Goal: Information Seeking & Learning: Compare options

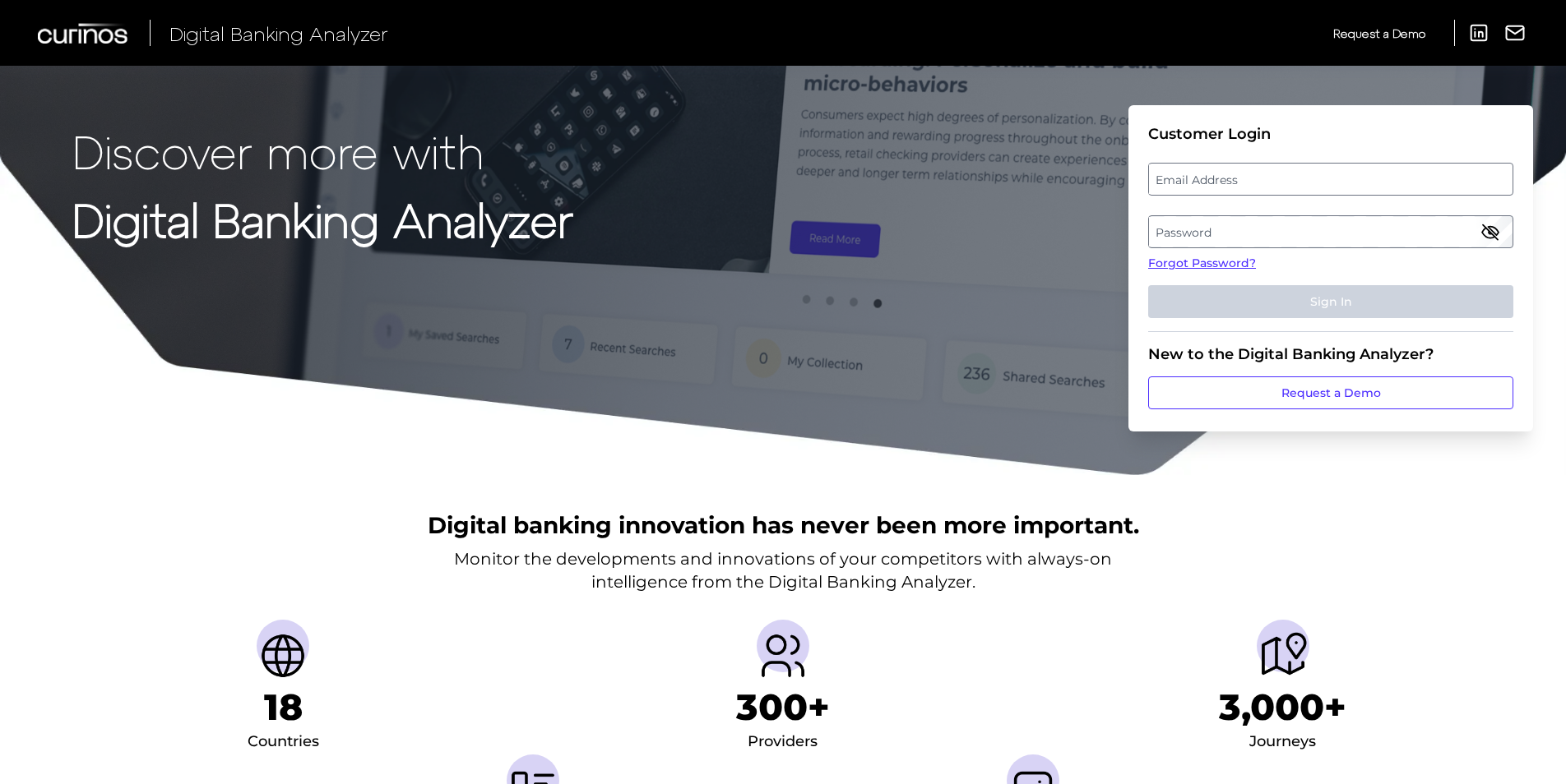
click at [1171, 177] on label "Email Address" at bounding box center [1330, 179] width 362 height 29
click at [1171, 177] on input "email" at bounding box center [1330, 179] width 365 height 33
type input "robert_barba@keybank.com"
click at [1189, 218] on label "Password" at bounding box center [1330, 232] width 362 height 29
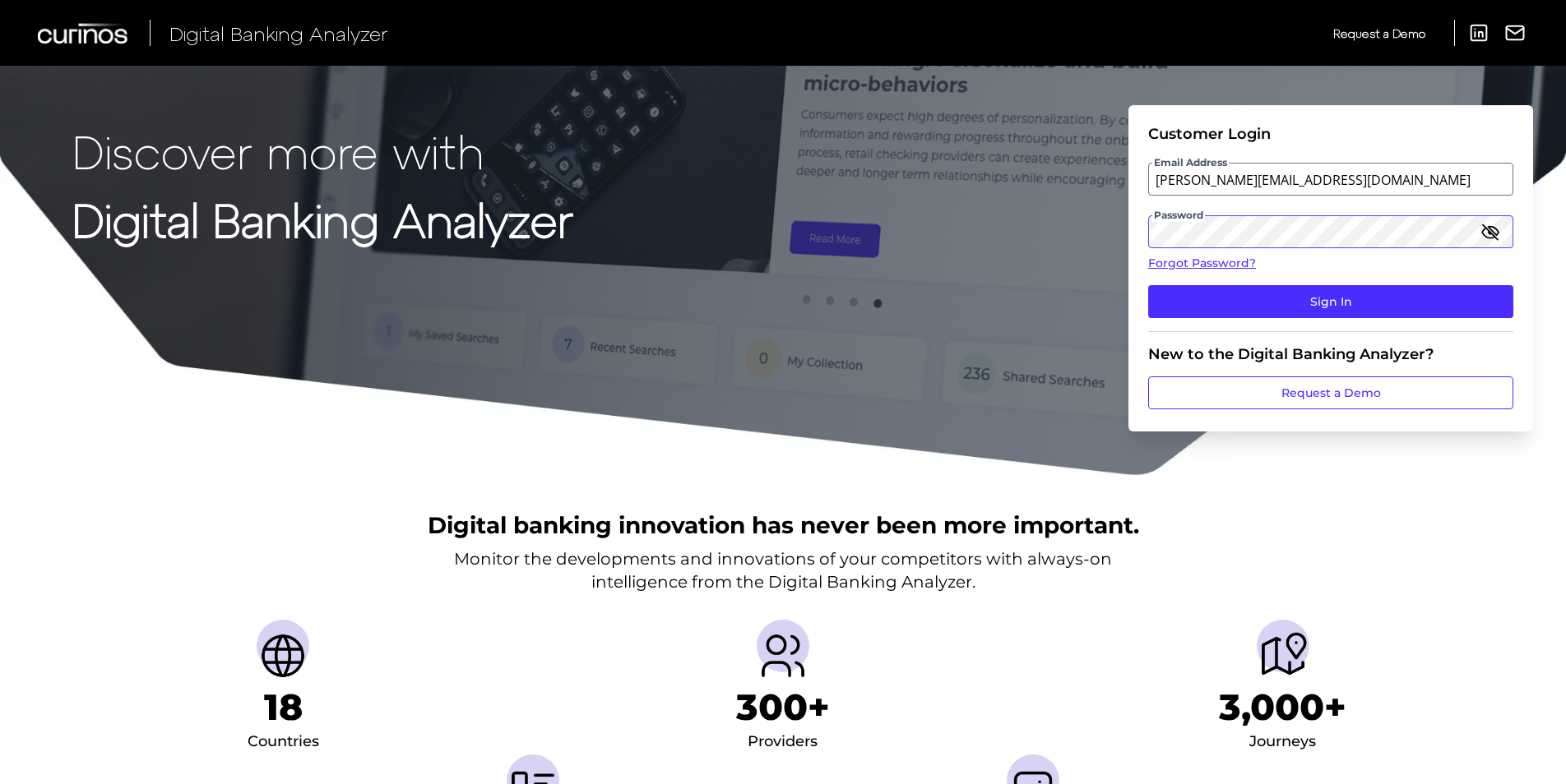
click at [1148, 285] on button "Sign In" at bounding box center [1330, 302] width 365 height 33
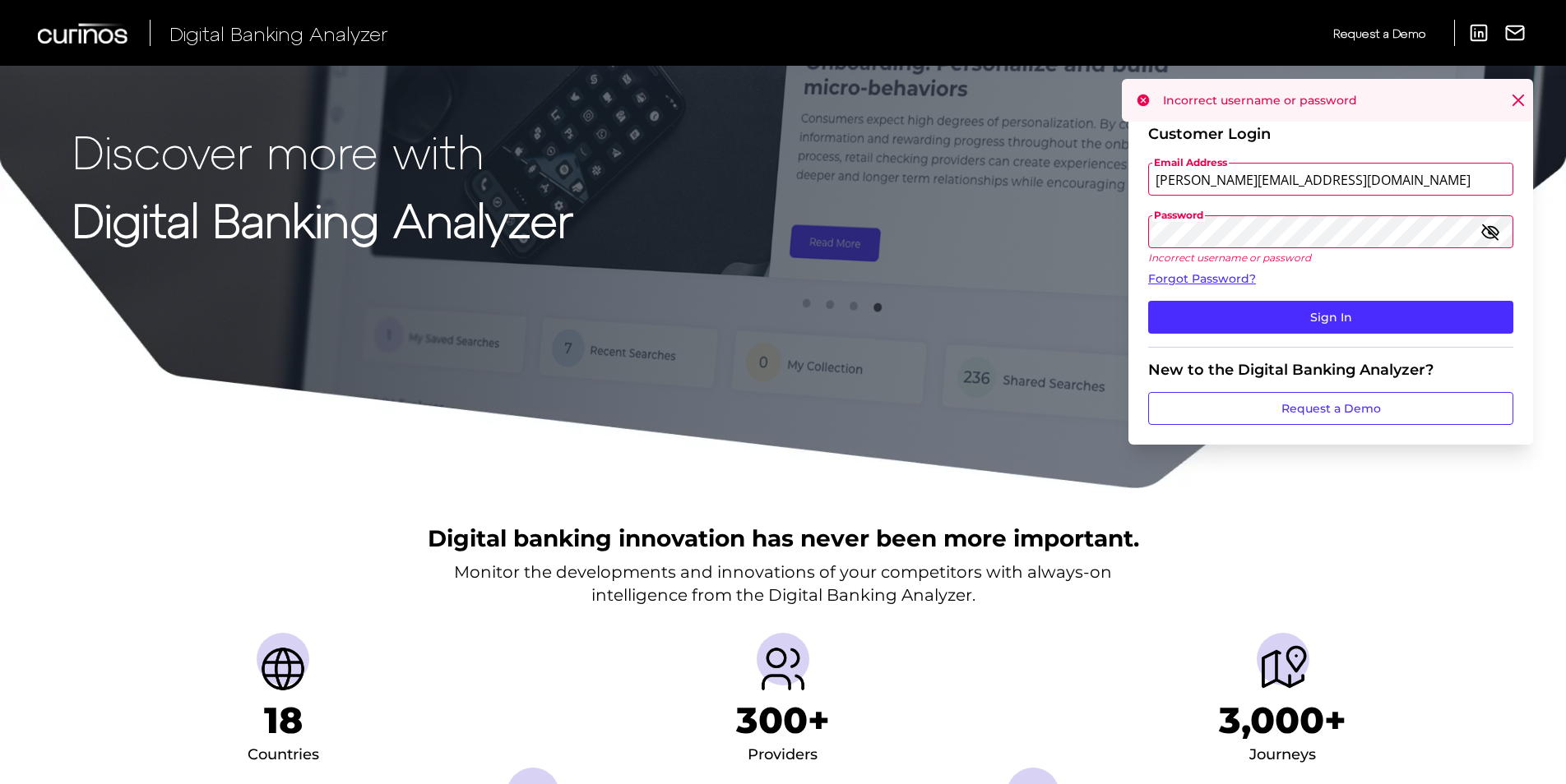
click at [1024, 230] on div "Discover more with Digital Banking Analyzer Customer Login Email Address robert…" at bounding box center [783, 245] width 1566 height 490
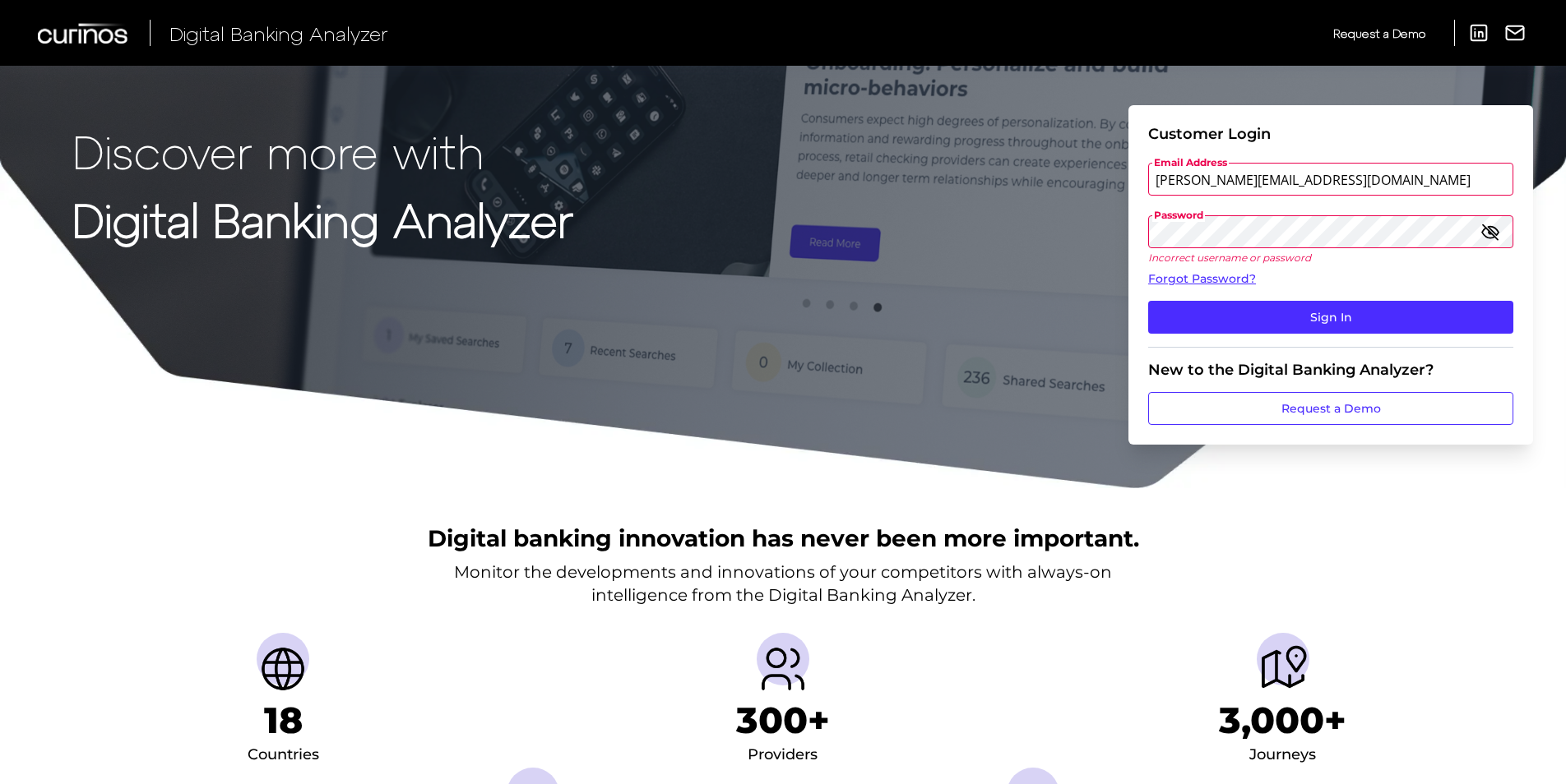
click at [1498, 229] on icon "button" at bounding box center [1490, 231] width 20 height 20
click at [1148, 301] on button "Sign In" at bounding box center [1330, 317] width 365 height 33
click at [1121, 224] on div "Discover more with Digital Banking Analyzer Customer Login Email Address robert…" at bounding box center [783, 245] width 1566 height 490
click at [1148, 301] on button "Sign In" at bounding box center [1330, 317] width 365 height 33
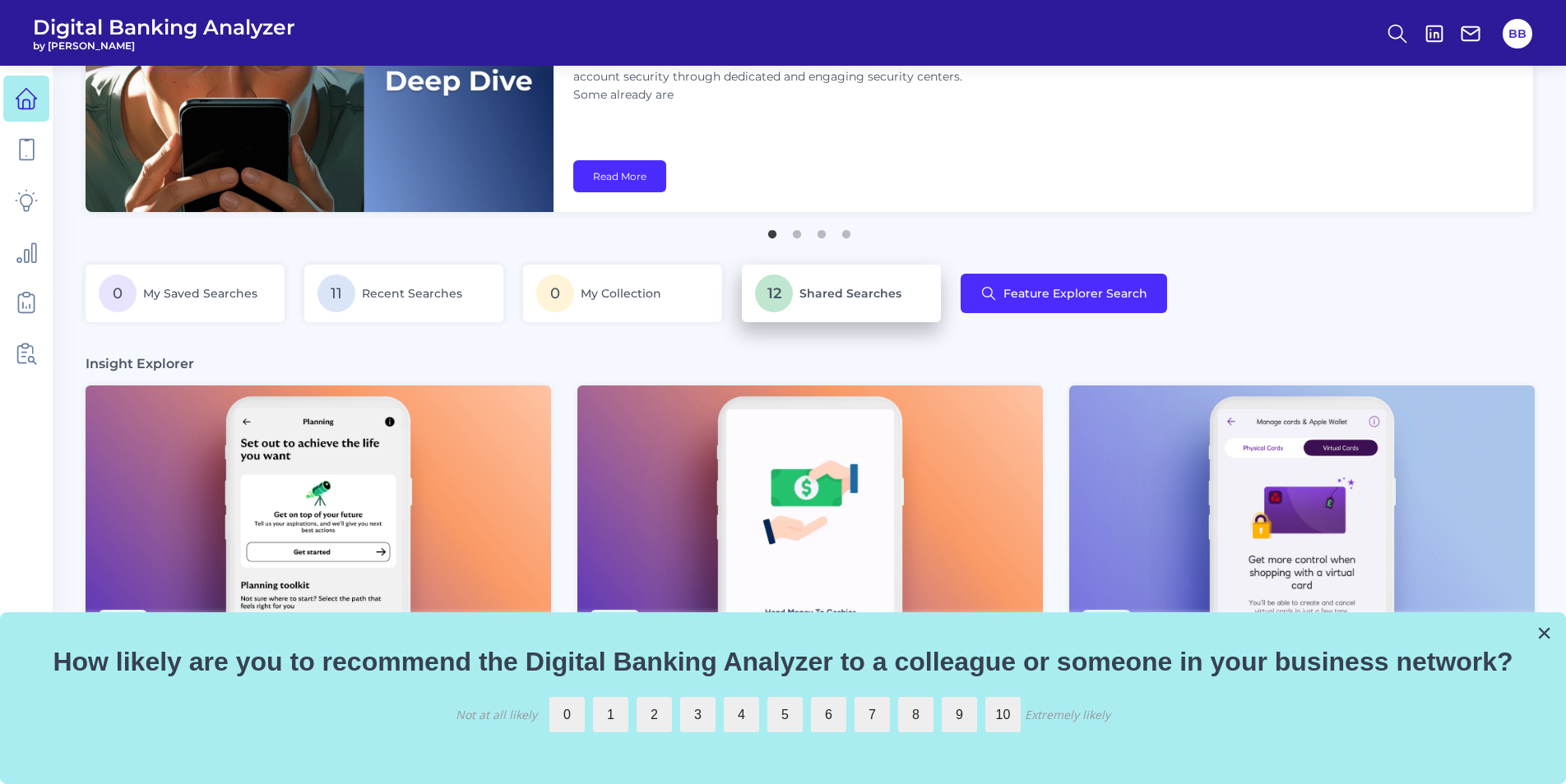
scroll to position [82, 0]
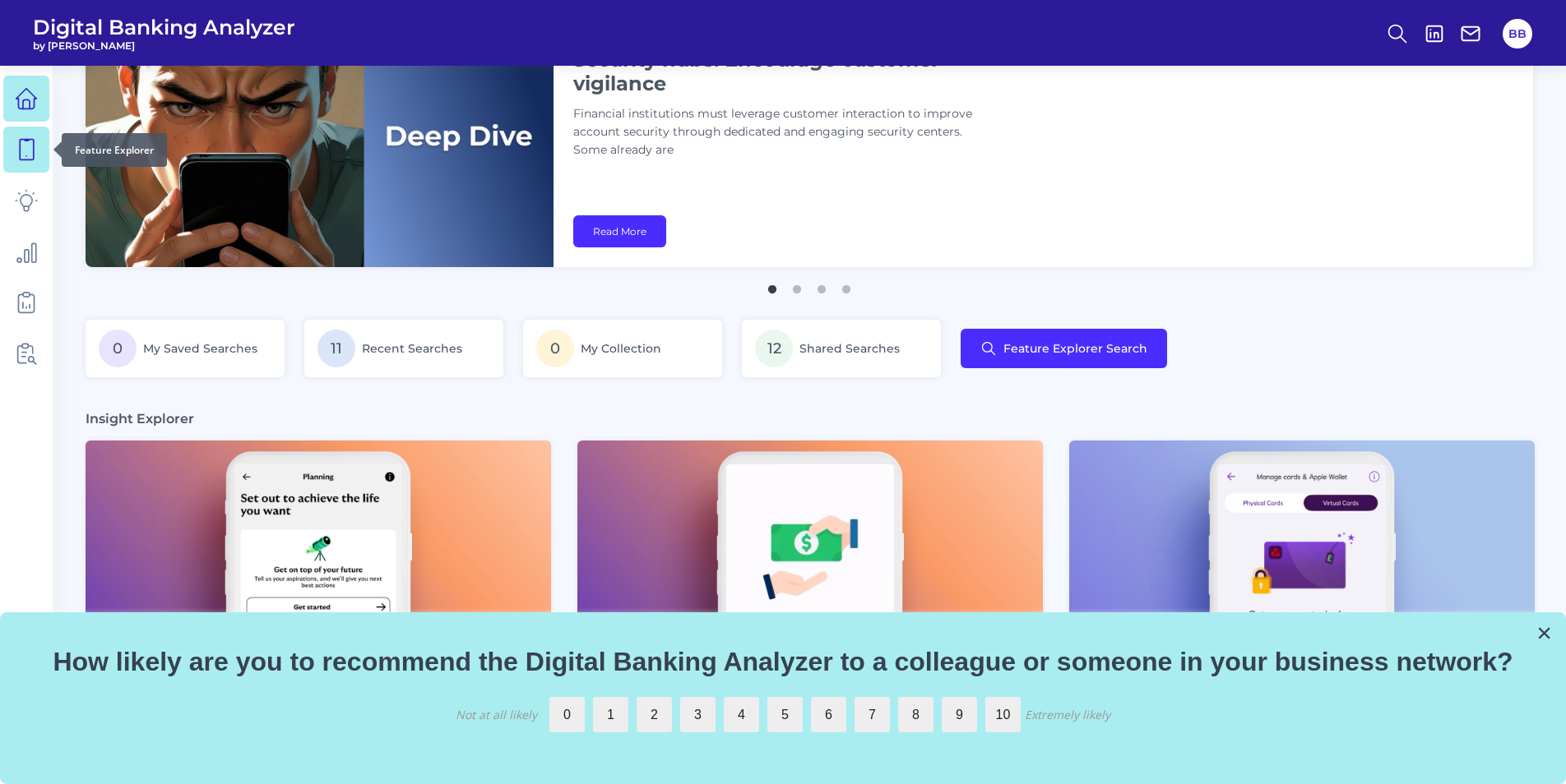
click at [30, 154] on icon at bounding box center [26, 149] width 23 height 23
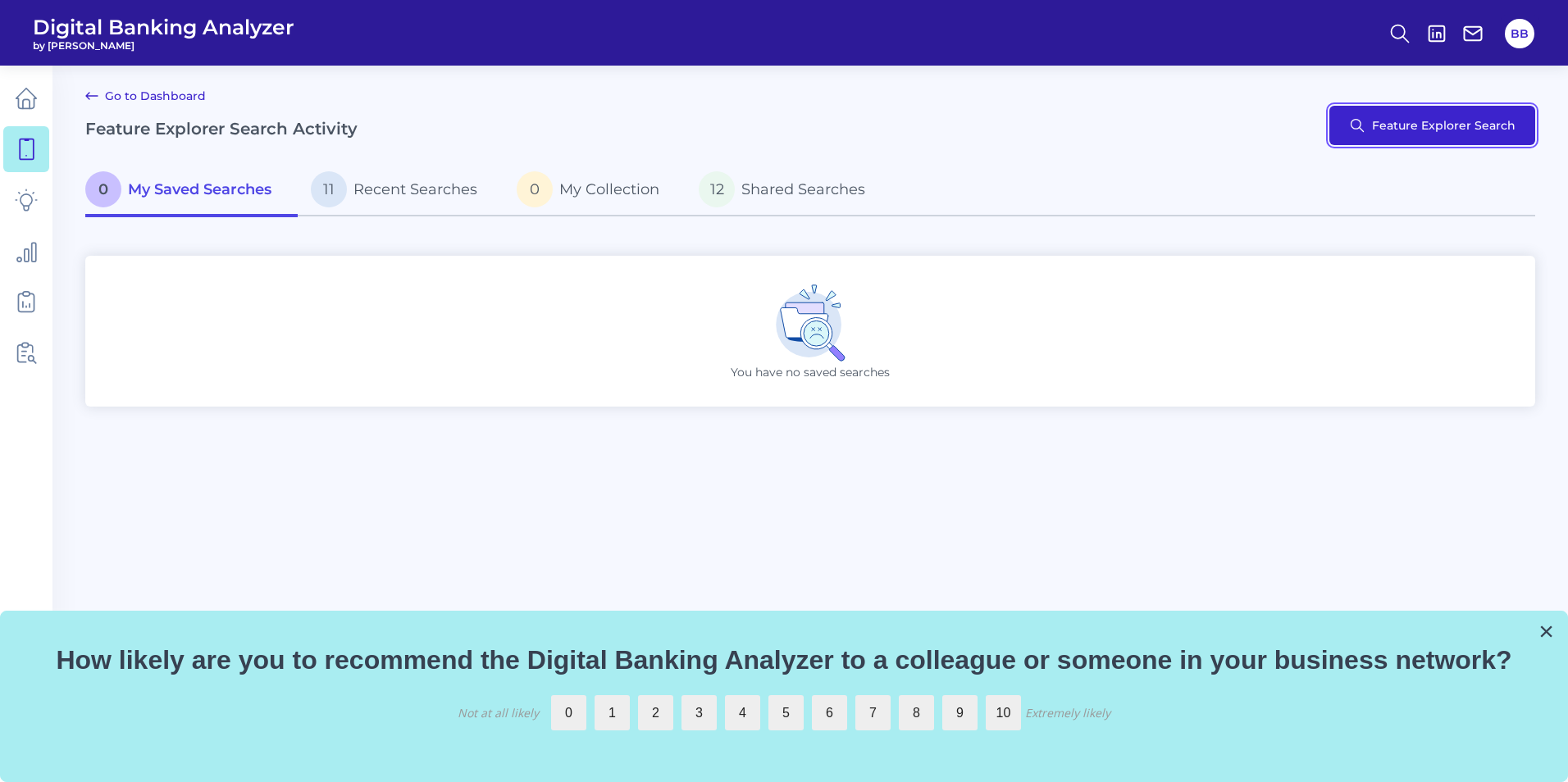
click at [1400, 123] on button "Feature Explorer Search" at bounding box center [1431, 126] width 206 height 40
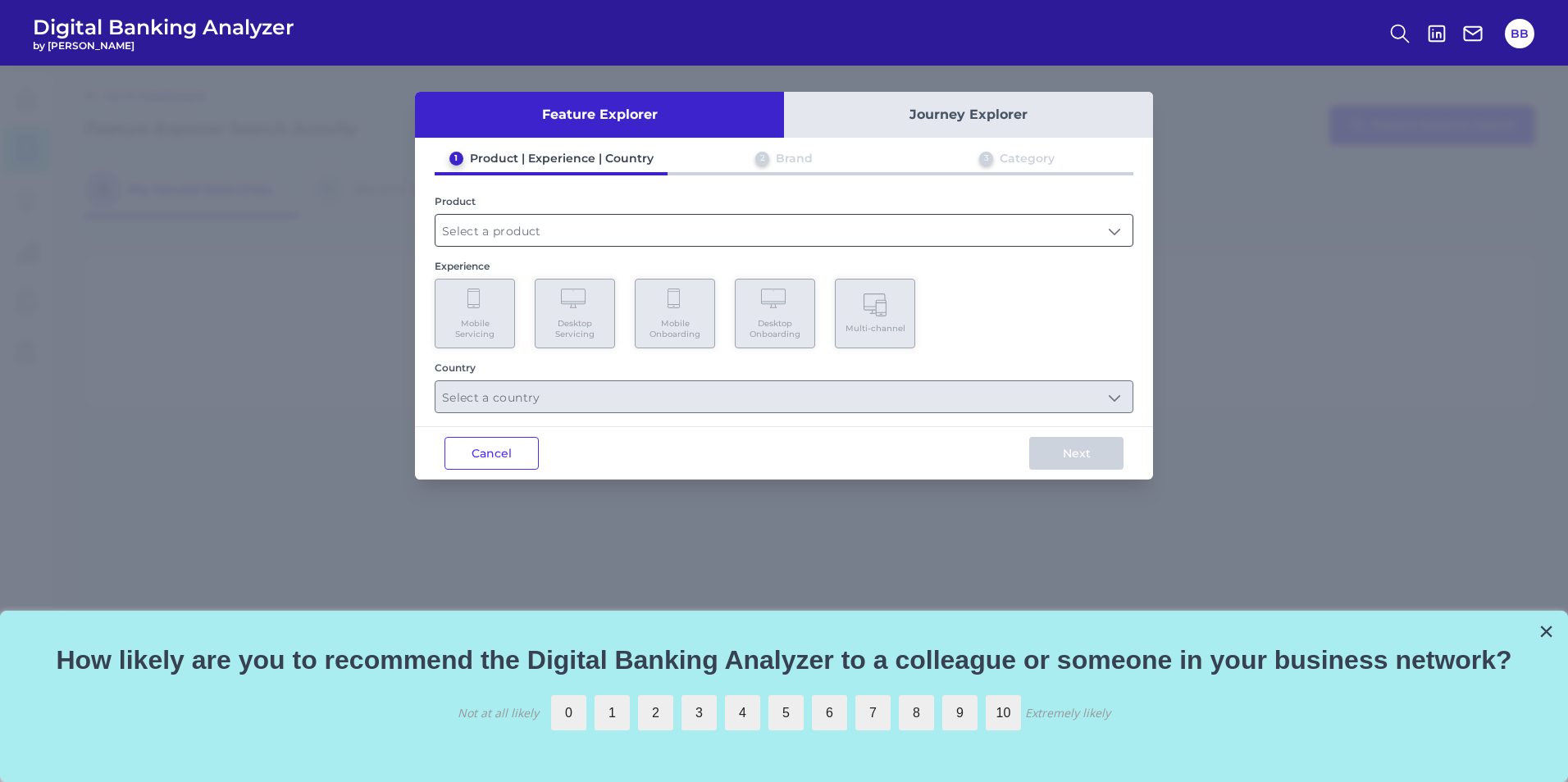
click at [493, 225] on input "text" at bounding box center [784, 231] width 697 height 31
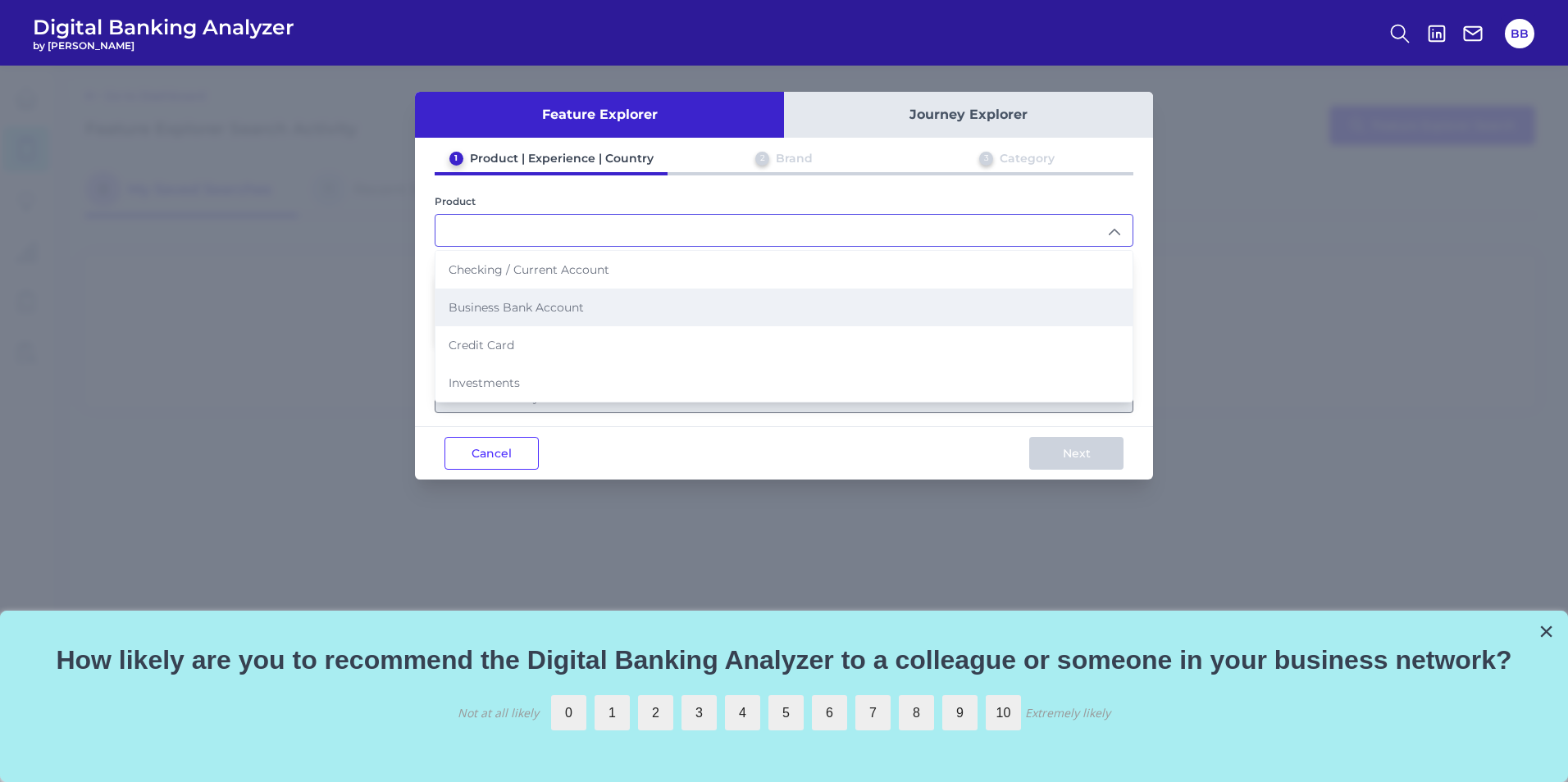
click at [533, 314] on span "Business Bank Account" at bounding box center [515, 307] width 135 height 15
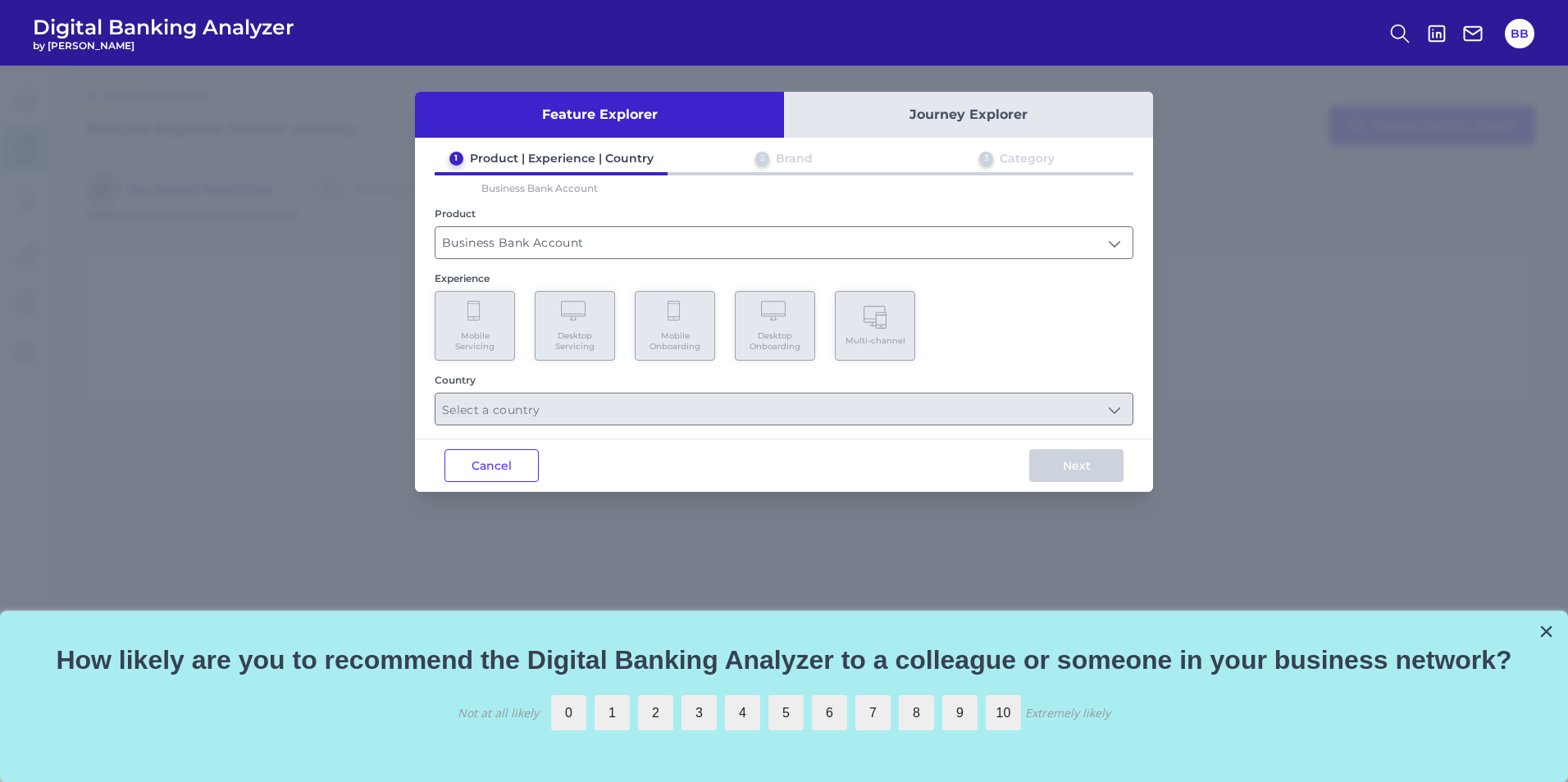
type input "Business Bank Account"
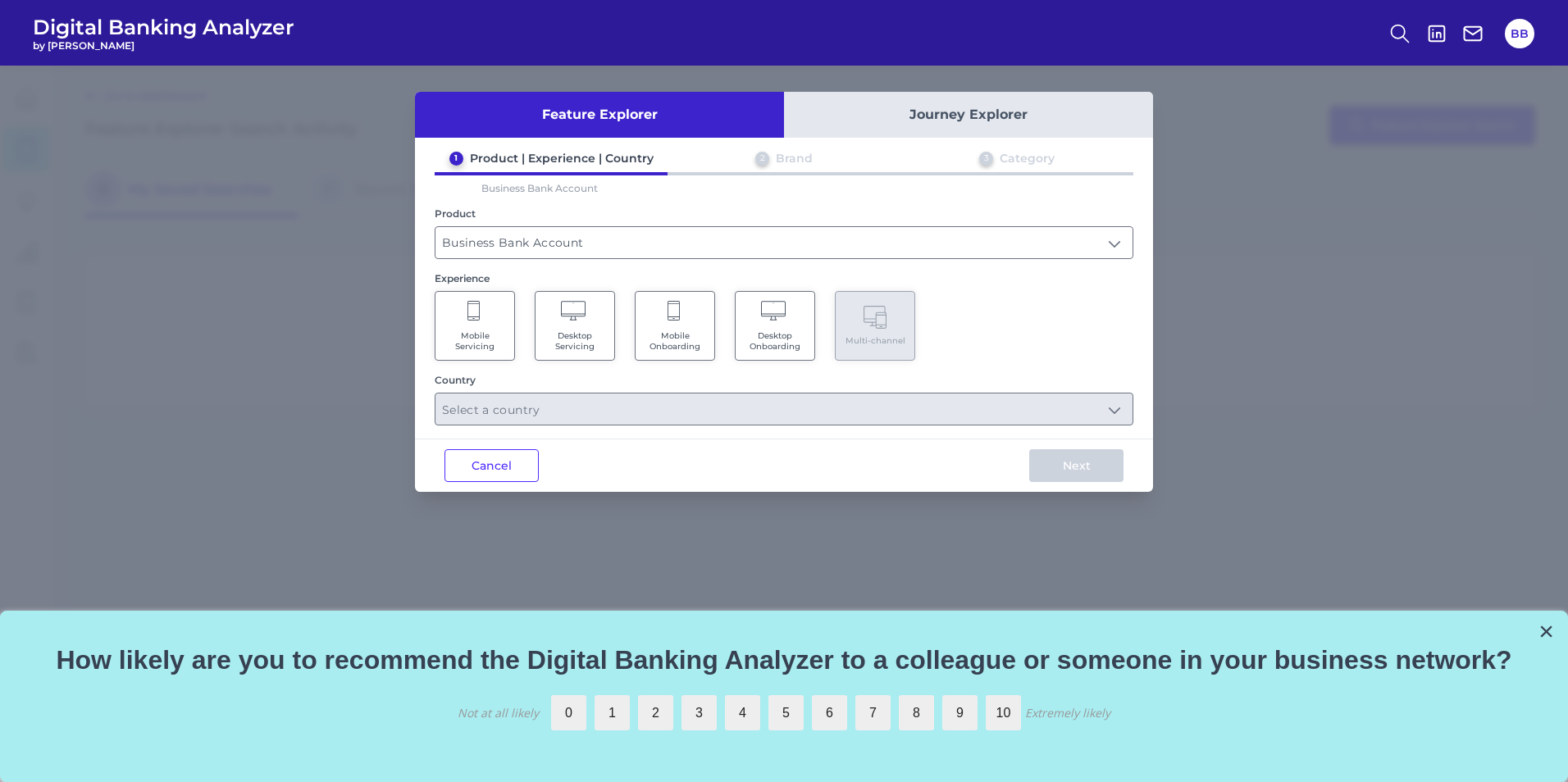
click at [558, 344] on span "Desktop Servicing" at bounding box center [575, 341] width 62 height 22
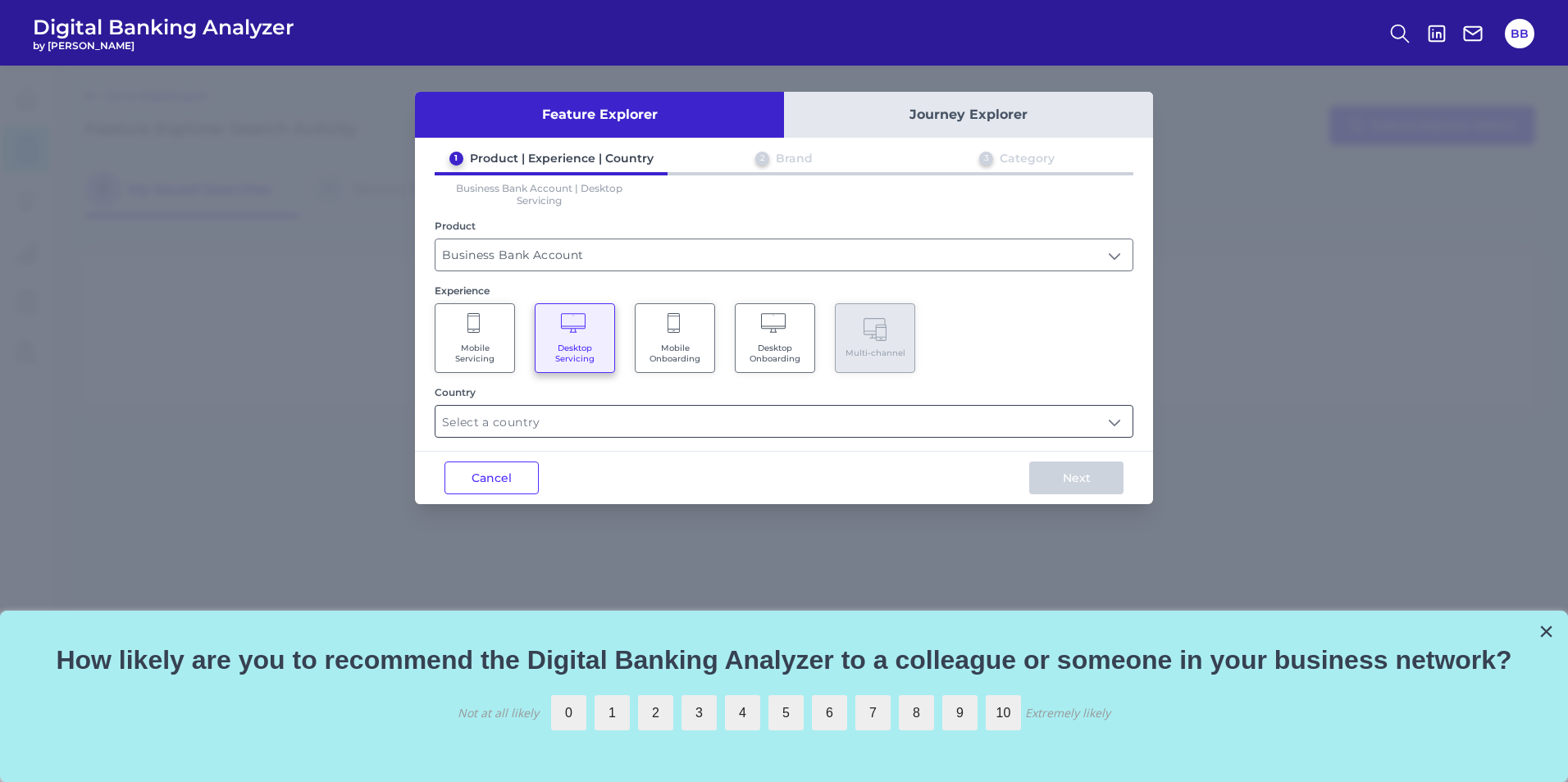
click at [739, 418] on input "text" at bounding box center [784, 422] width 697 height 31
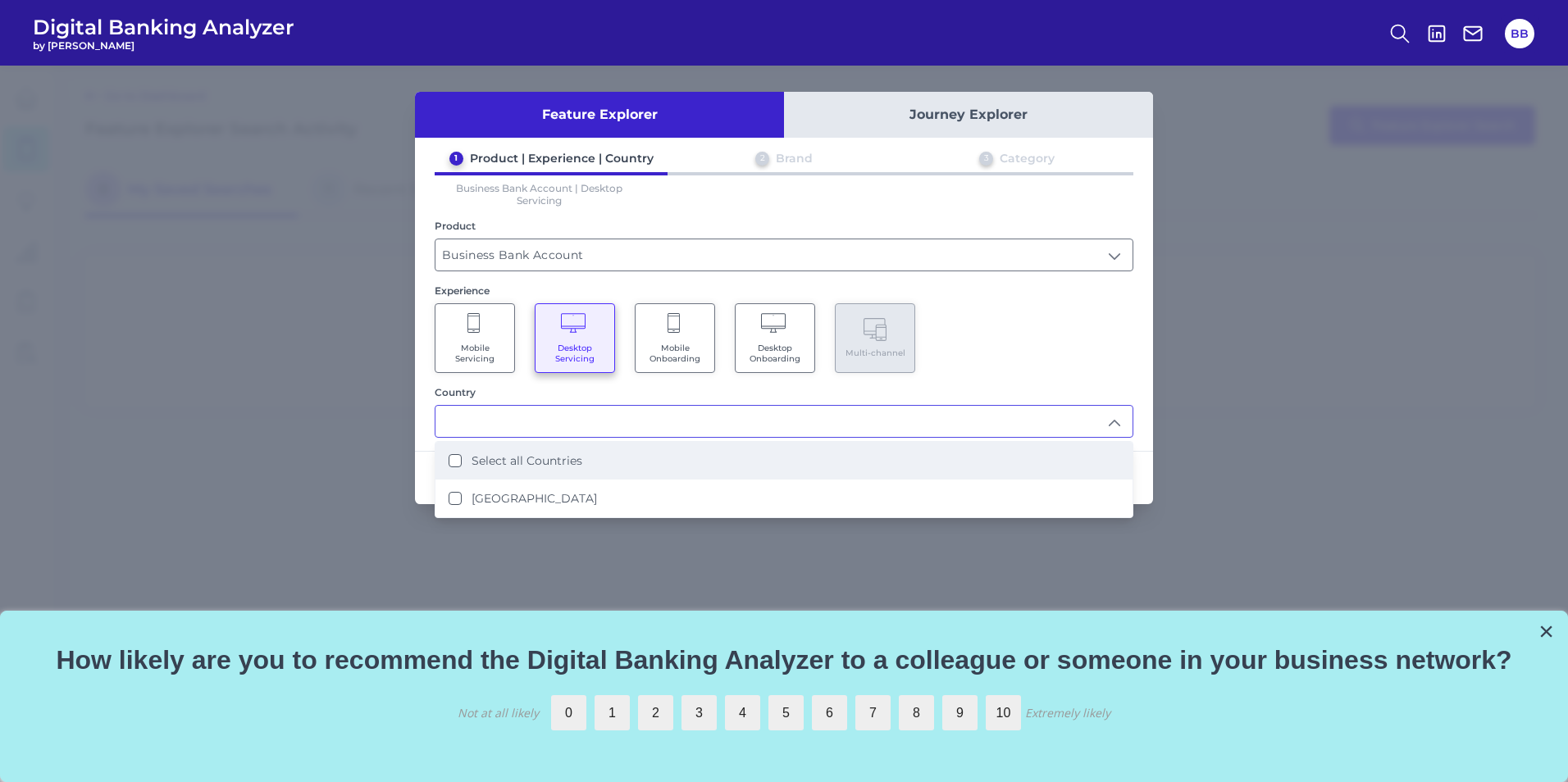
click at [448, 463] on li "Select all Countries" at bounding box center [784, 461] width 697 height 38
type input "Select all Countries"
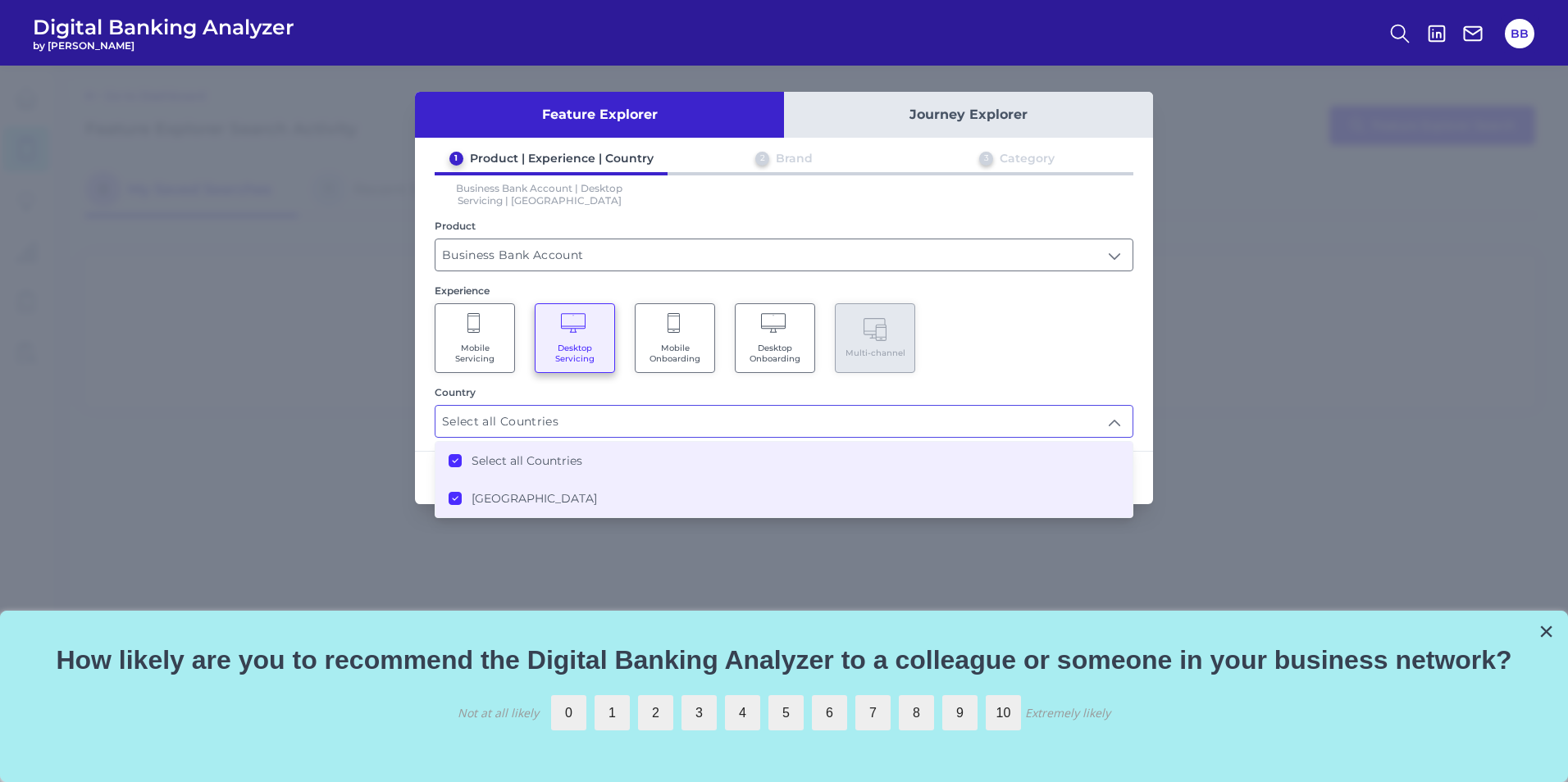
click at [1021, 360] on div "Mobile Servicing Desktop Servicing Mobile Onboarding Desktop Onboarding Multi-c…" at bounding box center [784, 338] width 698 height 70
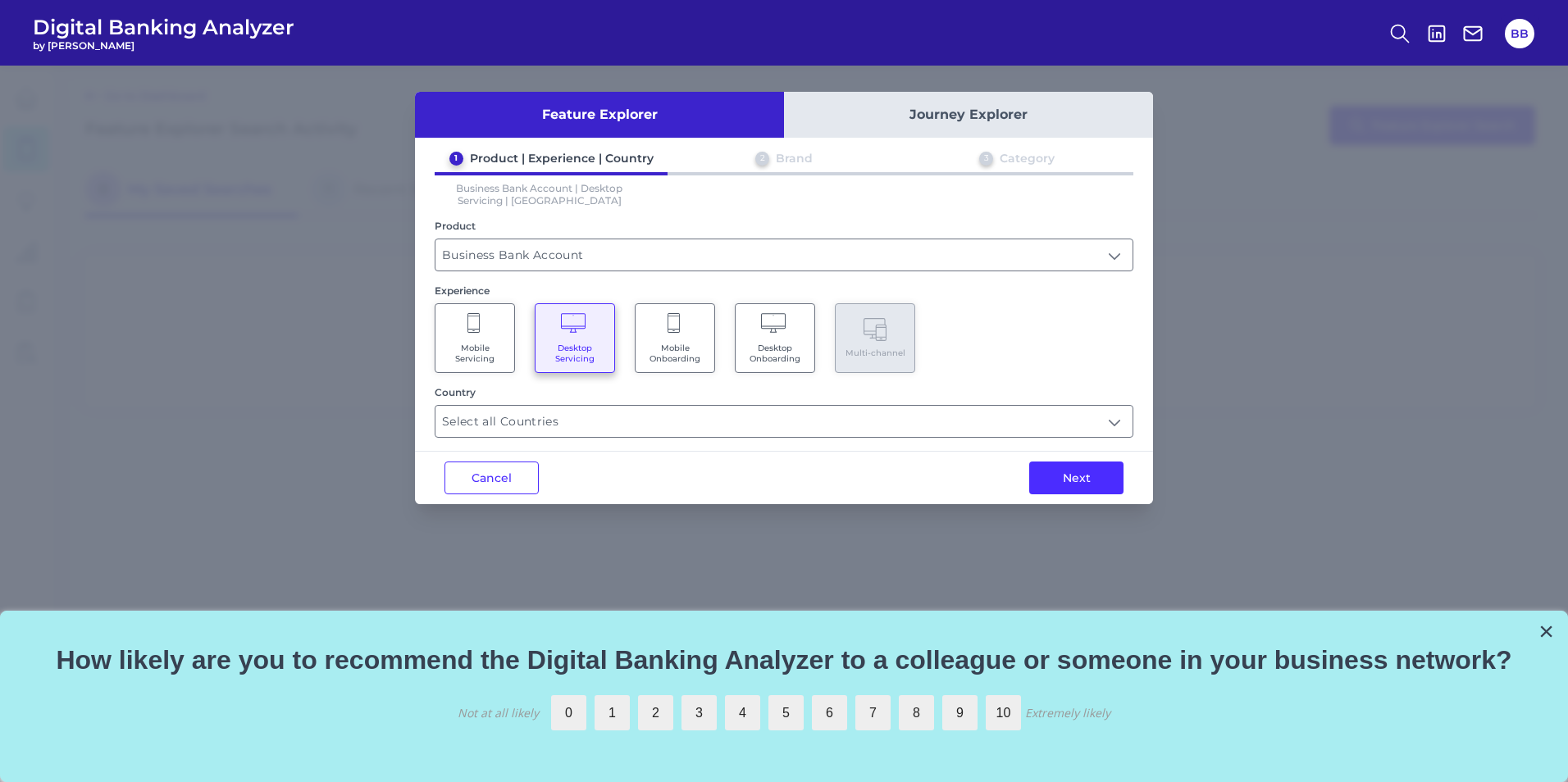
click at [1081, 484] on button "Next" at bounding box center [1076, 478] width 95 height 33
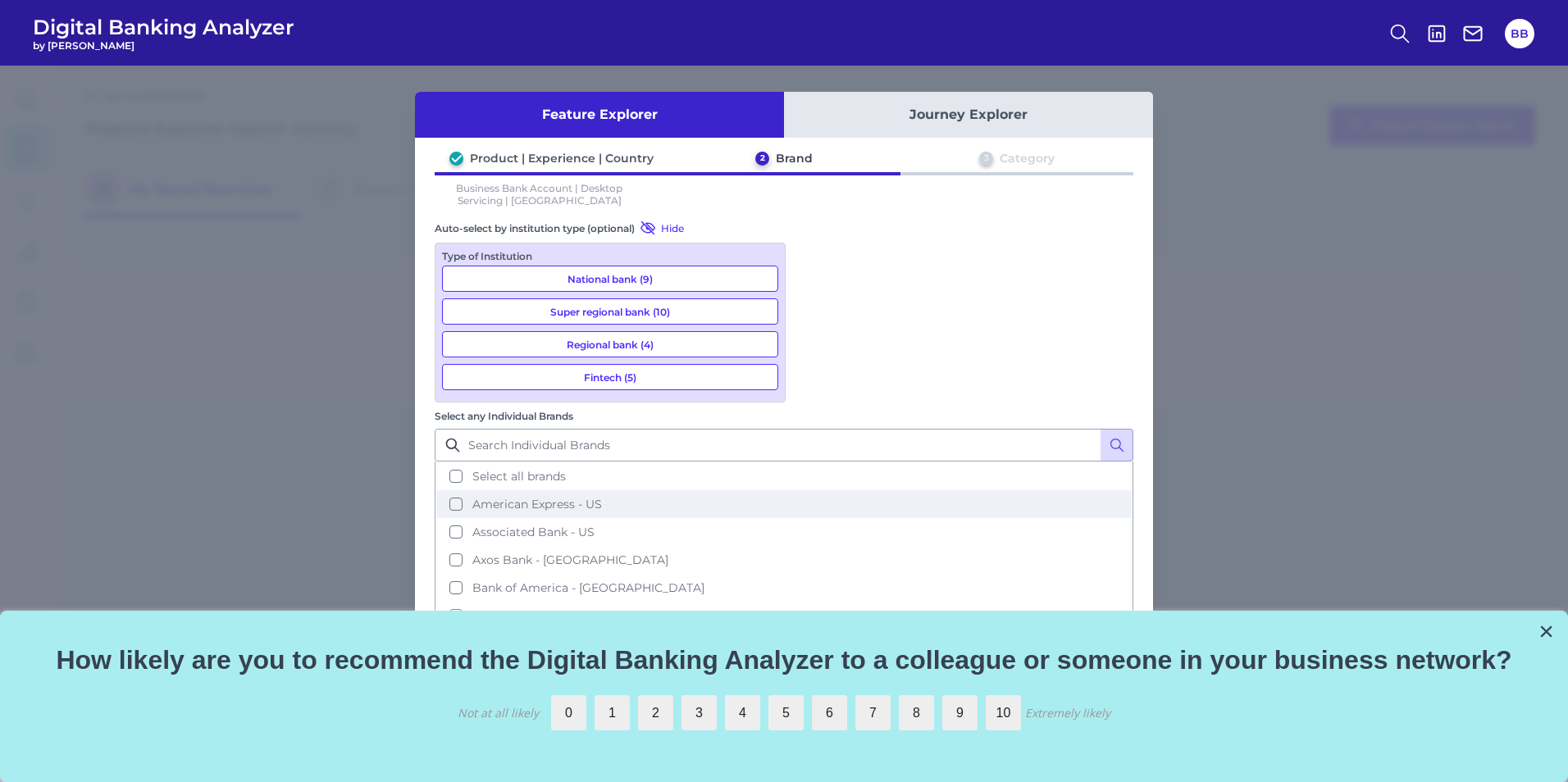
click at [823, 490] on button "American Express - US" at bounding box center [784, 504] width 695 height 28
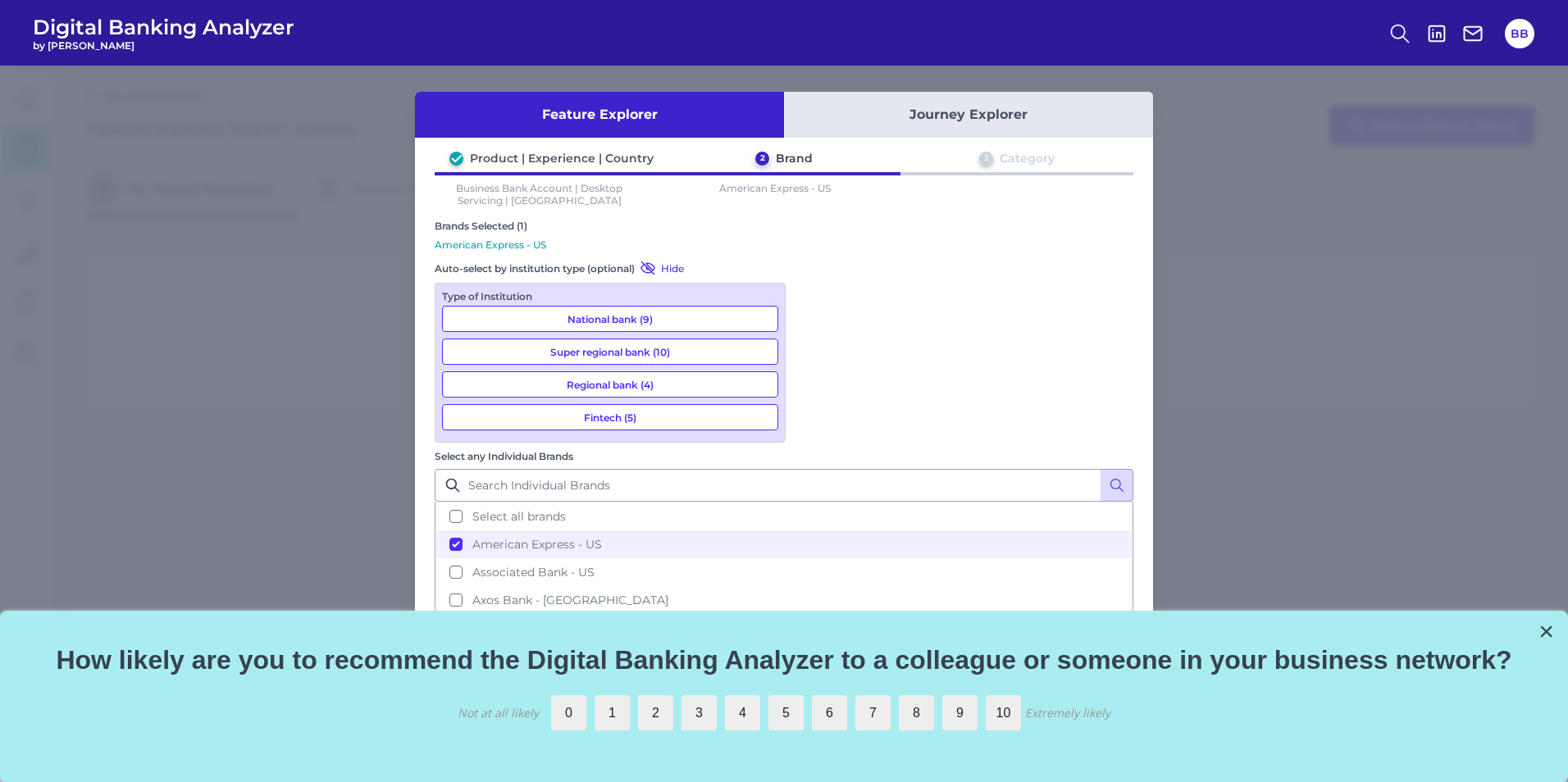
click at [821, 614] on button "Bank of America - US" at bounding box center [784, 628] width 695 height 28
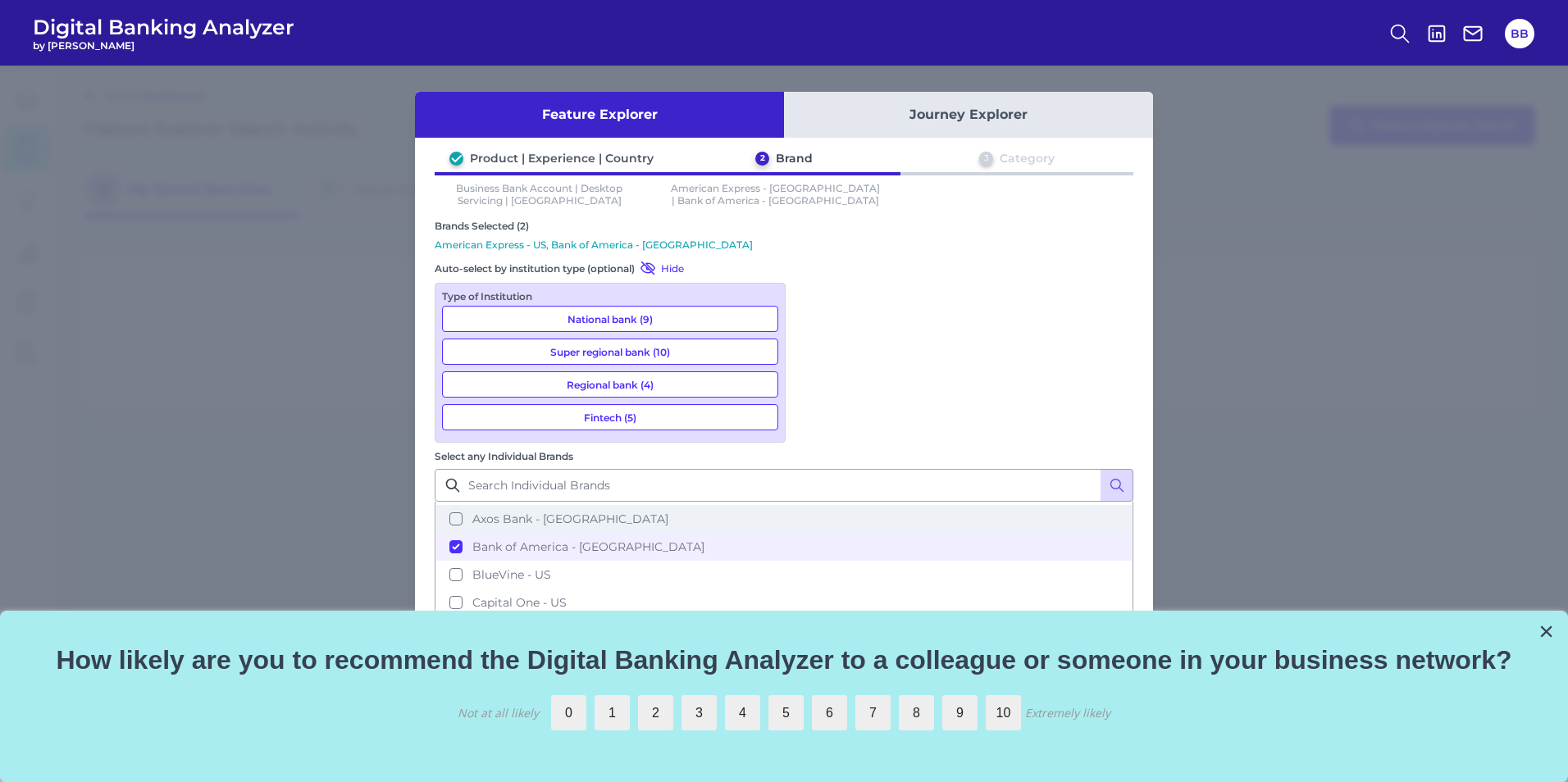
scroll to position [82, 0]
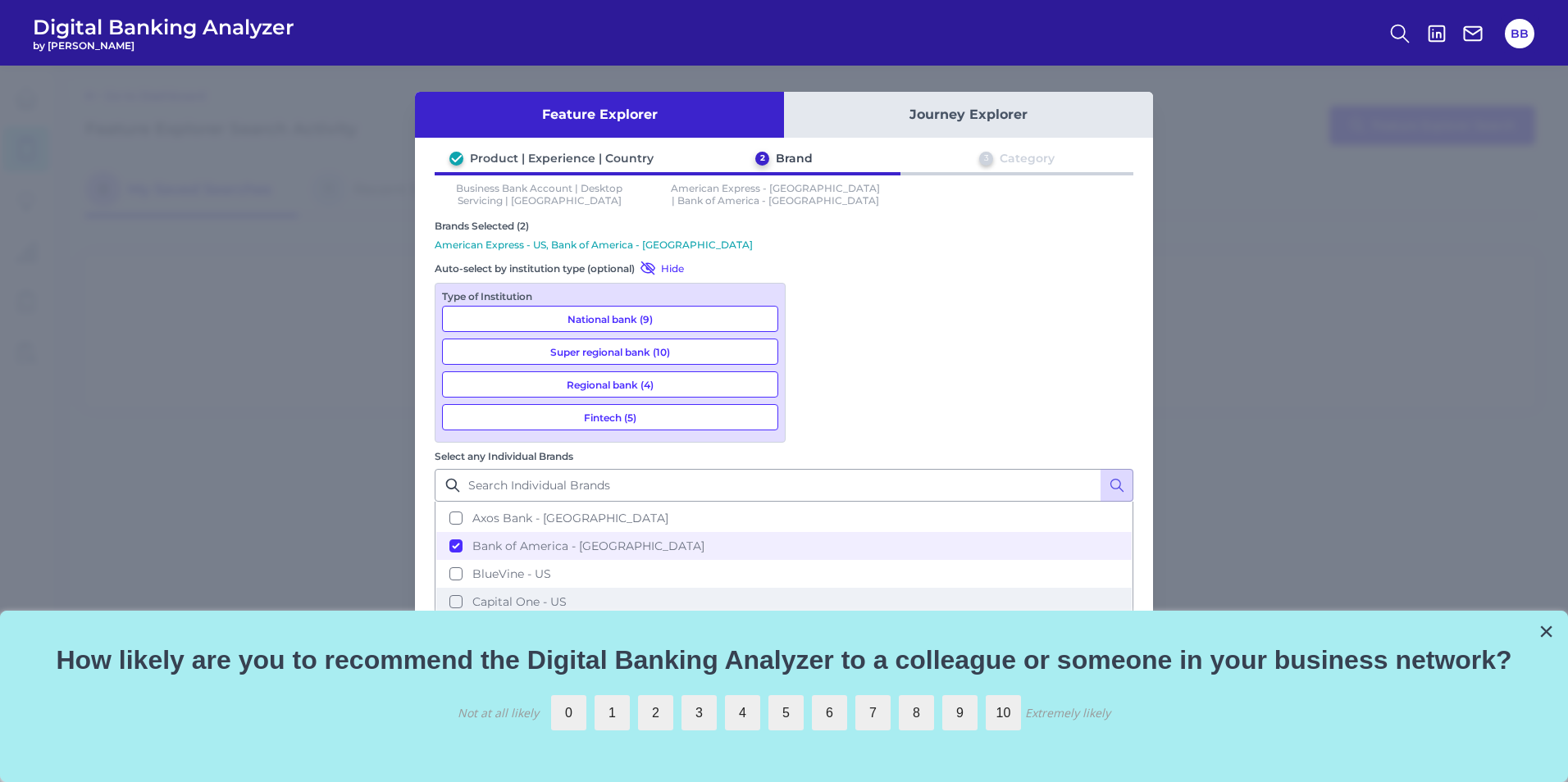
click at [567, 594] on span "Capital One - US" at bounding box center [520, 601] width 95 height 15
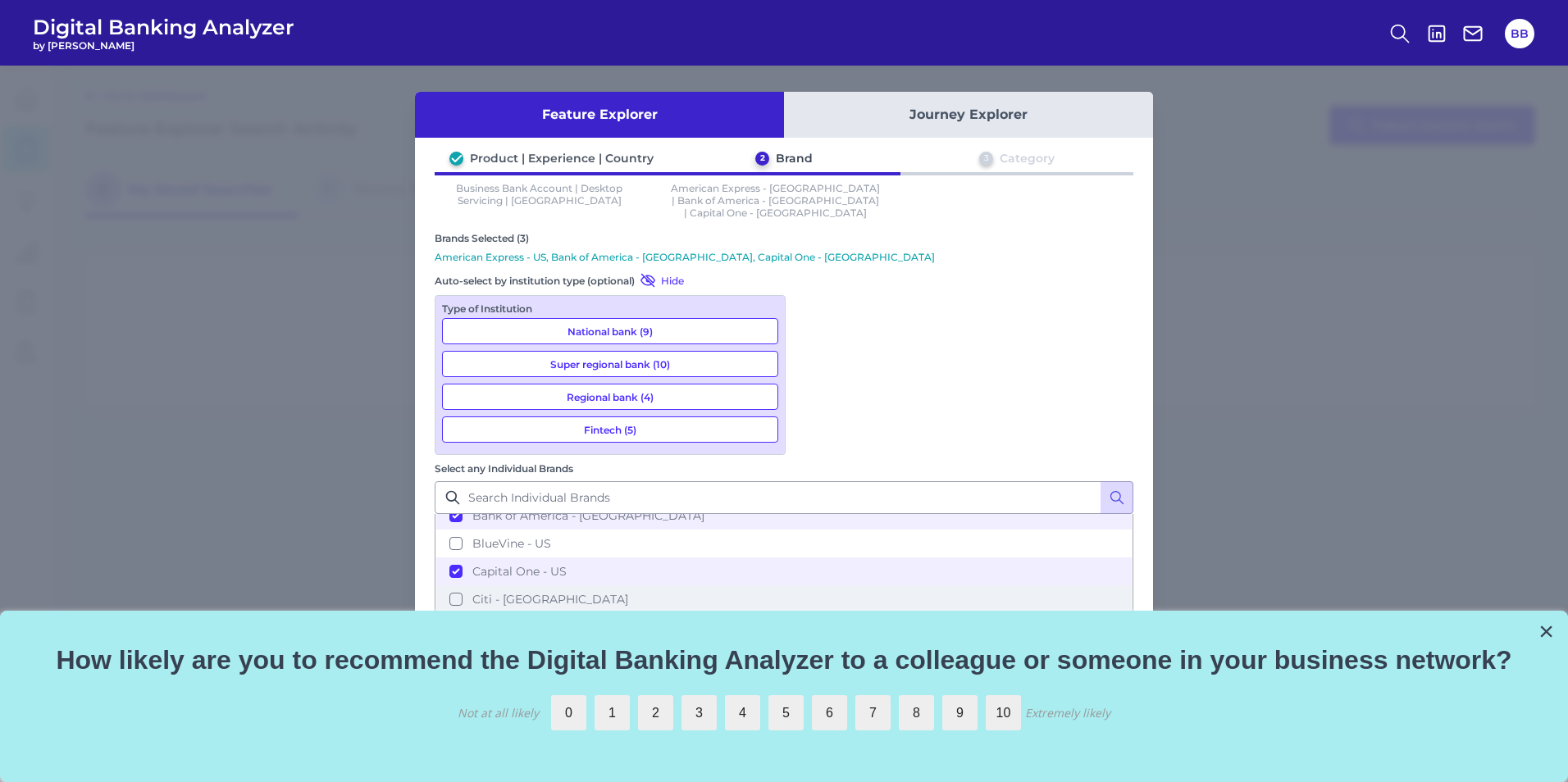
scroll to position [164, 0]
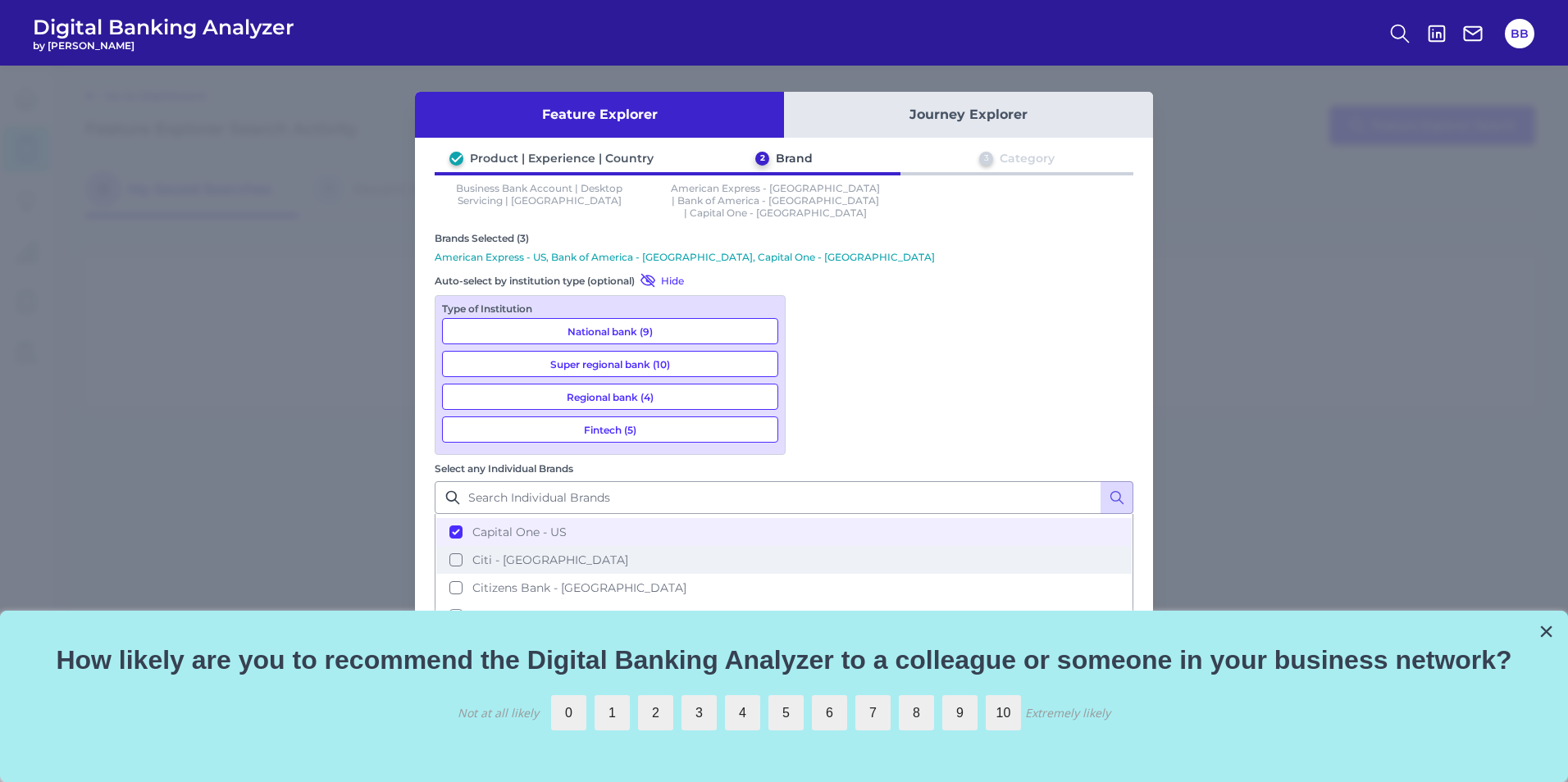
click at [814, 546] on button "Citi - US" at bounding box center [784, 560] width 695 height 28
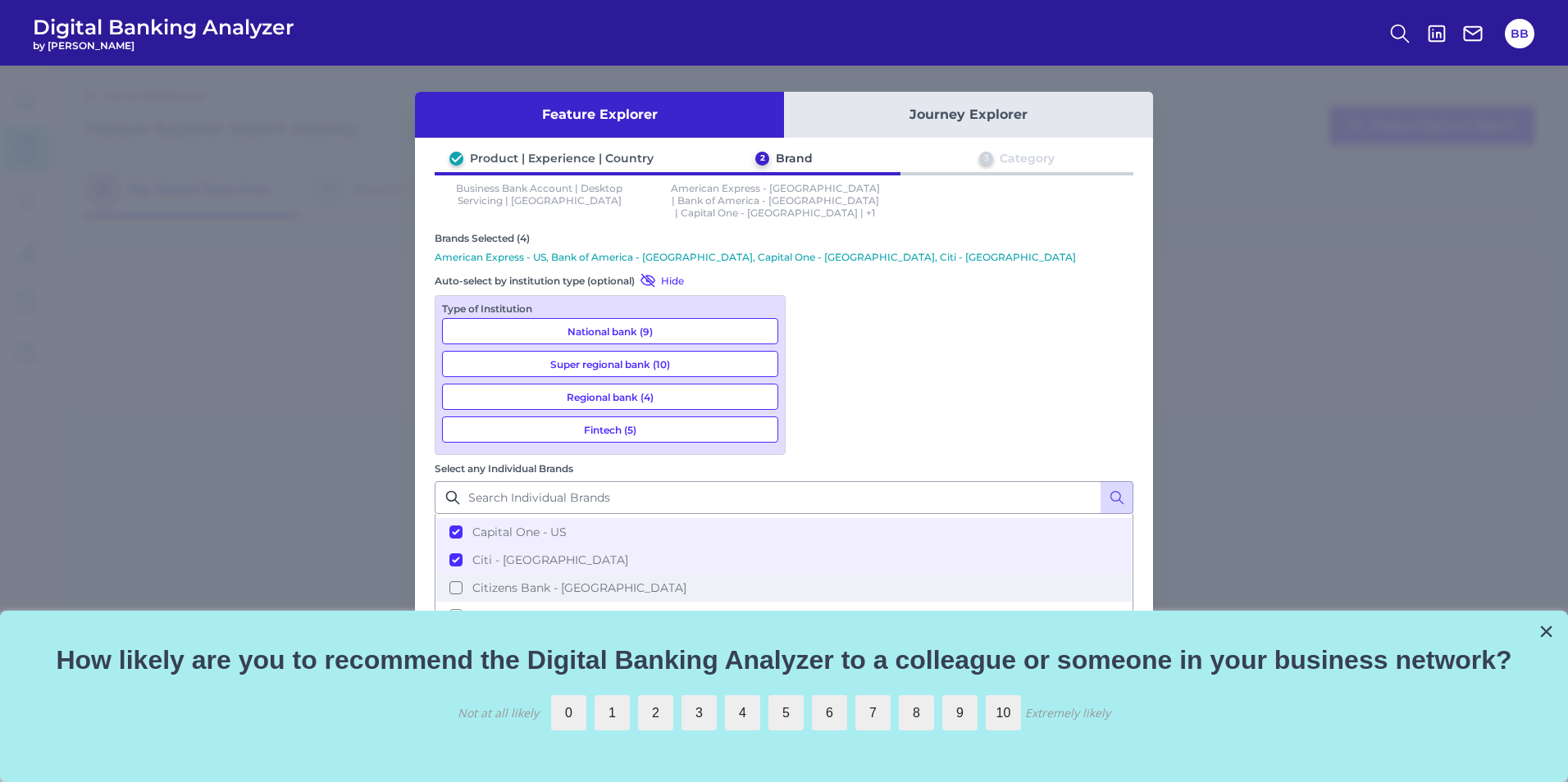
click at [819, 574] on button "Citizens Bank - US" at bounding box center [784, 588] width 695 height 28
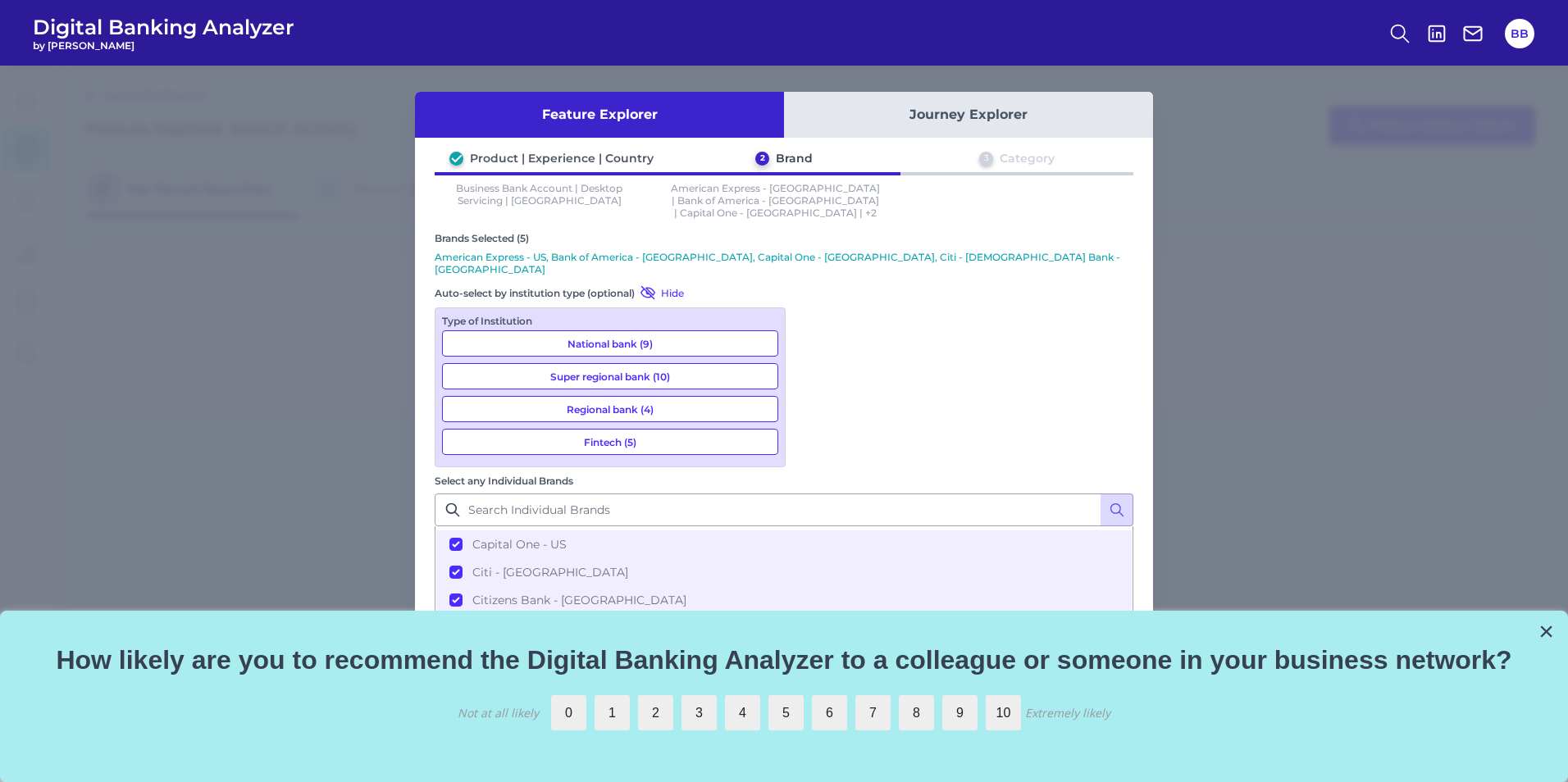
click at [813, 614] on button "Fifth Third - US" at bounding box center [784, 628] width 695 height 28
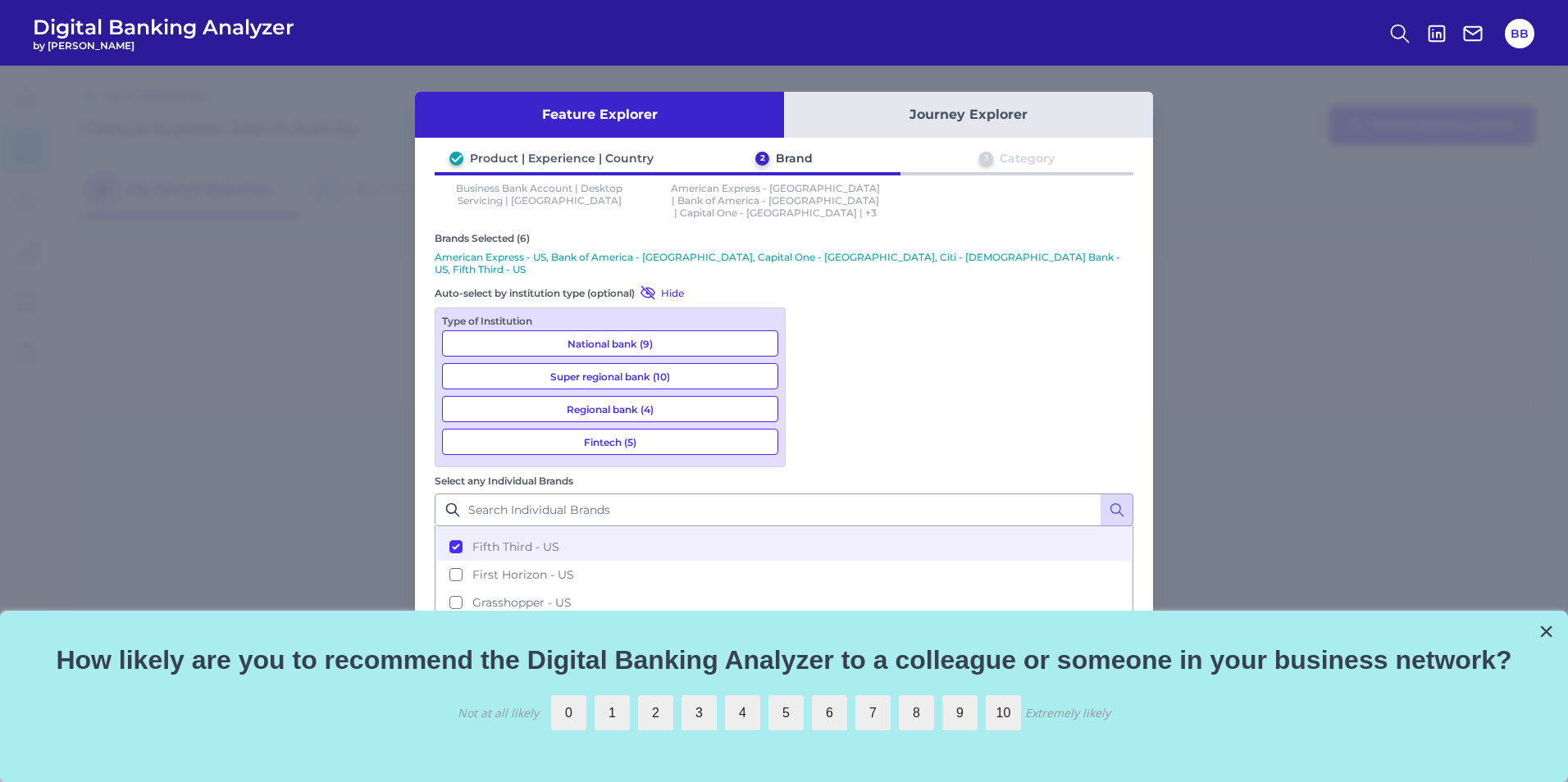
scroll to position [246, 0]
click at [815, 616] on button "Huntington Bank - US" at bounding box center [784, 630] width 695 height 28
click at [815, 643] on button "JP Morgan Chase - US" at bounding box center [784, 657] width 695 height 28
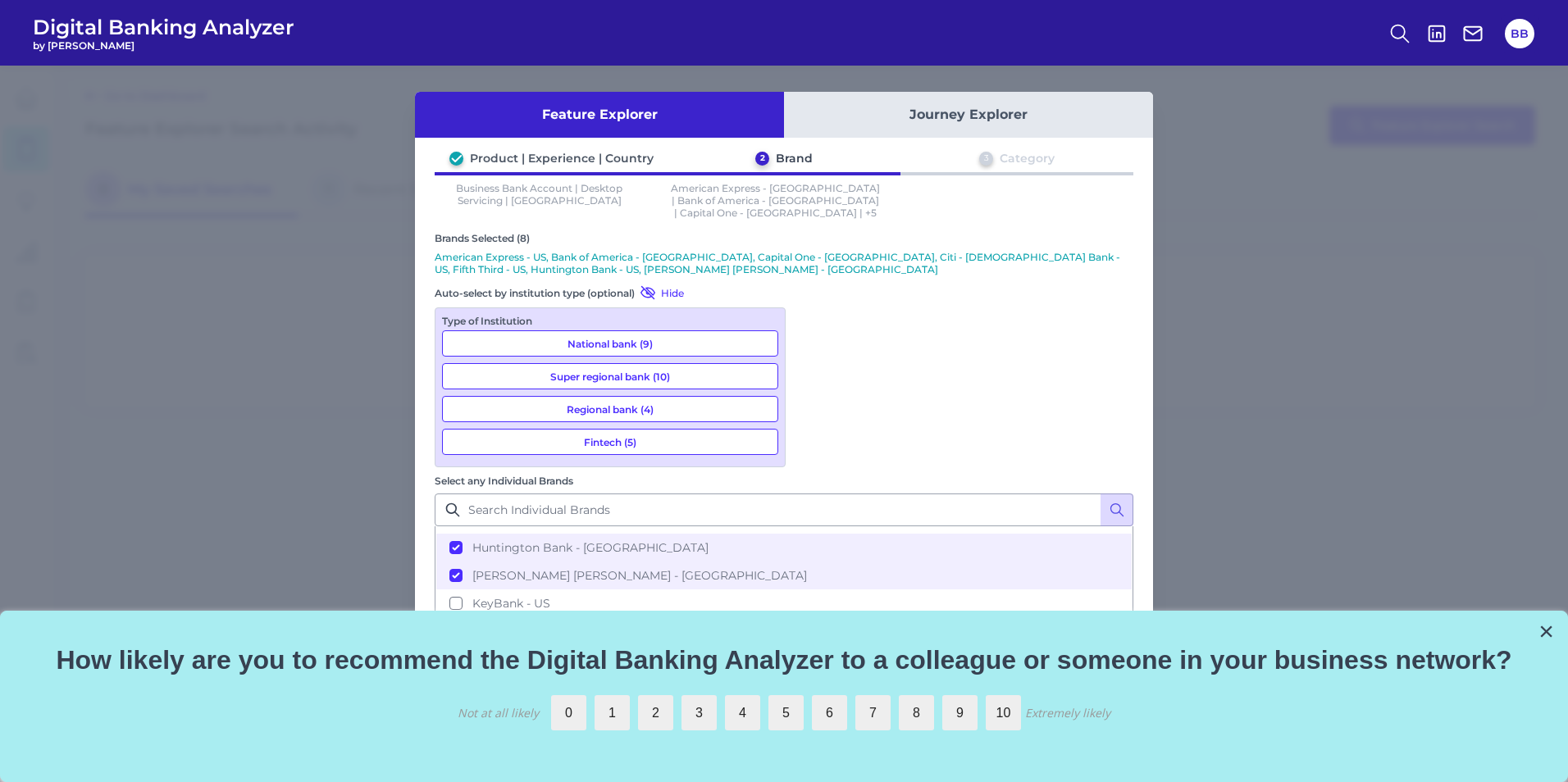
scroll to position [410, 0]
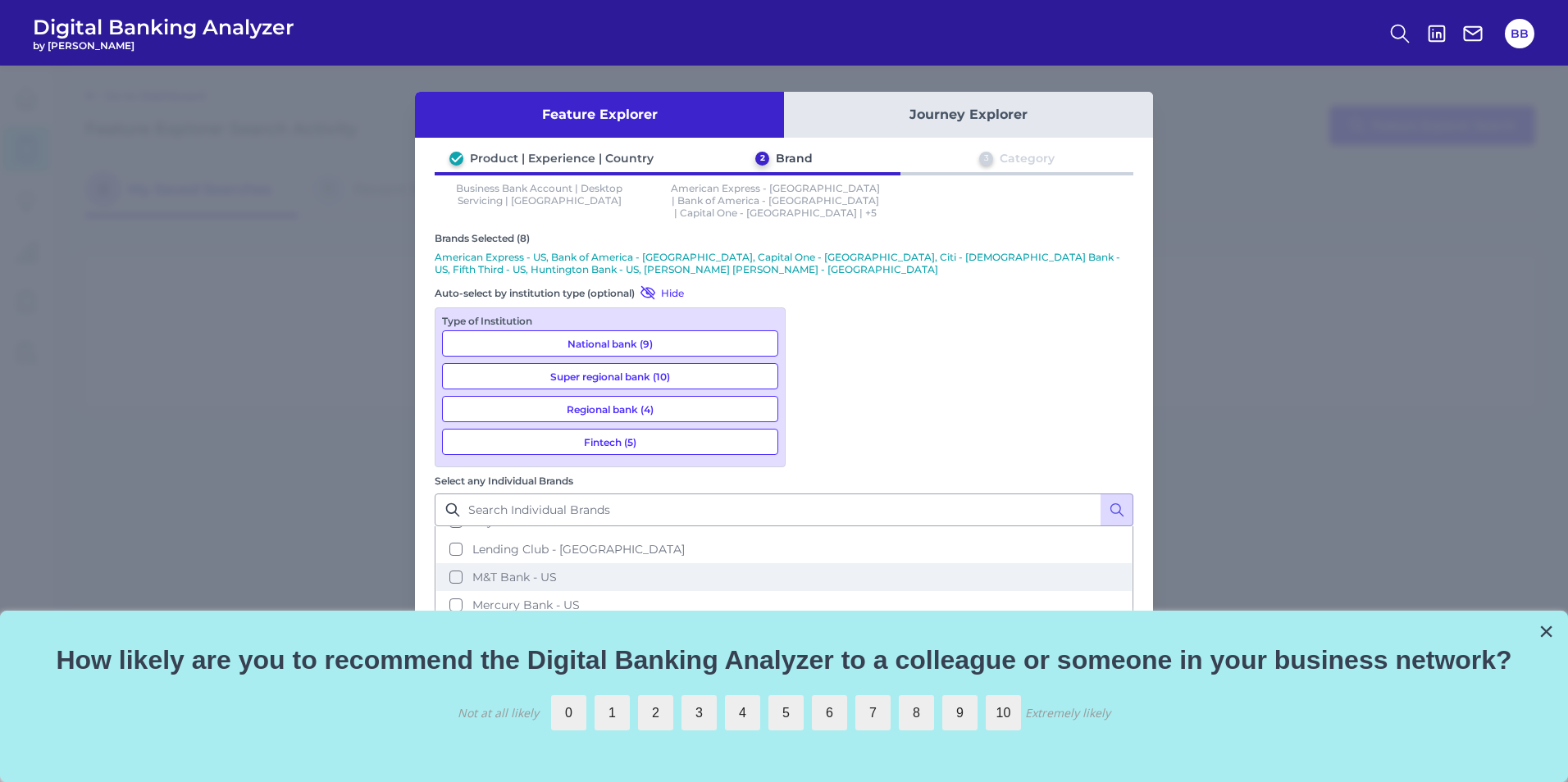
click at [818, 563] on button "M&T Bank - US" at bounding box center [784, 577] width 695 height 28
click at [1085, 780] on button "Next" at bounding box center [1076, 797] width 95 height 33
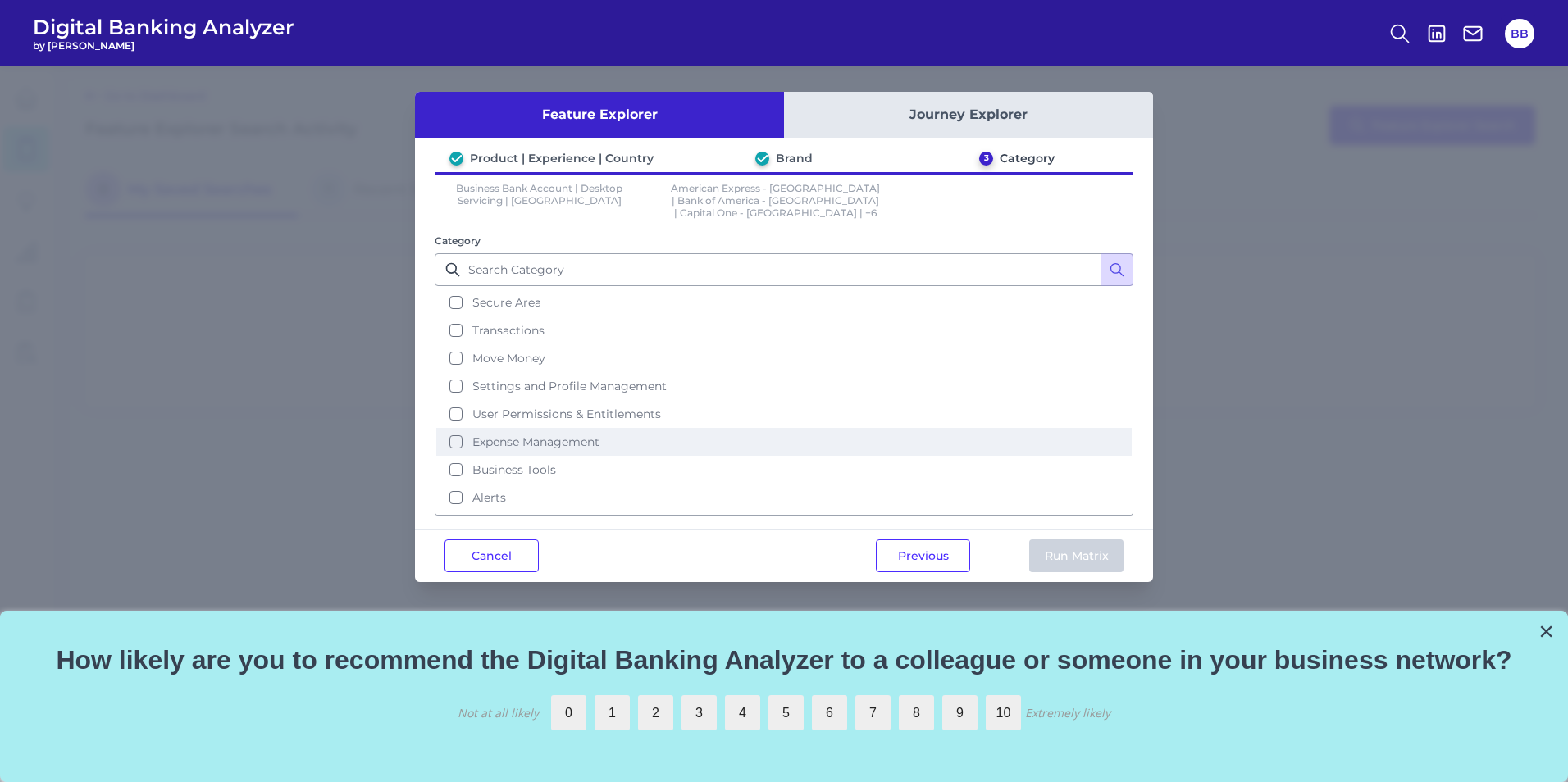
scroll to position [0, 0]
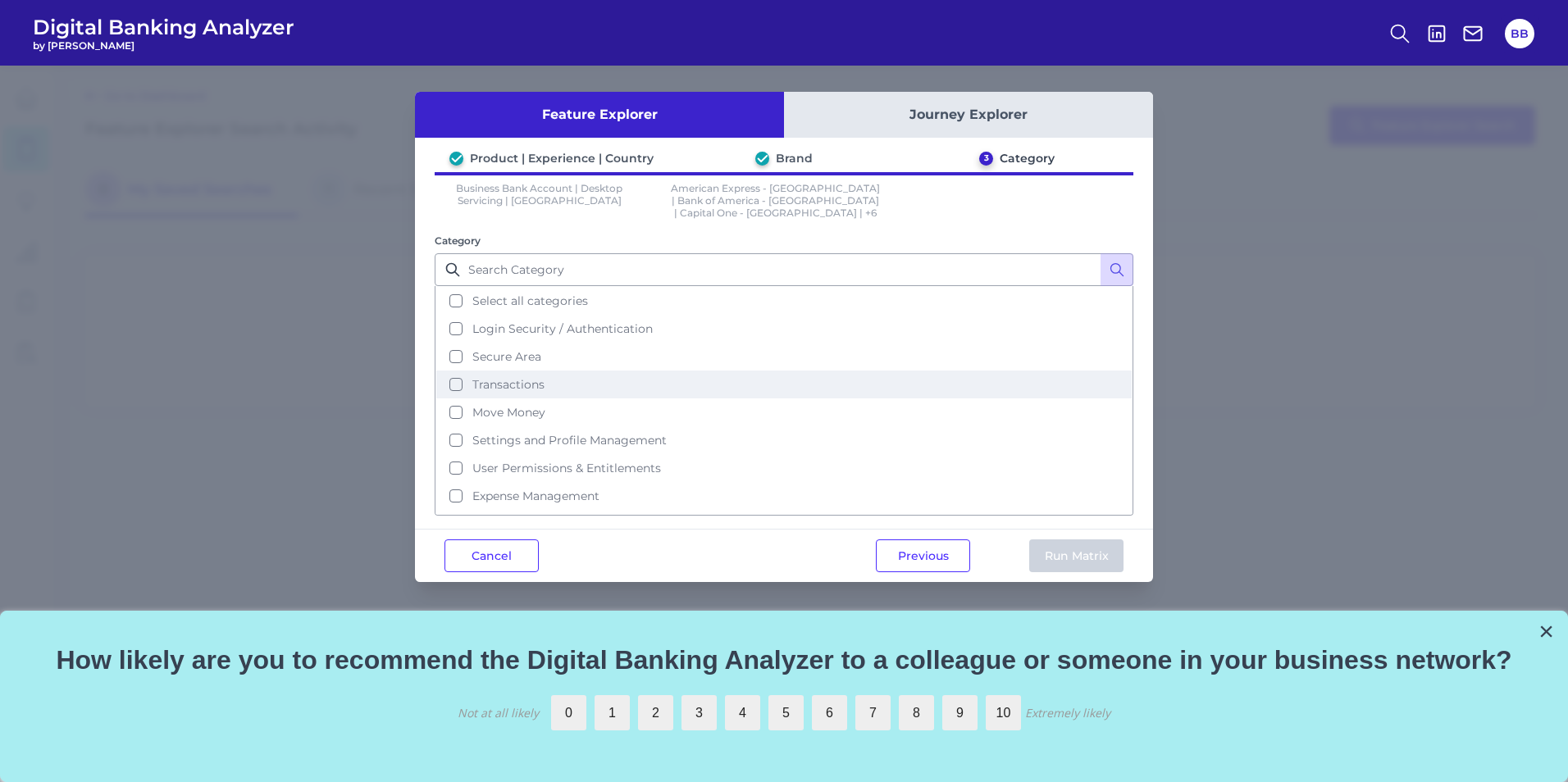
click at [531, 378] on span "Transactions" at bounding box center [508, 385] width 72 height 15
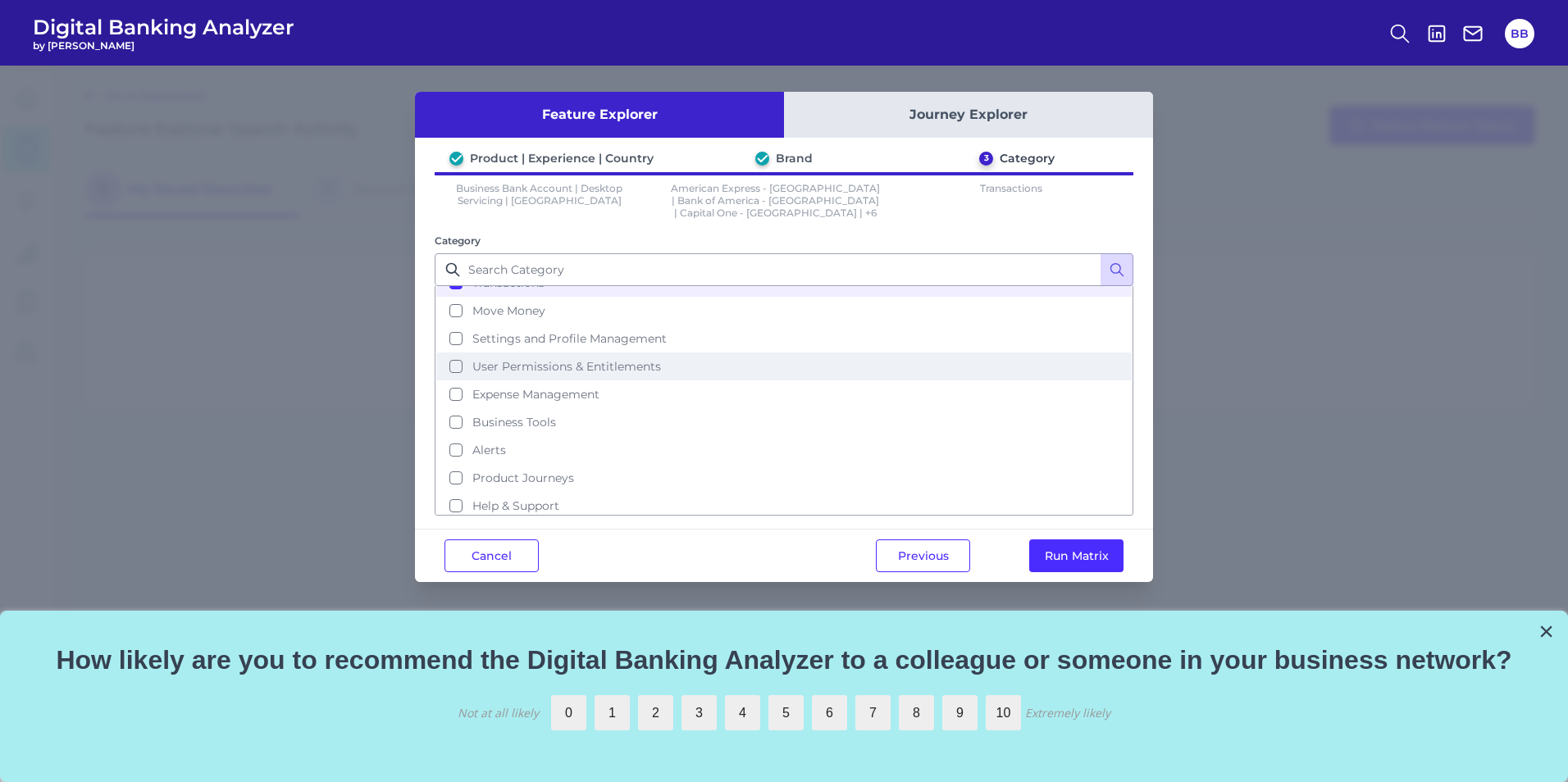
scroll to position [108, 0]
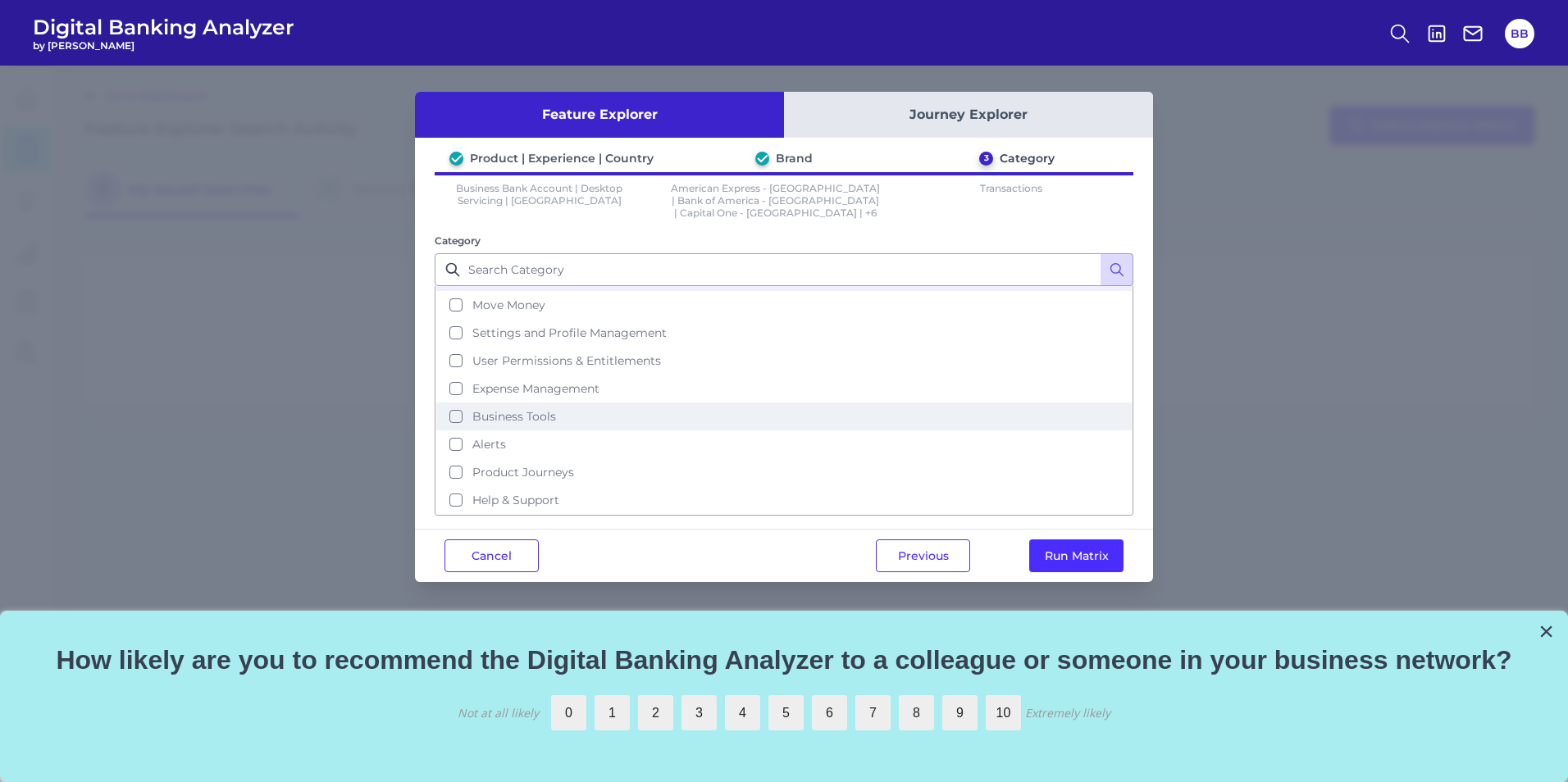
click at [502, 409] on span "Business Tools" at bounding box center [513, 416] width 83 height 15
click at [1079, 539] on button "Run Matrix" at bounding box center [1076, 556] width 95 height 33
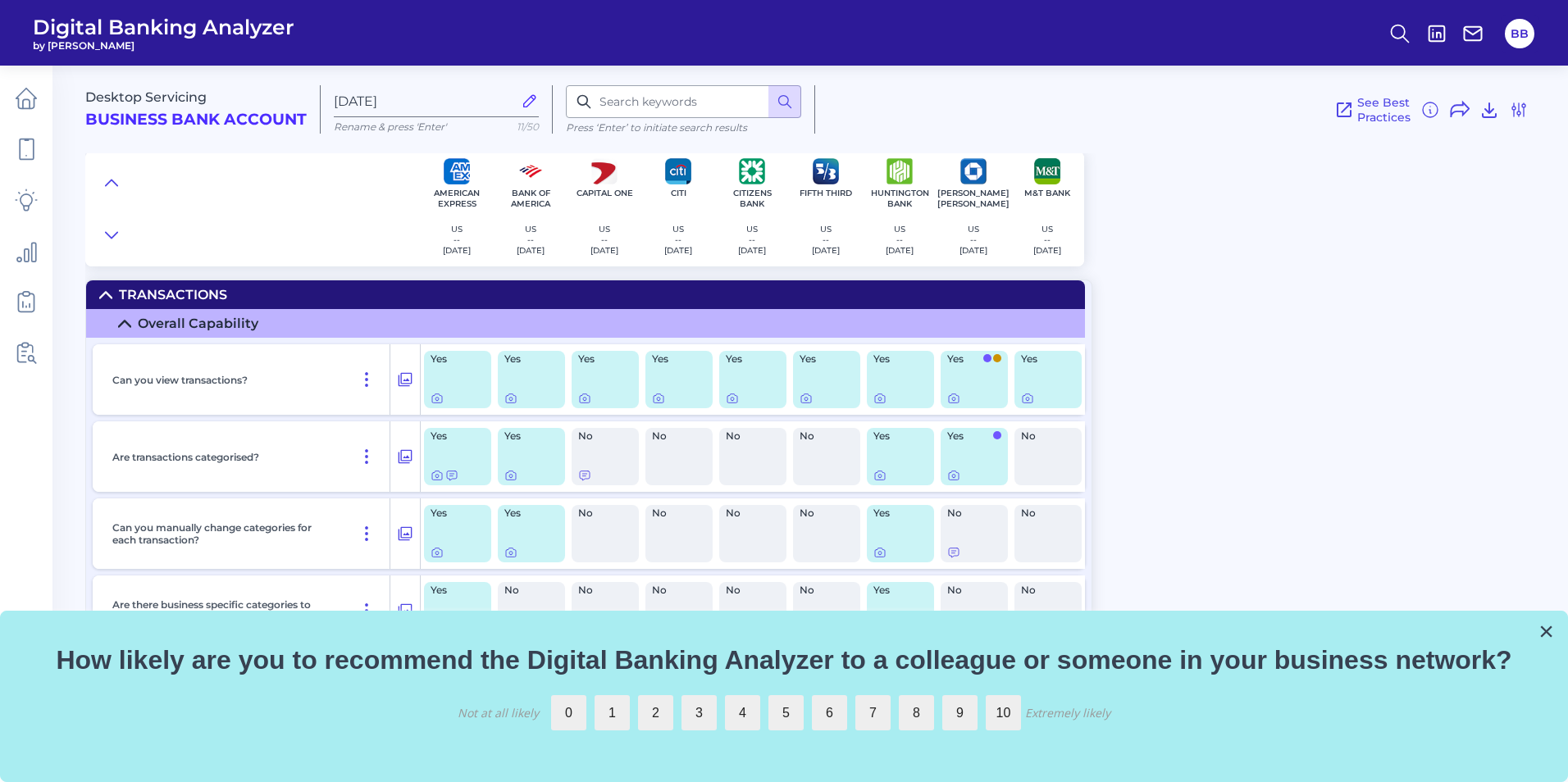
scroll to position [82, 0]
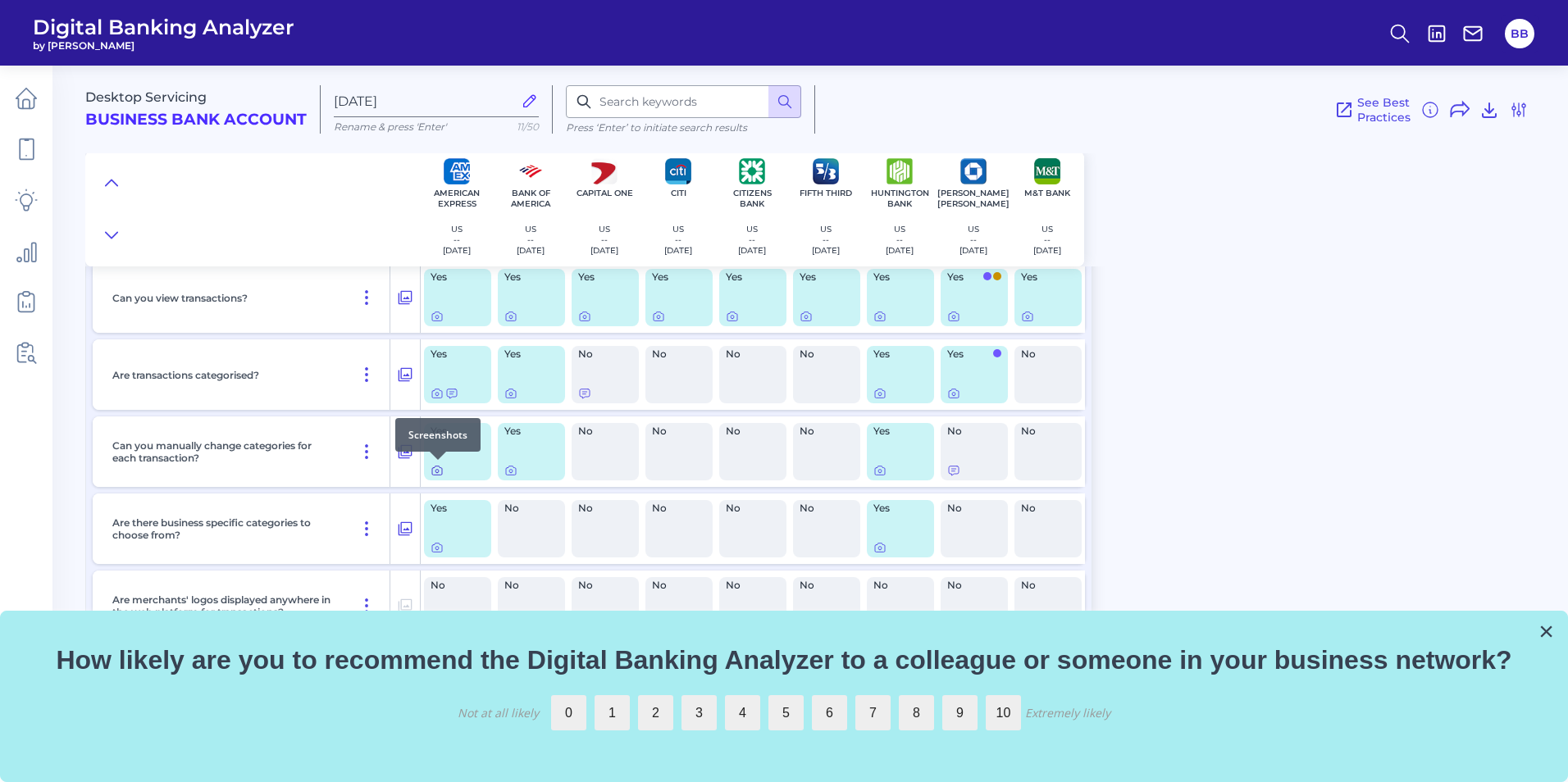
click at [436, 472] on icon at bounding box center [437, 471] width 3 height 3
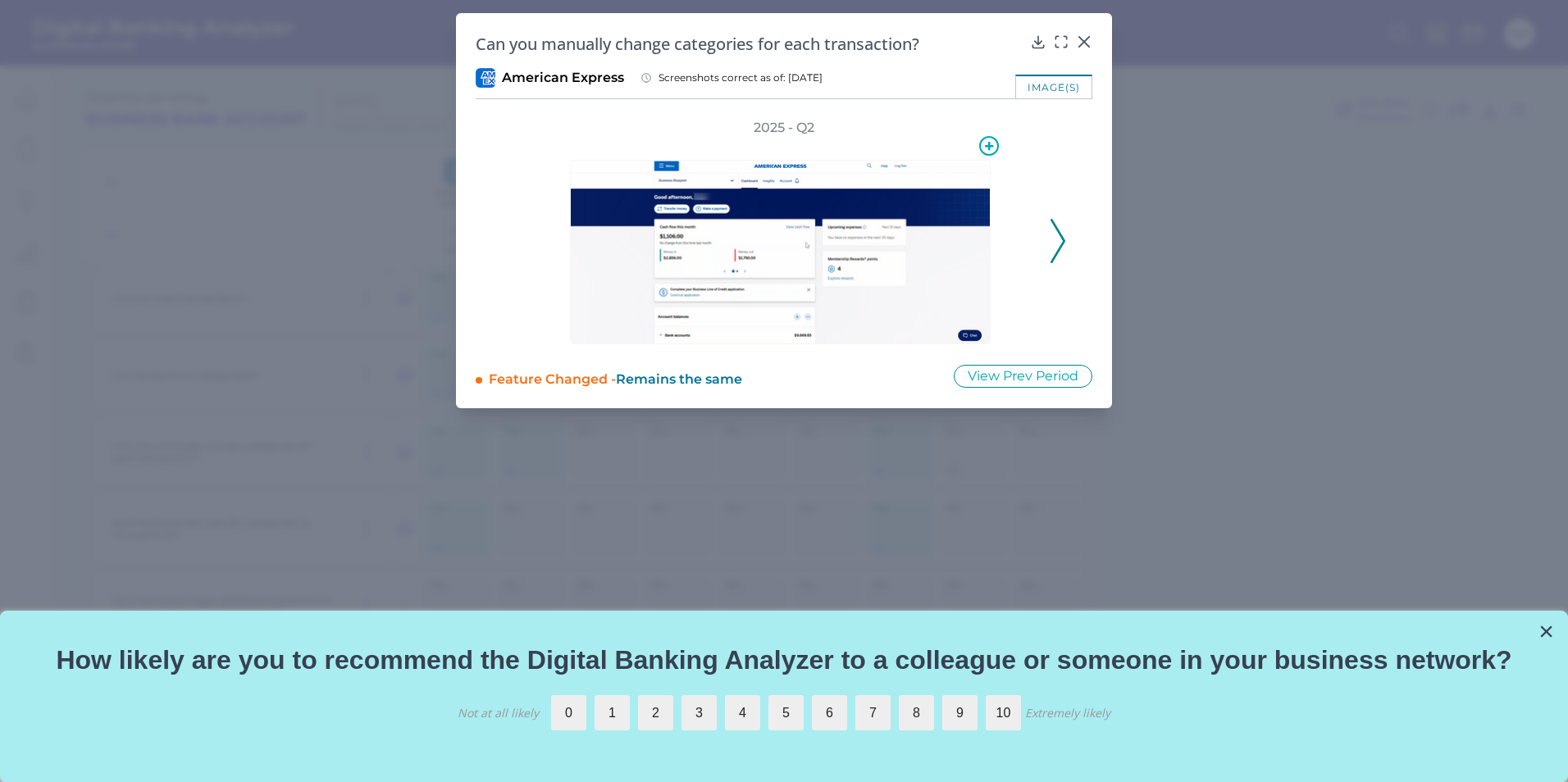
click at [802, 272] on img at bounding box center [780, 252] width 421 height 184
click at [1037, 84] on div "image(s)" at bounding box center [1054, 87] width 77 height 24
click at [987, 140] on icon at bounding box center [988, 145] width 20 height 20
click at [811, 258] on img at bounding box center [780, 252] width 421 height 184
click at [538, 298] on div at bounding box center [784, 240] width 508 height 207
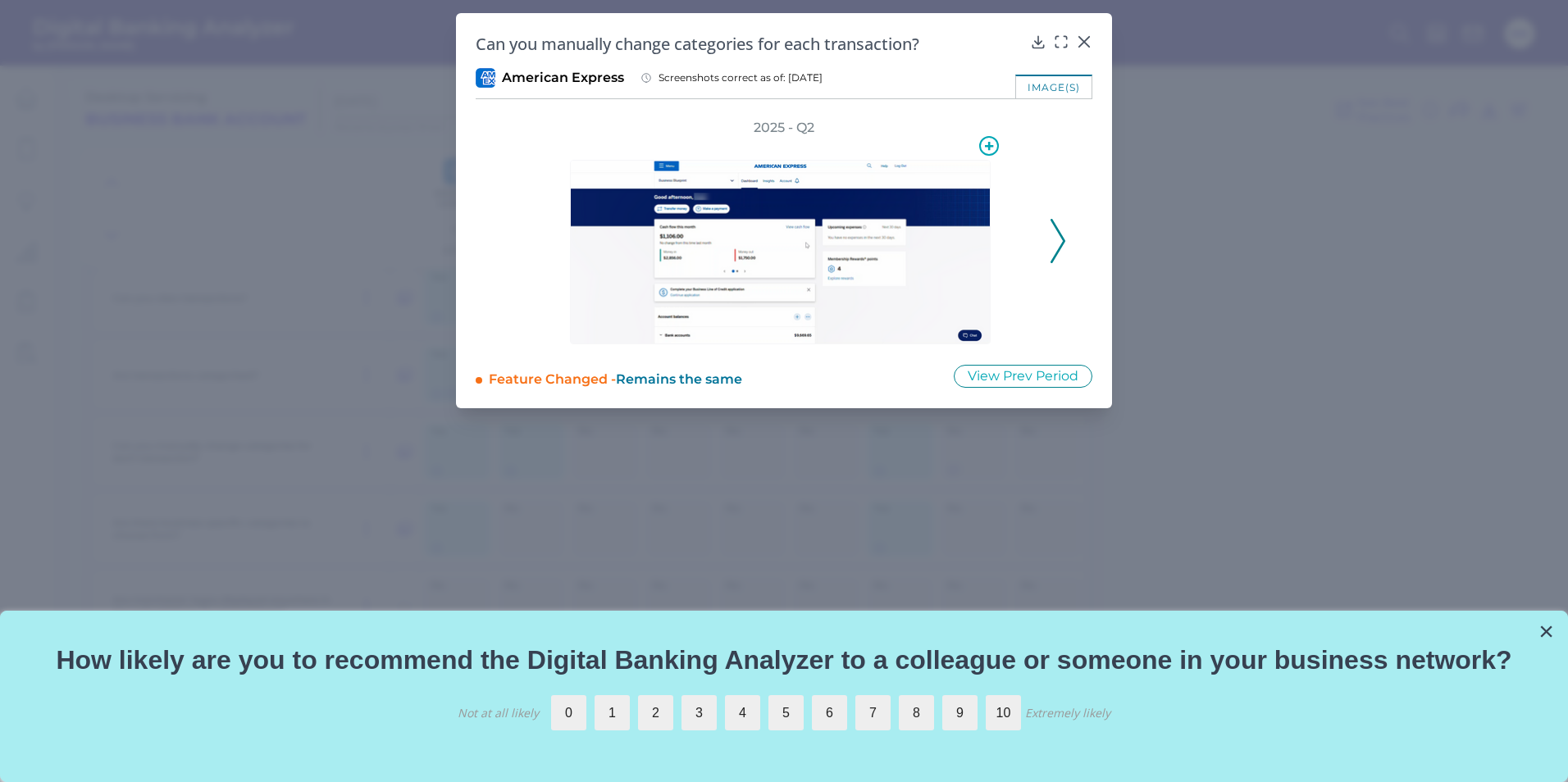
click at [967, 337] on img at bounding box center [780, 252] width 421 height 184
click at [1036, 89] on div "image(s)" at bounding box center [1054, 87] width 77 height 24
click at [1083, 39] on icon at bounding box center [1084, 41] width 16 height 16
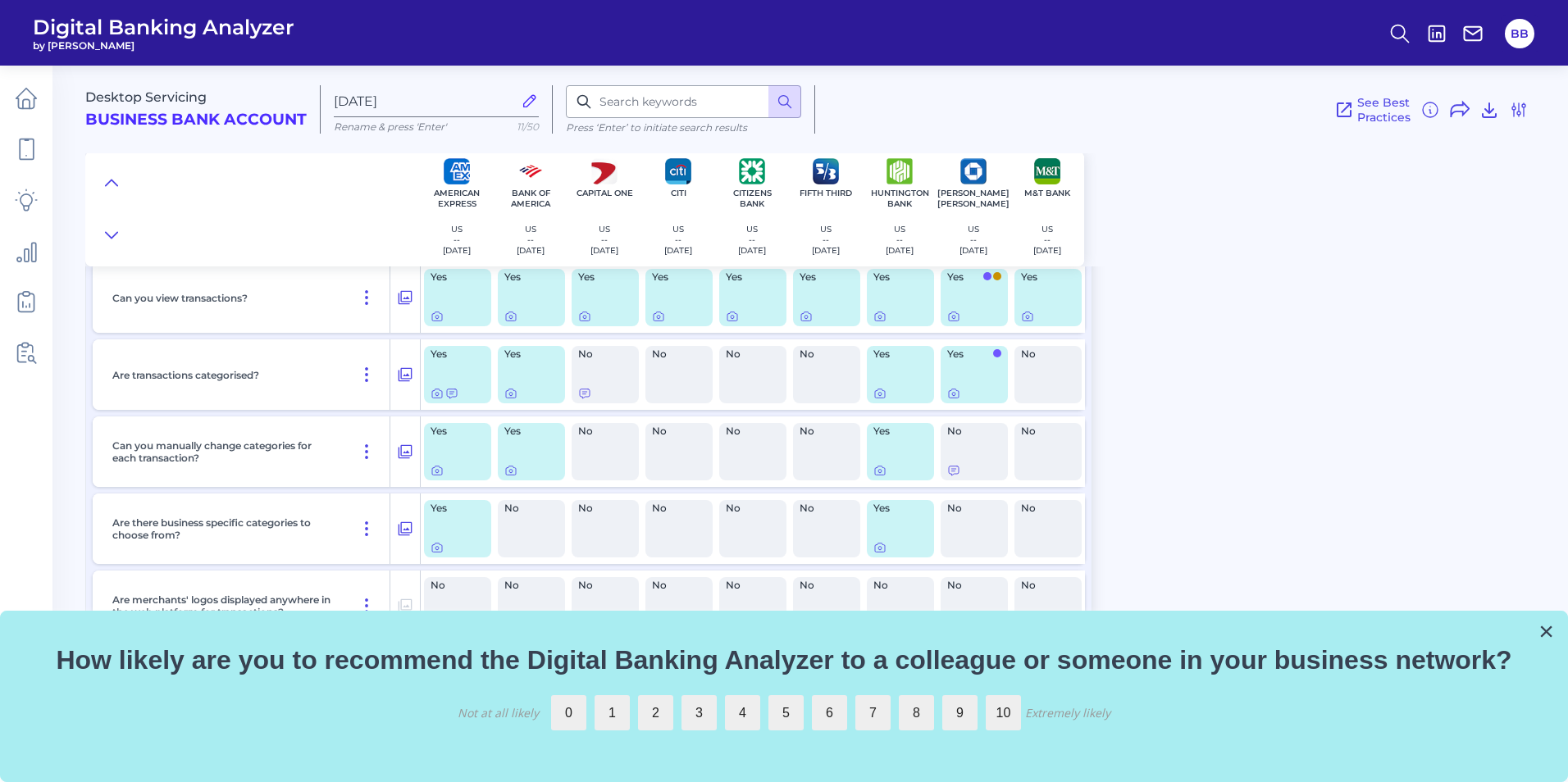
click at [825, 289] on div "Yes" at bounding box center [827, 298] width 67 height 58
click at [403, 372] on icon at bounding box center [404, 374] width 16 height 20
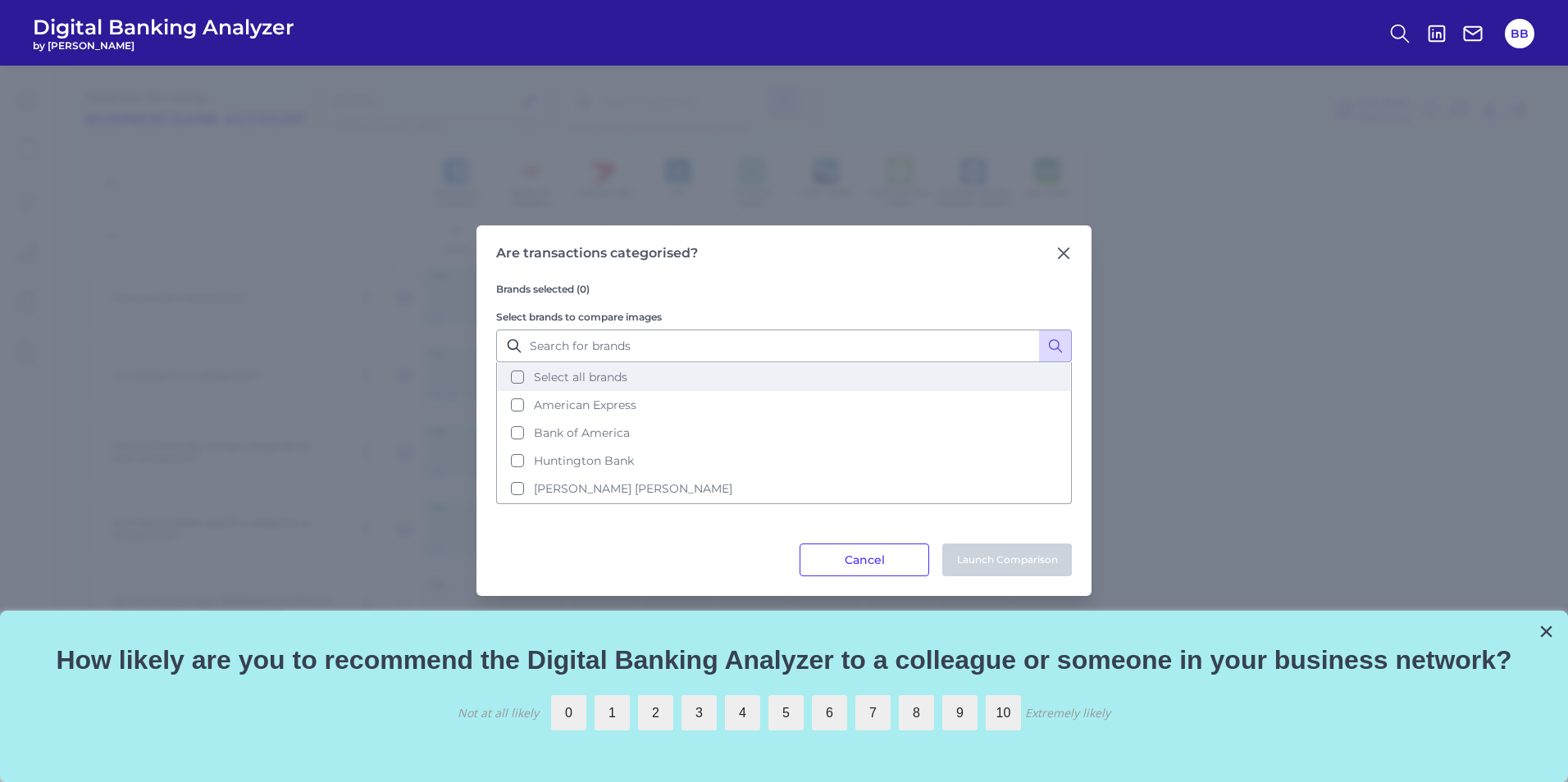
click at [511, 379] on button "Select all brands" at bounding box center [784, 377] width 572 height 28
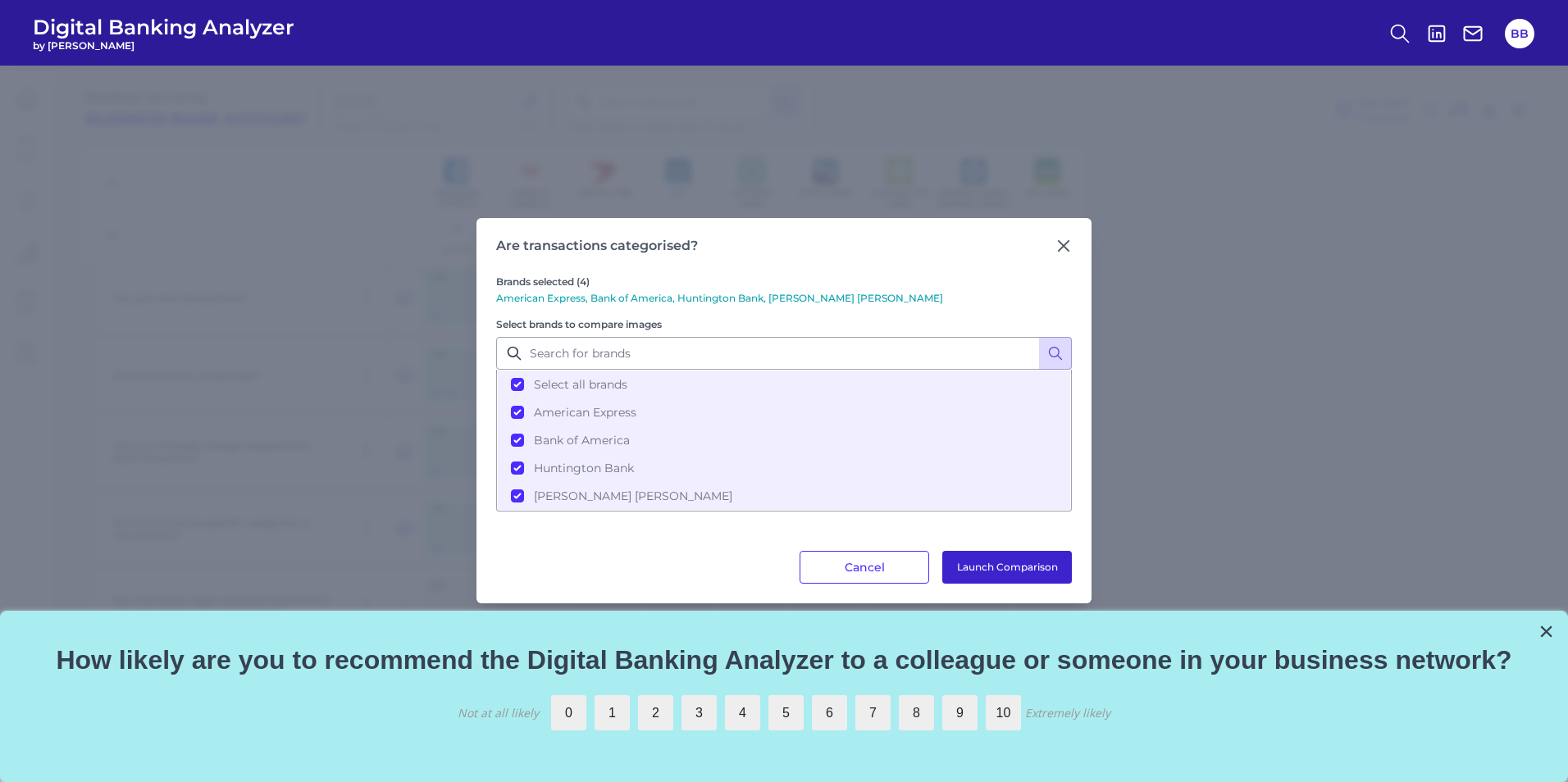
click at [1030, 569] on button "Launch Comparison" at bounding box center [1006, 568] width 130 height 33
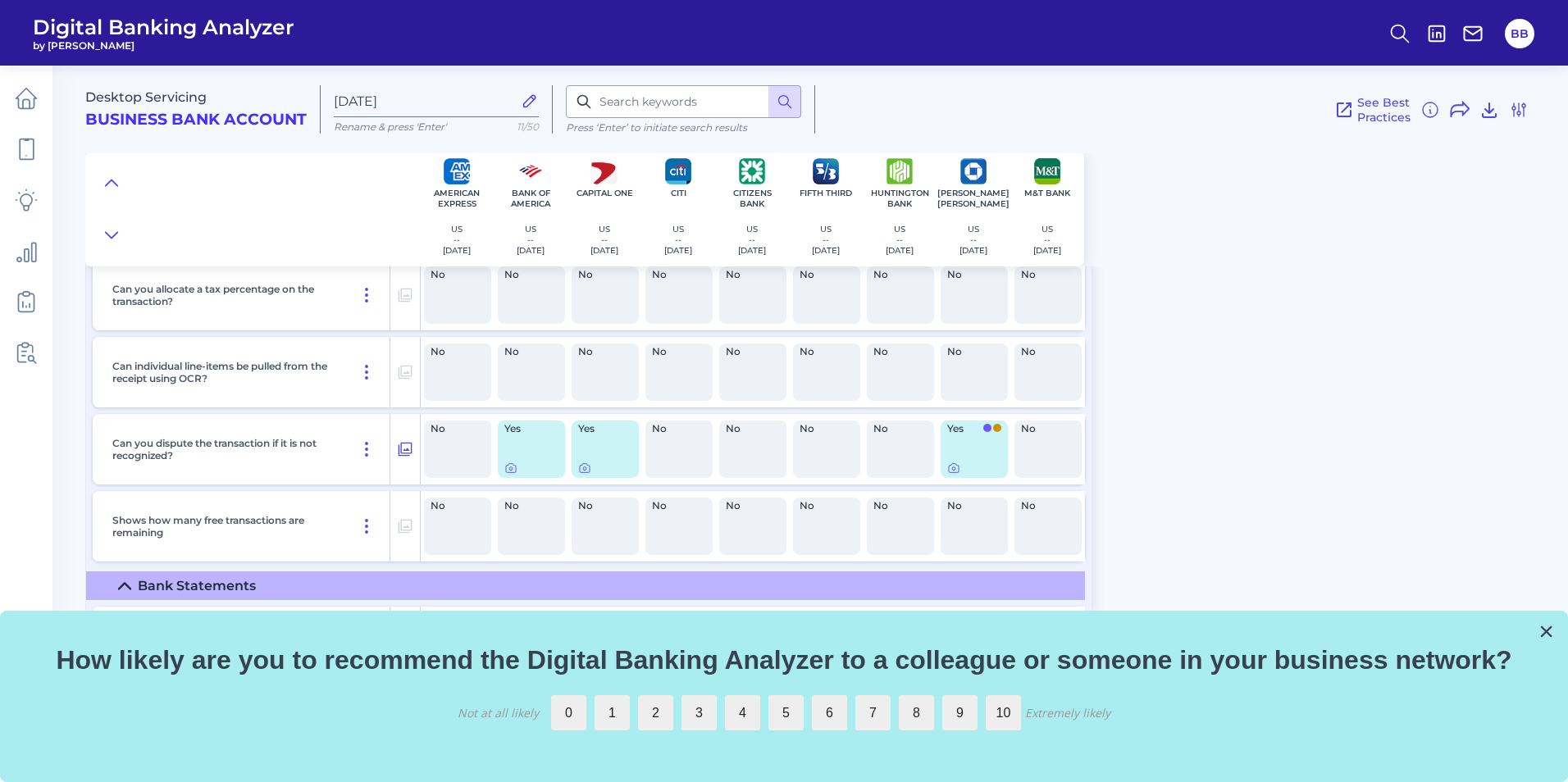
scroll to position [1887, 0]
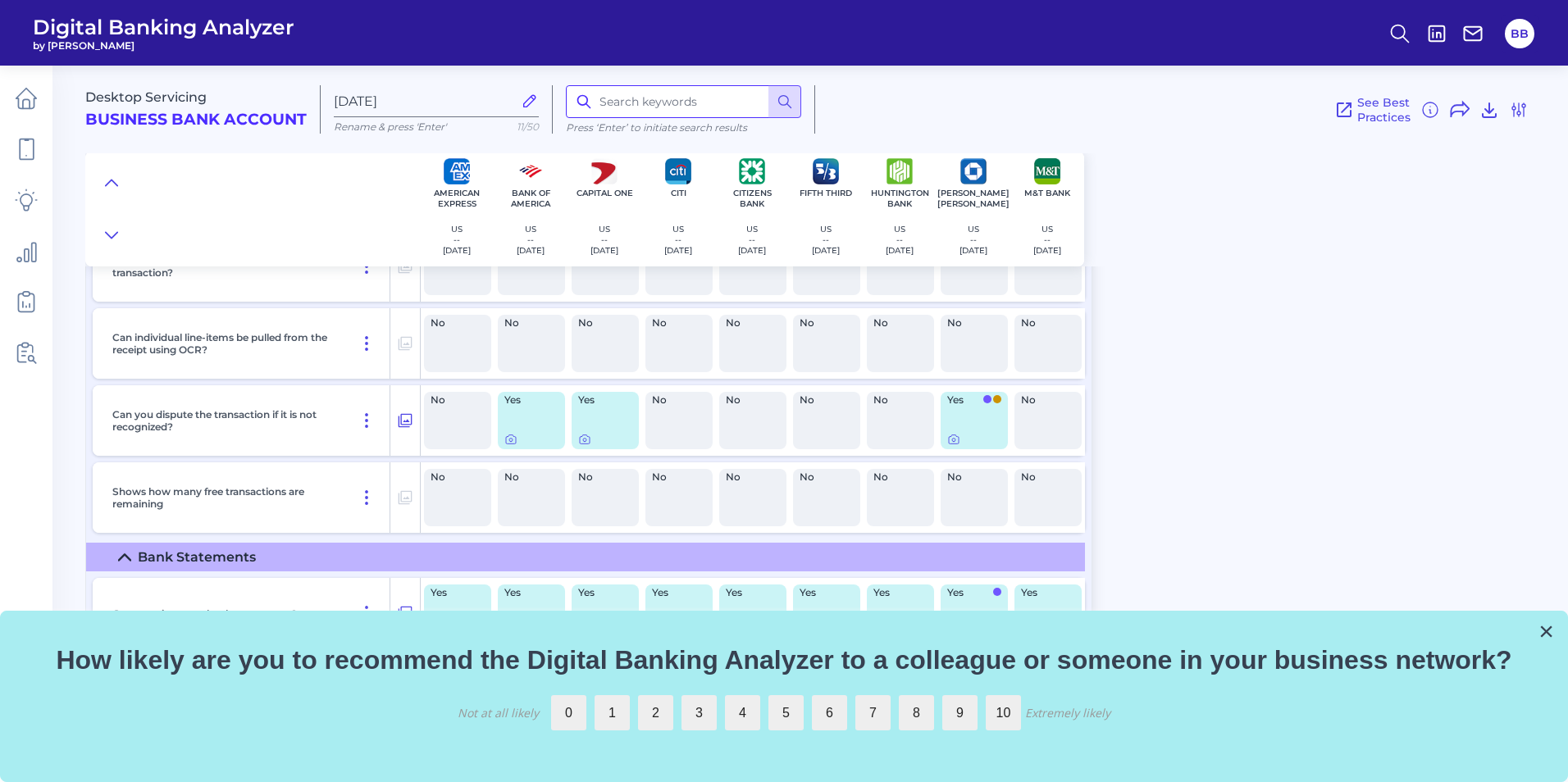
click at [619, 104] on input at bounding box center [684, 102] width 236 height 33
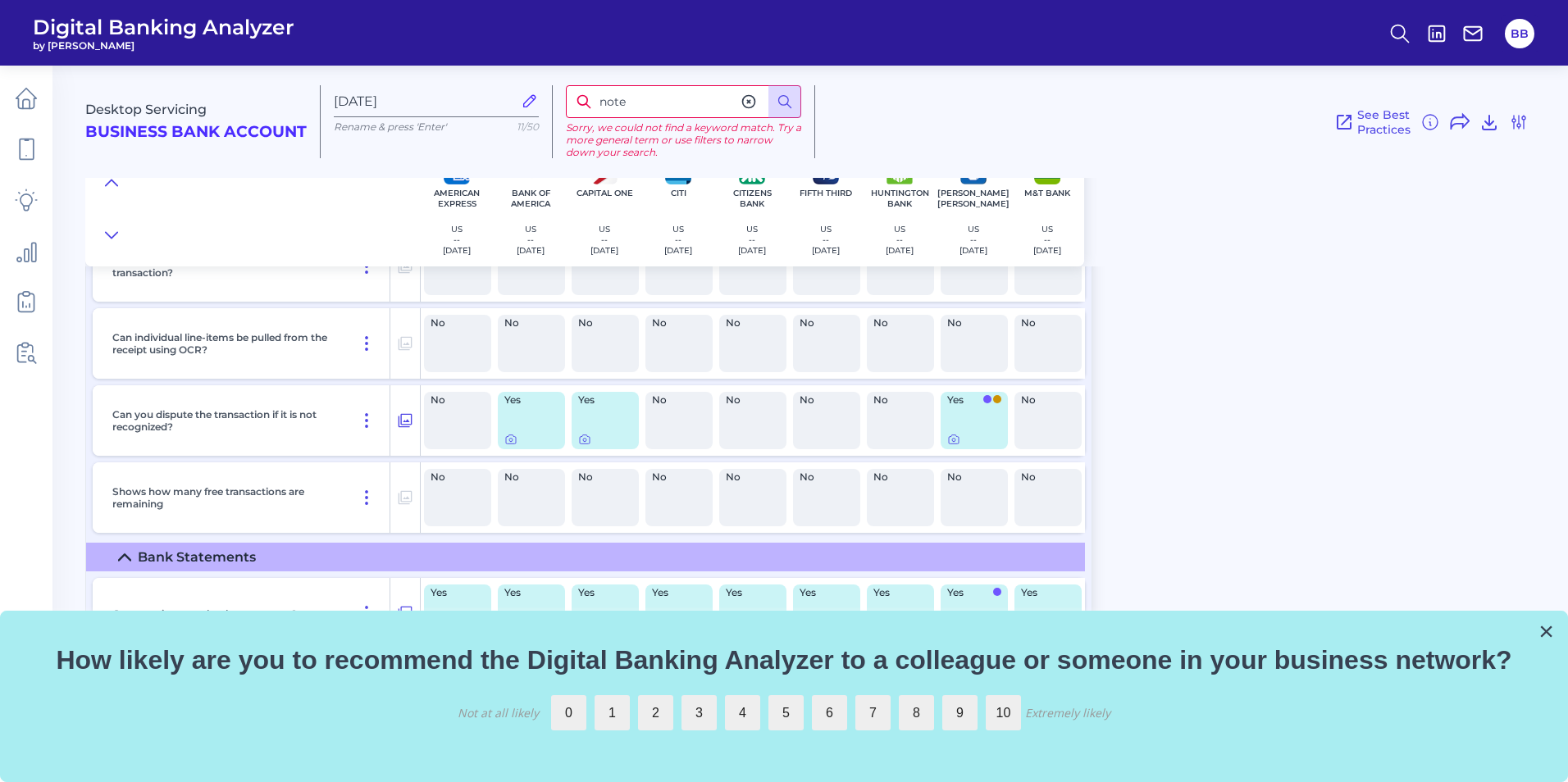
type input "note"
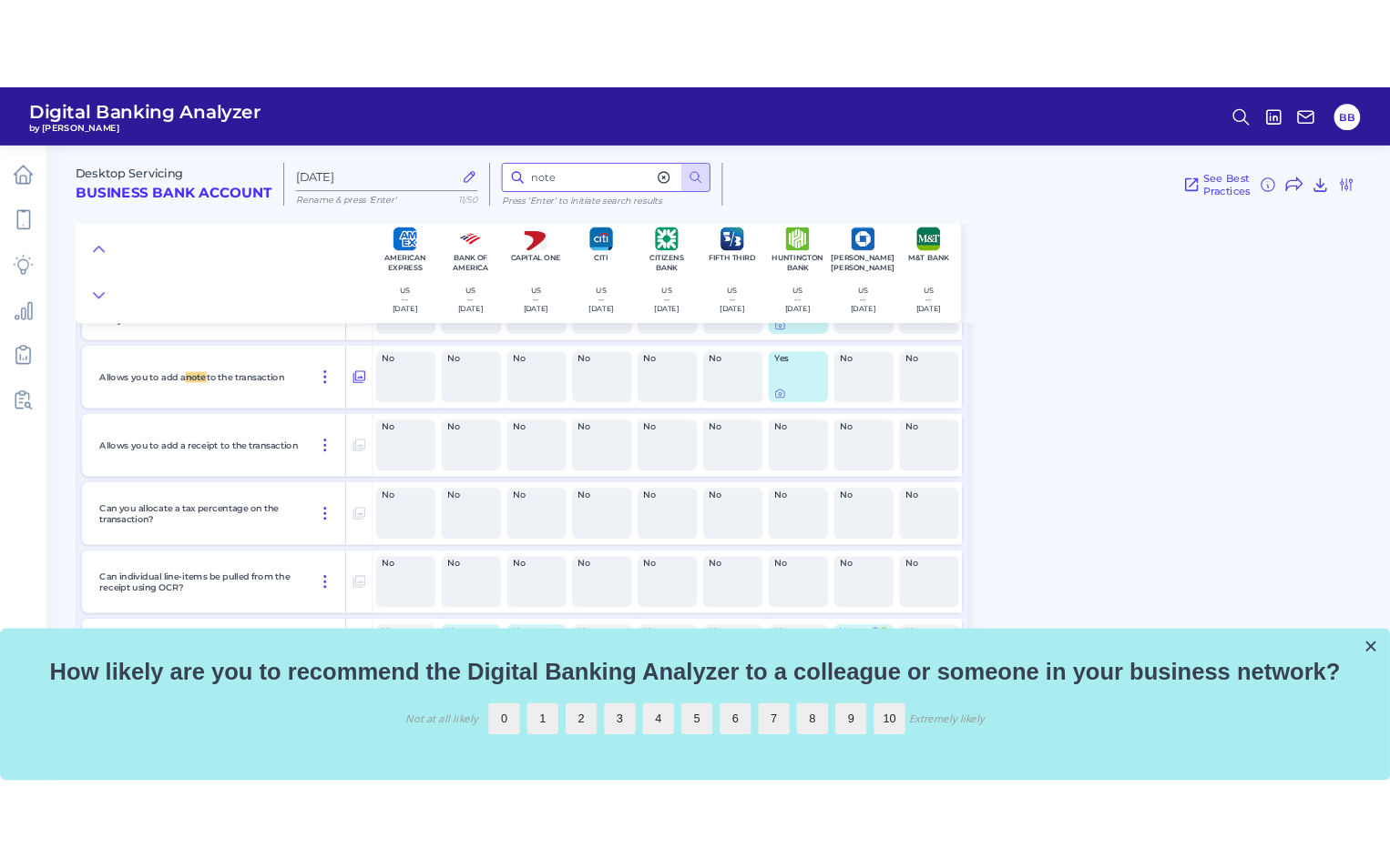
scroll to position [1756, 0]
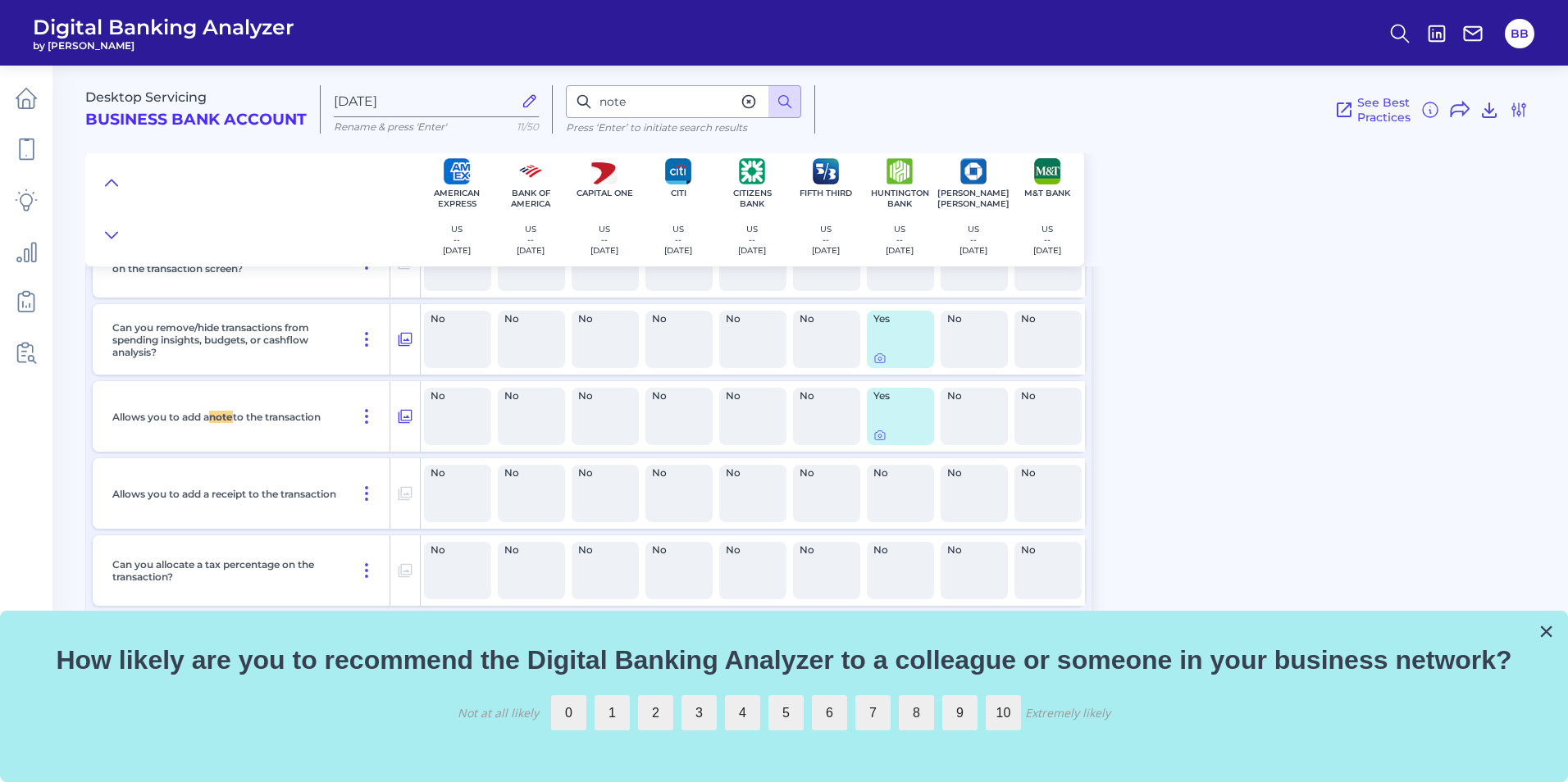
click at [912, 422] on div "Yes" at bounding box center [901, 416] width 67 height 58
click at [882, 438] on icon at bounding box center [879, 435] width 13 height 13
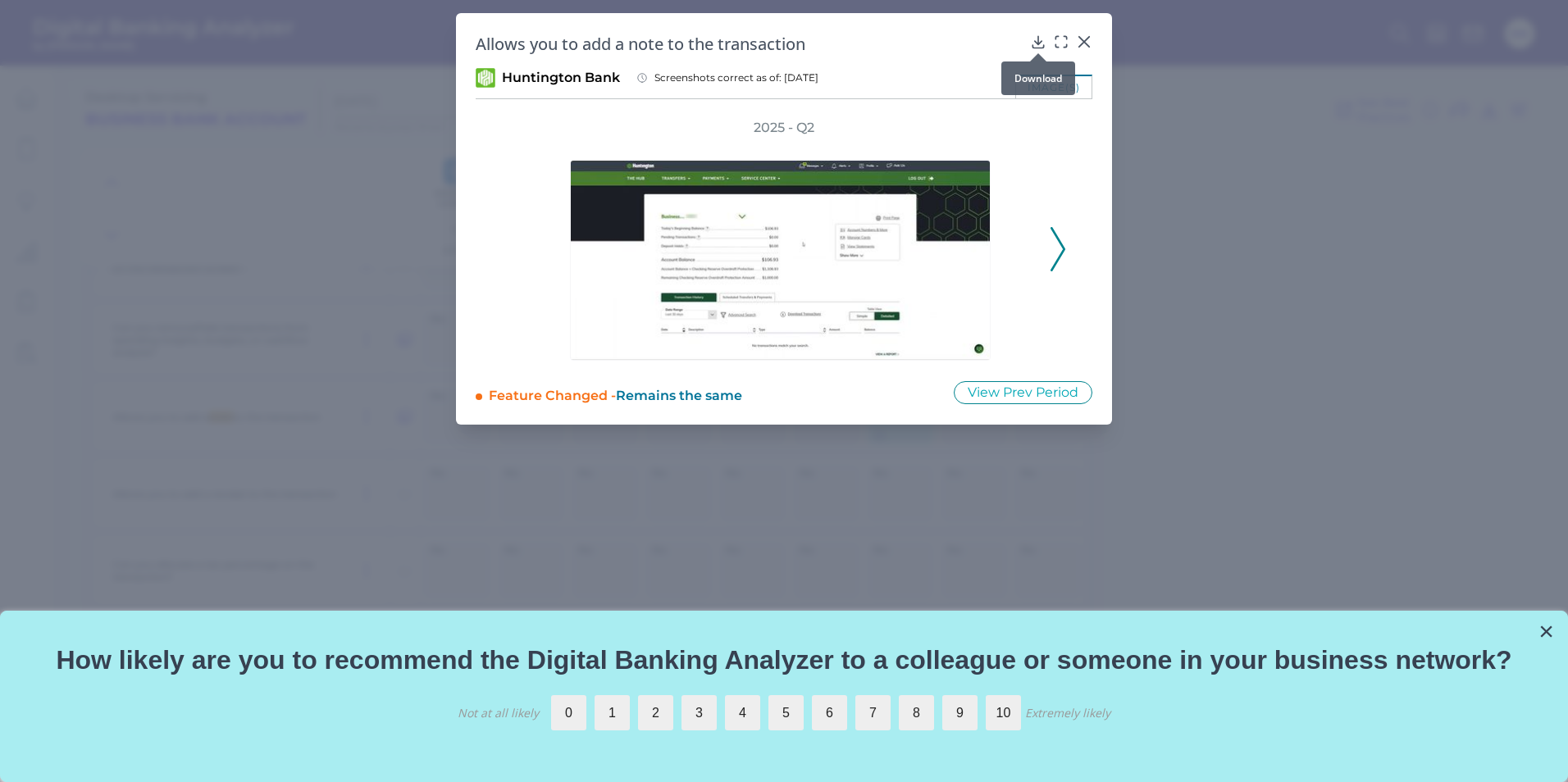
click at [1035, 45] on div at bounding box center [1037, 52] width 16 height 16
click at [1036, 41] on icon at bounding box center [1037, 41] width 16 height 16
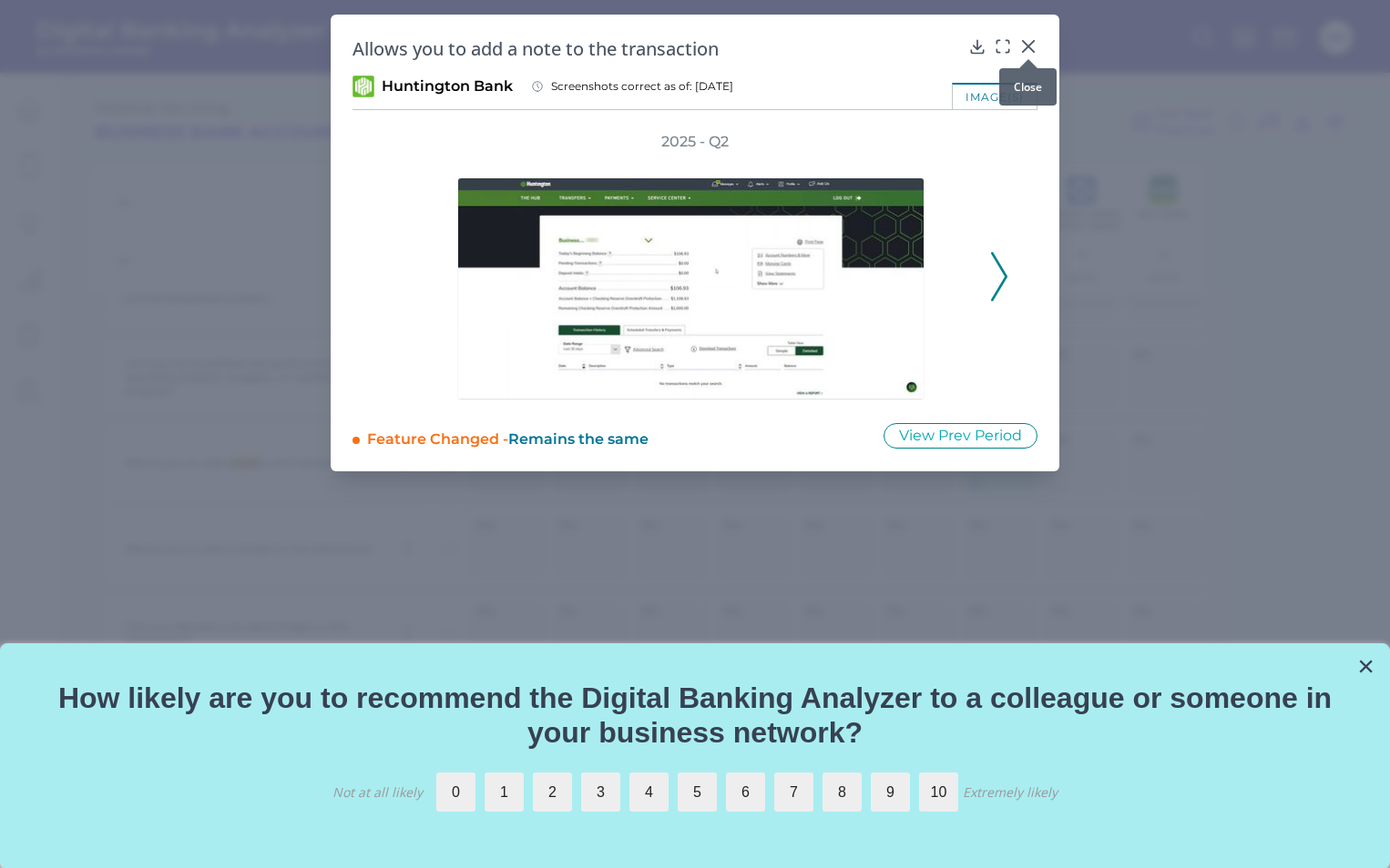
click at [1028, 43] on icon at bounding box center [1028, 46] width 18 height 18
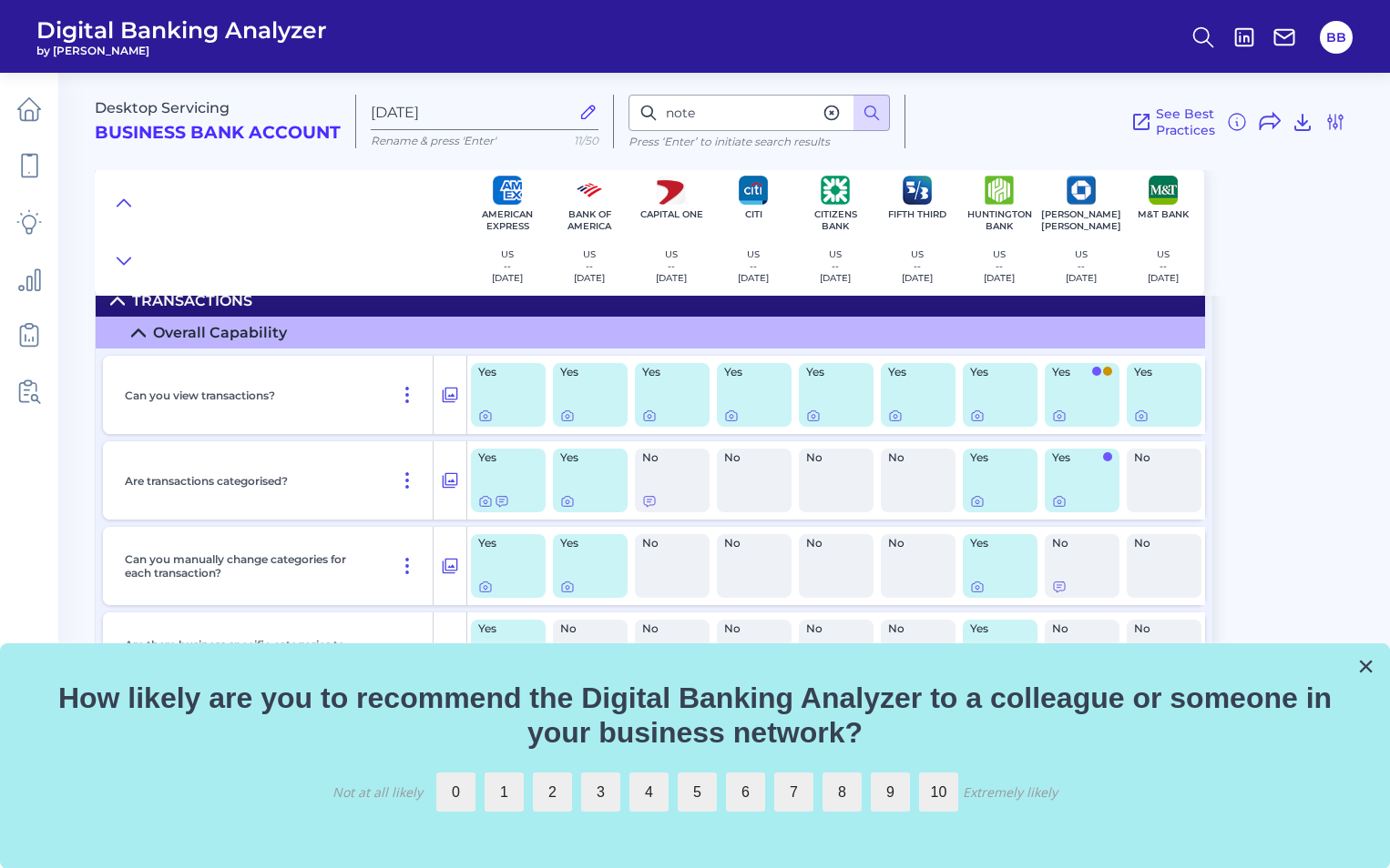
scroll to position [0, 0]
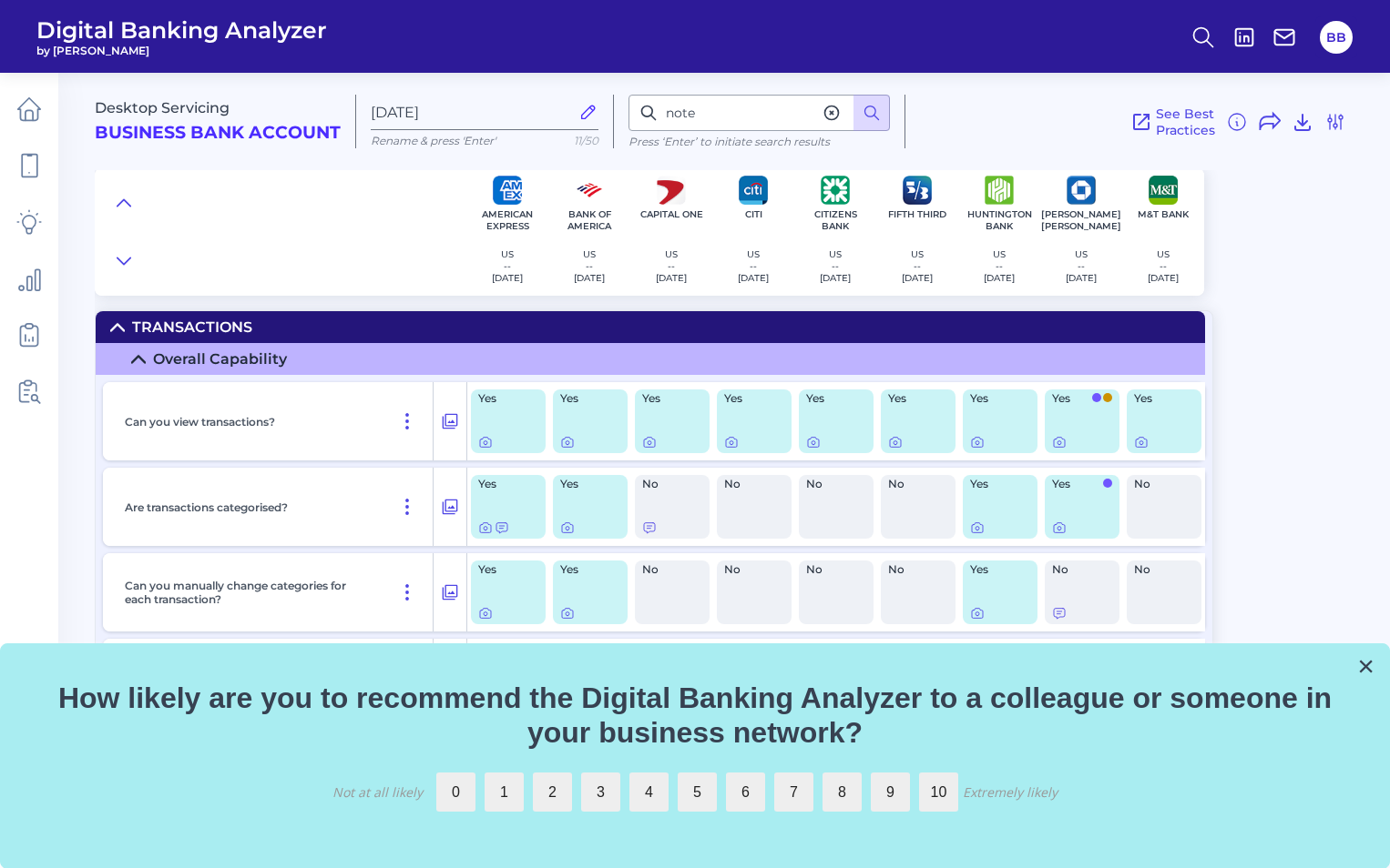
click at [160, 28] on span "Digital Banking Analyzer" at bounding box center [182, 30] width 290 height 28
click at [31, 103] on icon at bounding box center [29, 109] width 26 height 26
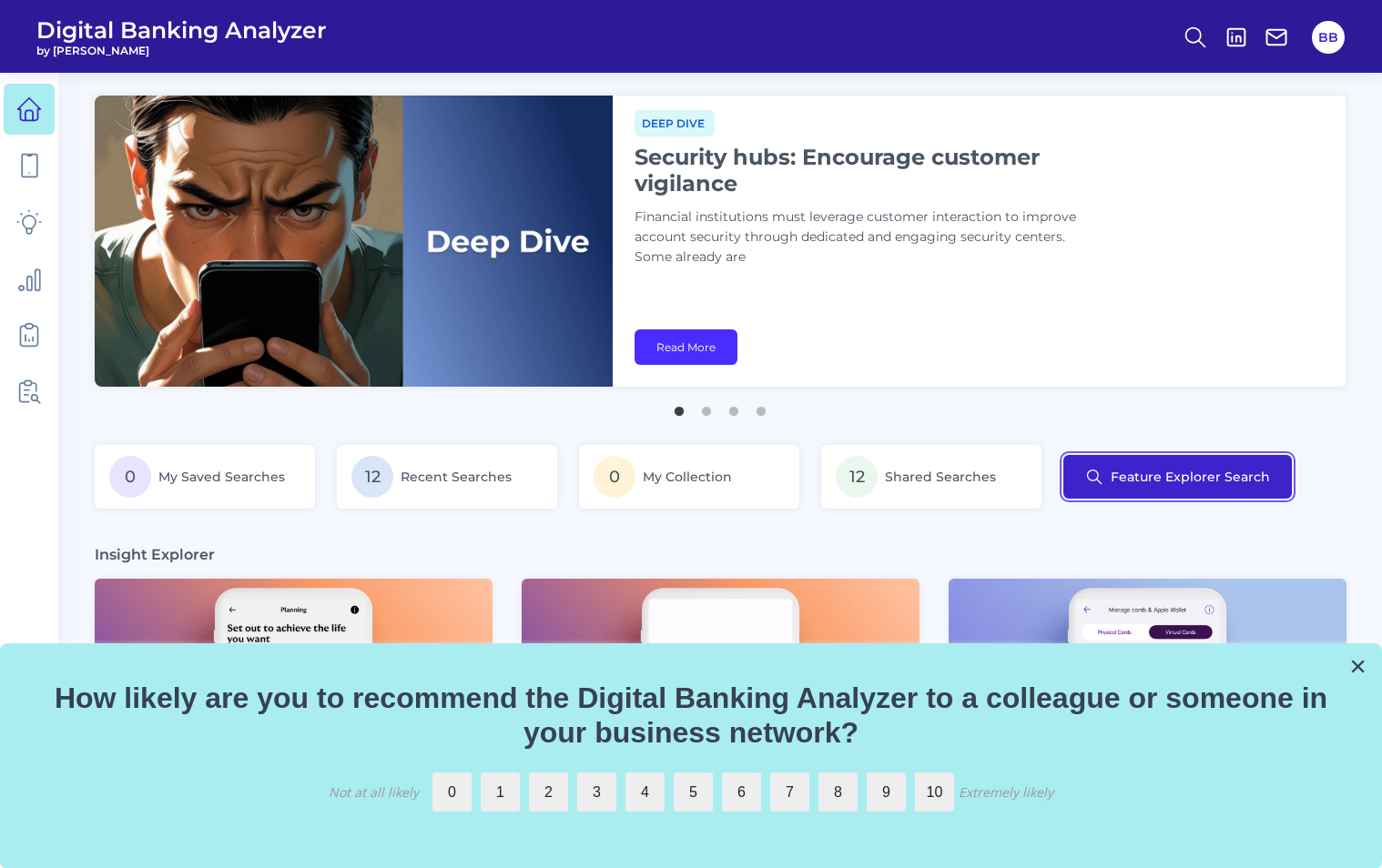
click at [1139, 477] on button "Feature Explorer Search" at bounding box center [1177, 477] width 228 height 44
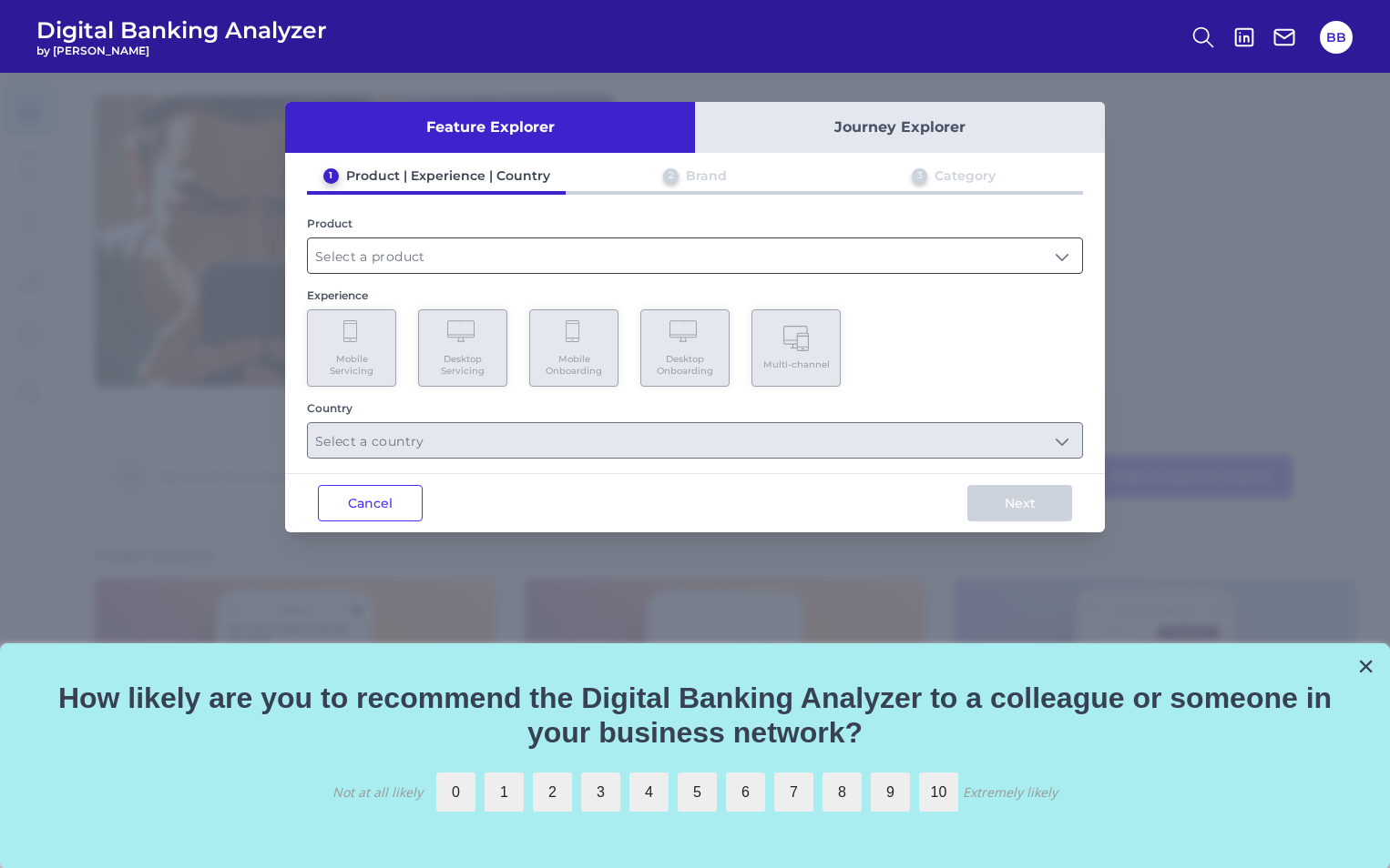
click at [451, 250] on input "text" at bounding box center [695, 256] width 774 height 34
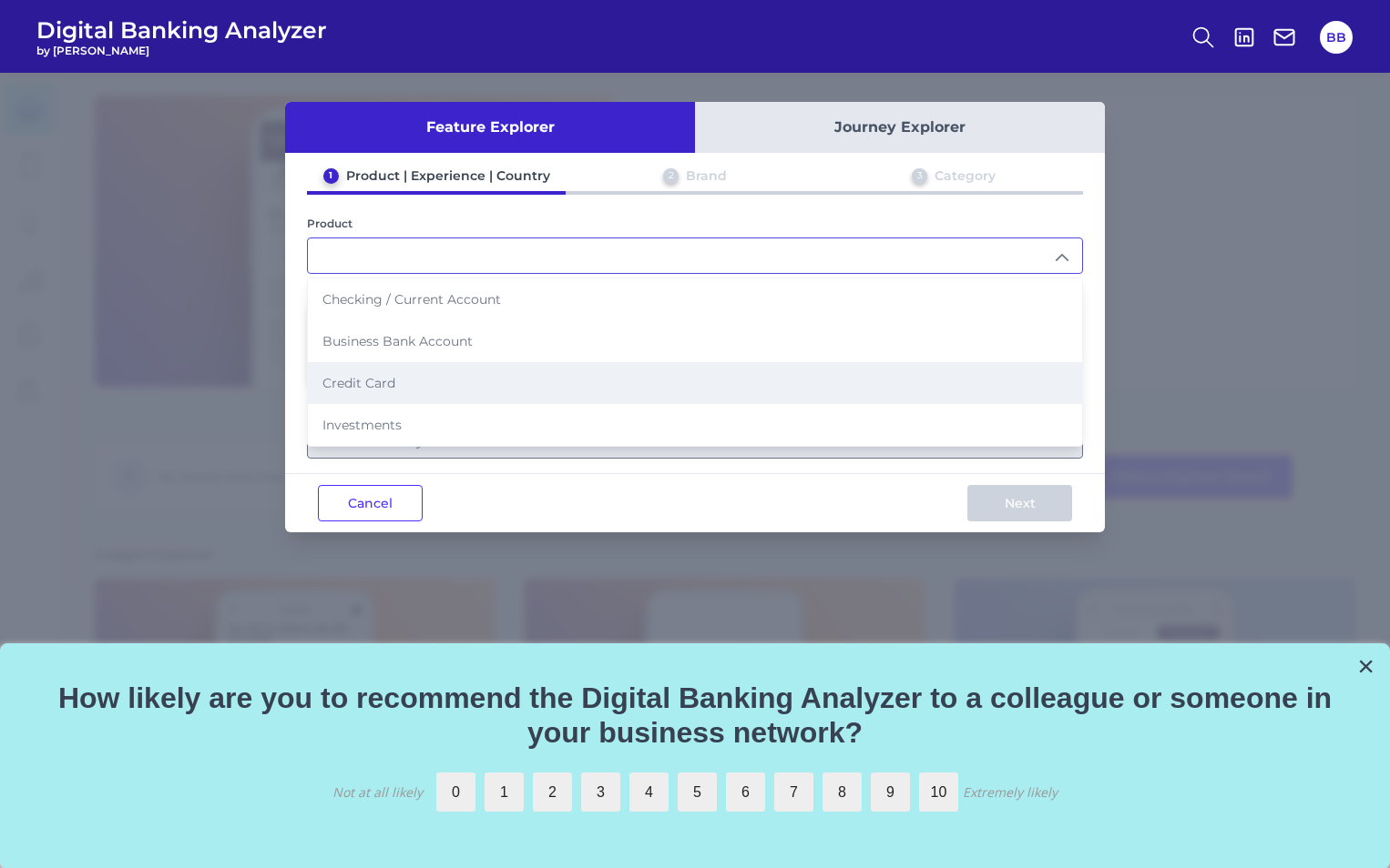
click at [374, 381] on span "Credit Card" at bounding box center [358, 383] width 73 height 16
type input "Credit Card"
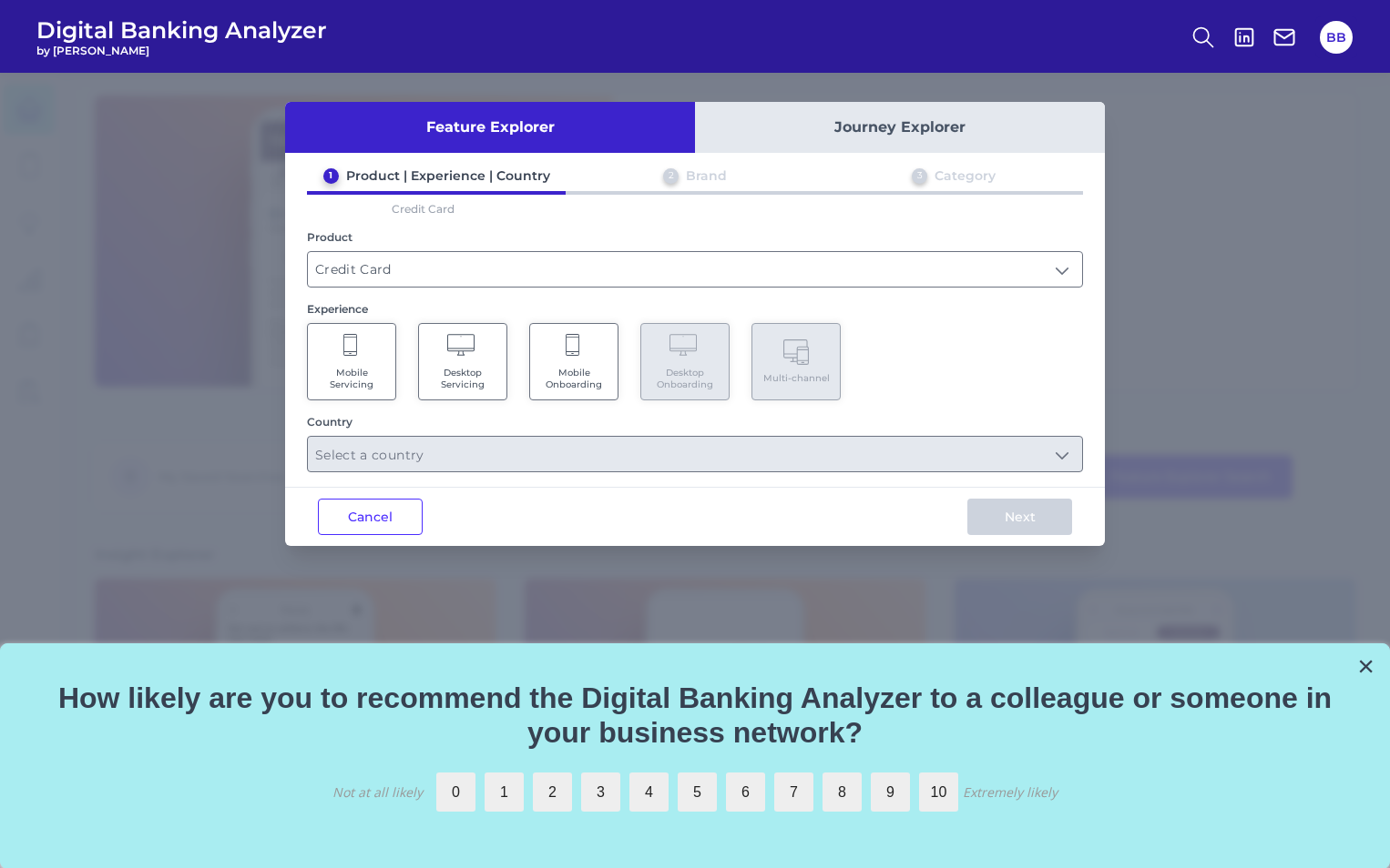
click at [452, 381] on span "Desktop Servicing" at bounding box center [462, 378] width 69 height 24
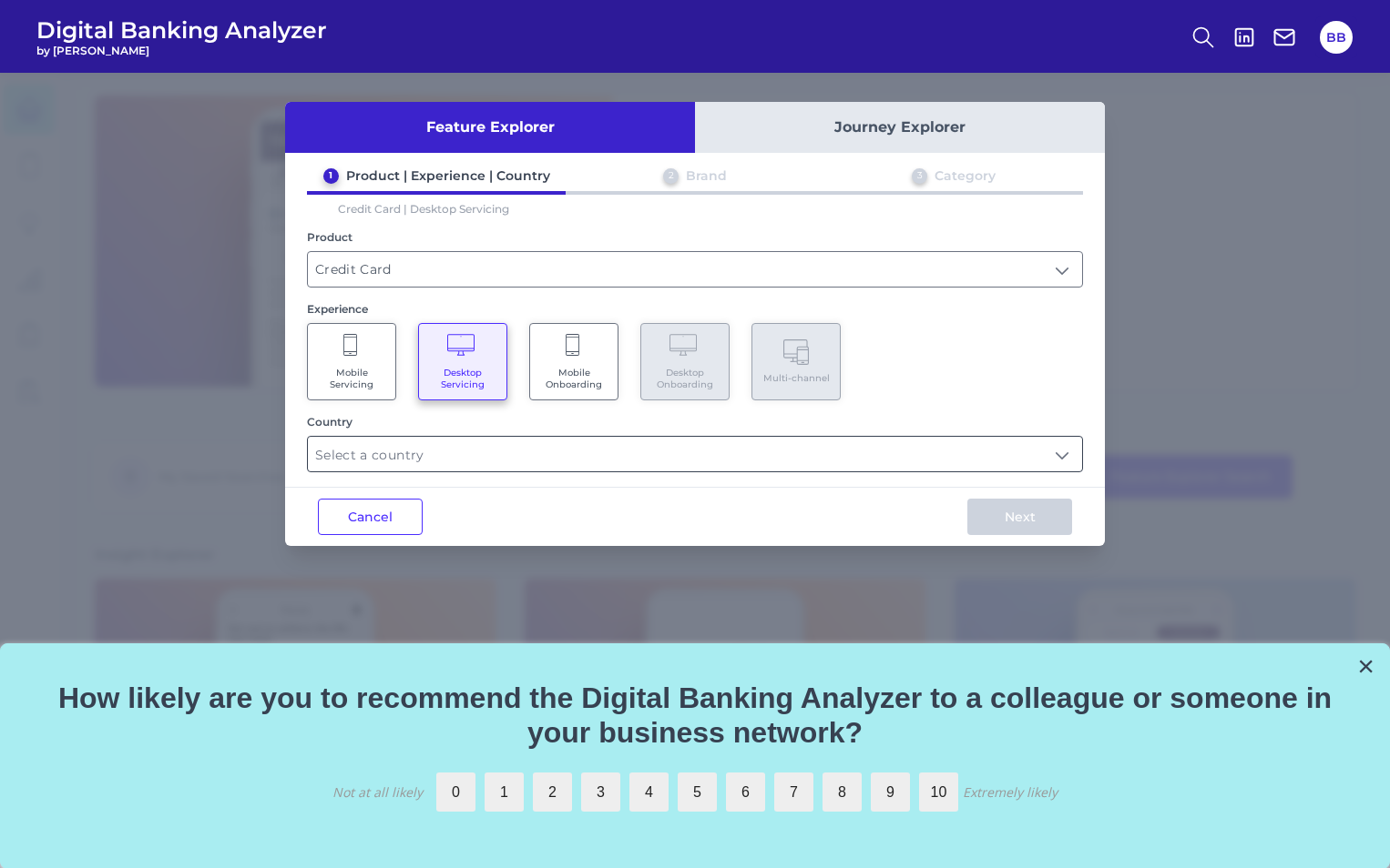
click at [493, 470] on input "text" at bounding box center [695, 455] width 774 height 34
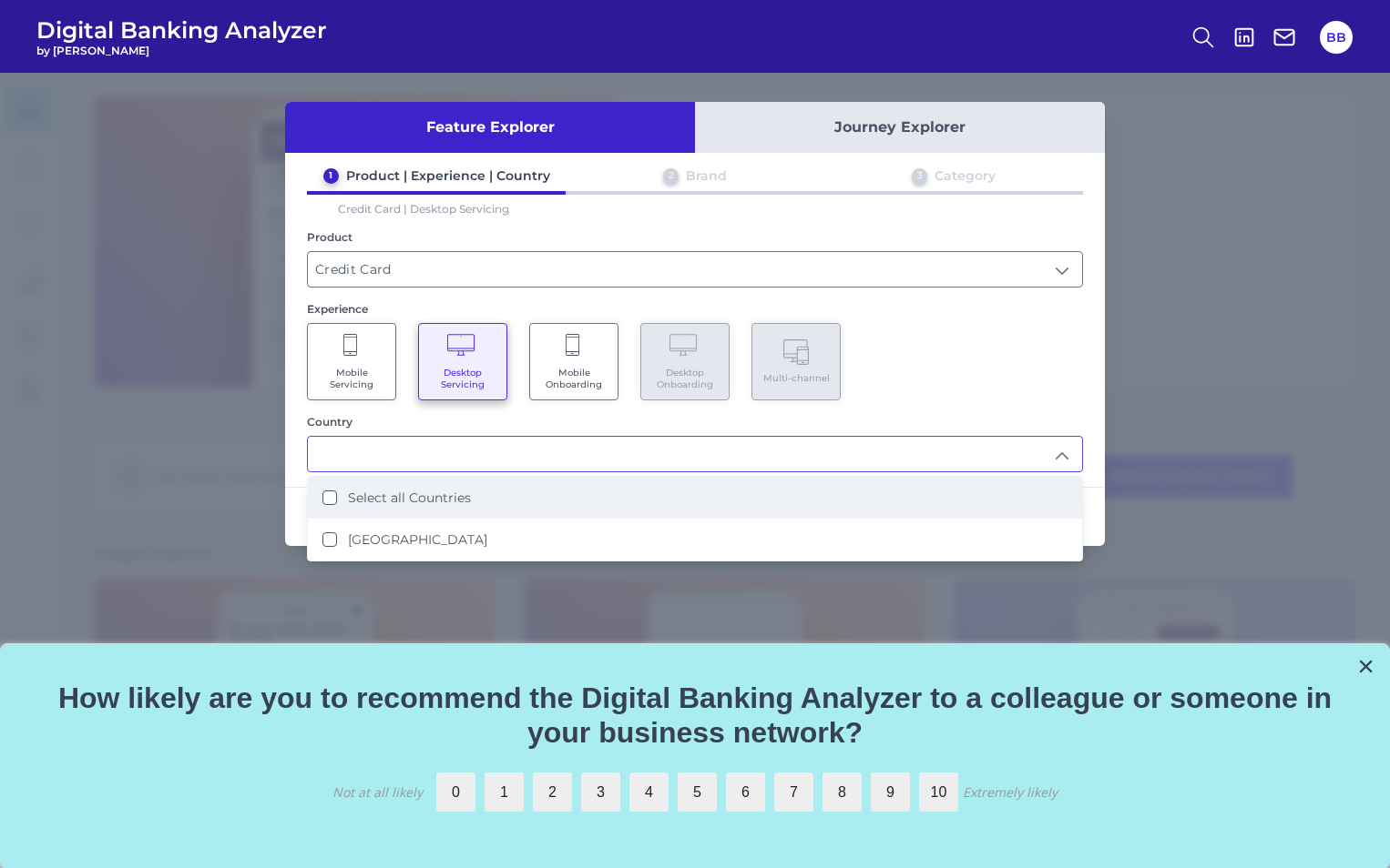
click at [393, 498] on label "Select all Countries" at bounding box center [409, 498] width 123 height 16
type input "Select all Countries"
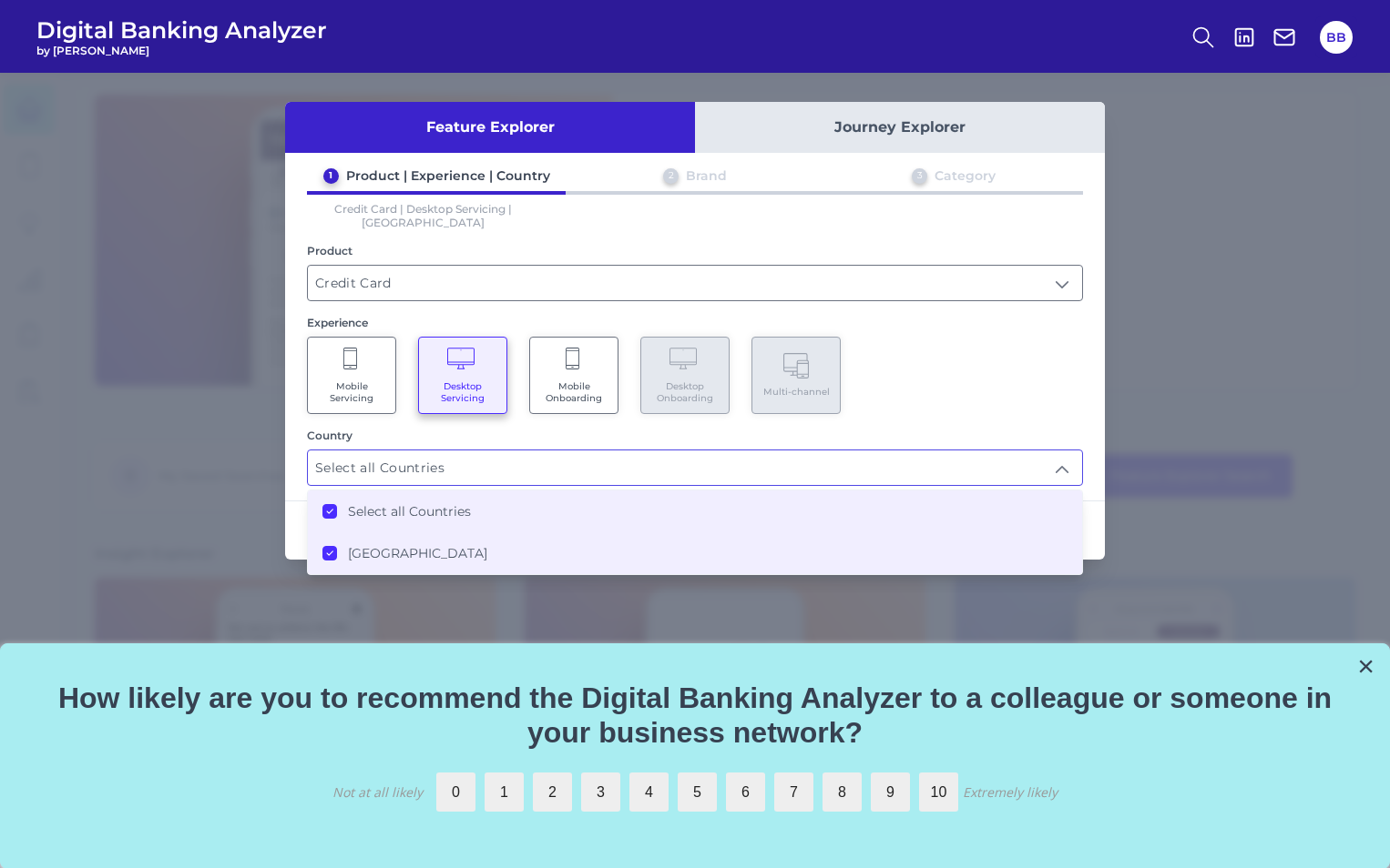
click at [1006, 429] on div "Country" at bounding box center [695, 435] width 776 height 13
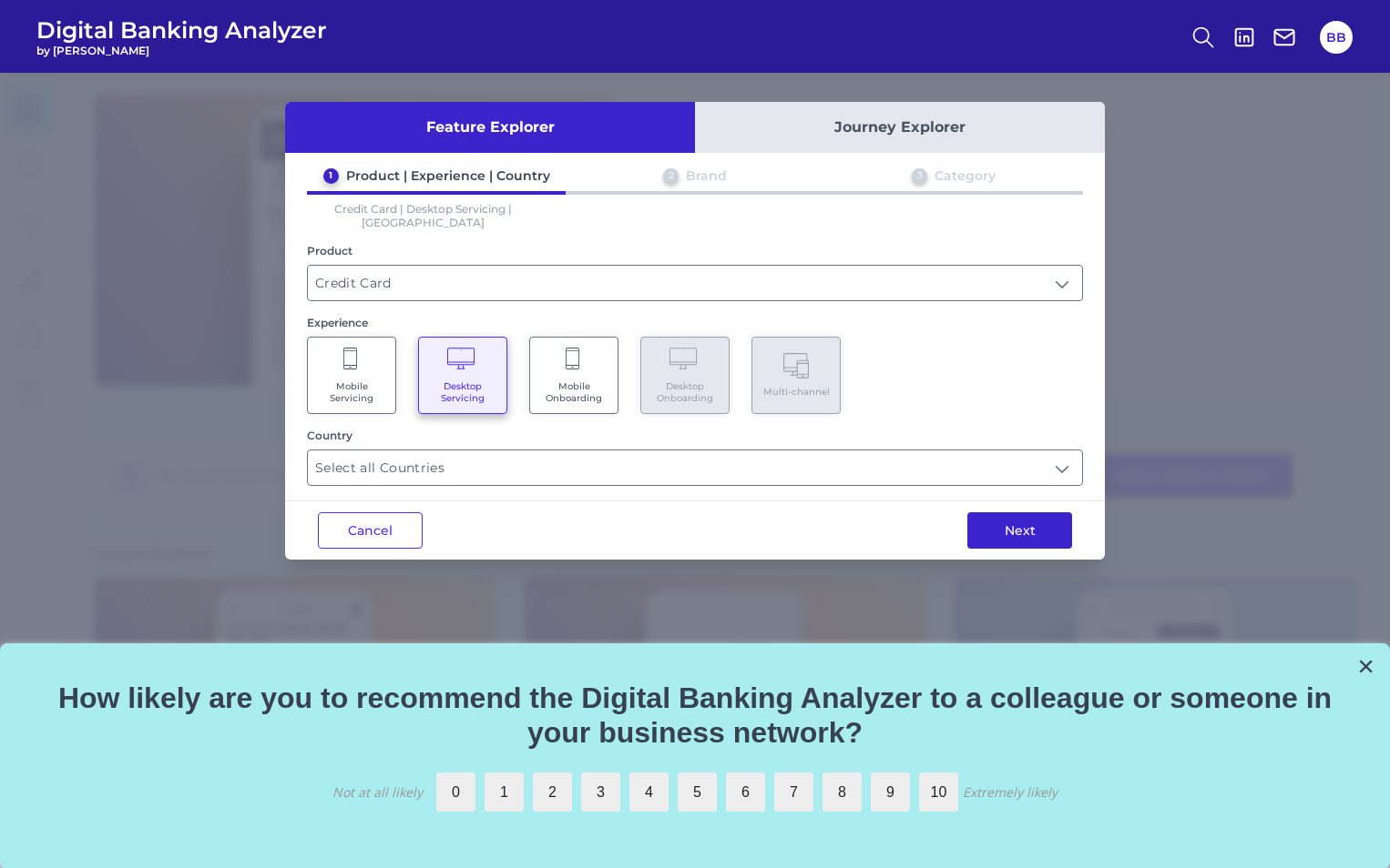
click at [1027, 524] on button "Next" at bounding box center [1019, 531] width 105 height 36
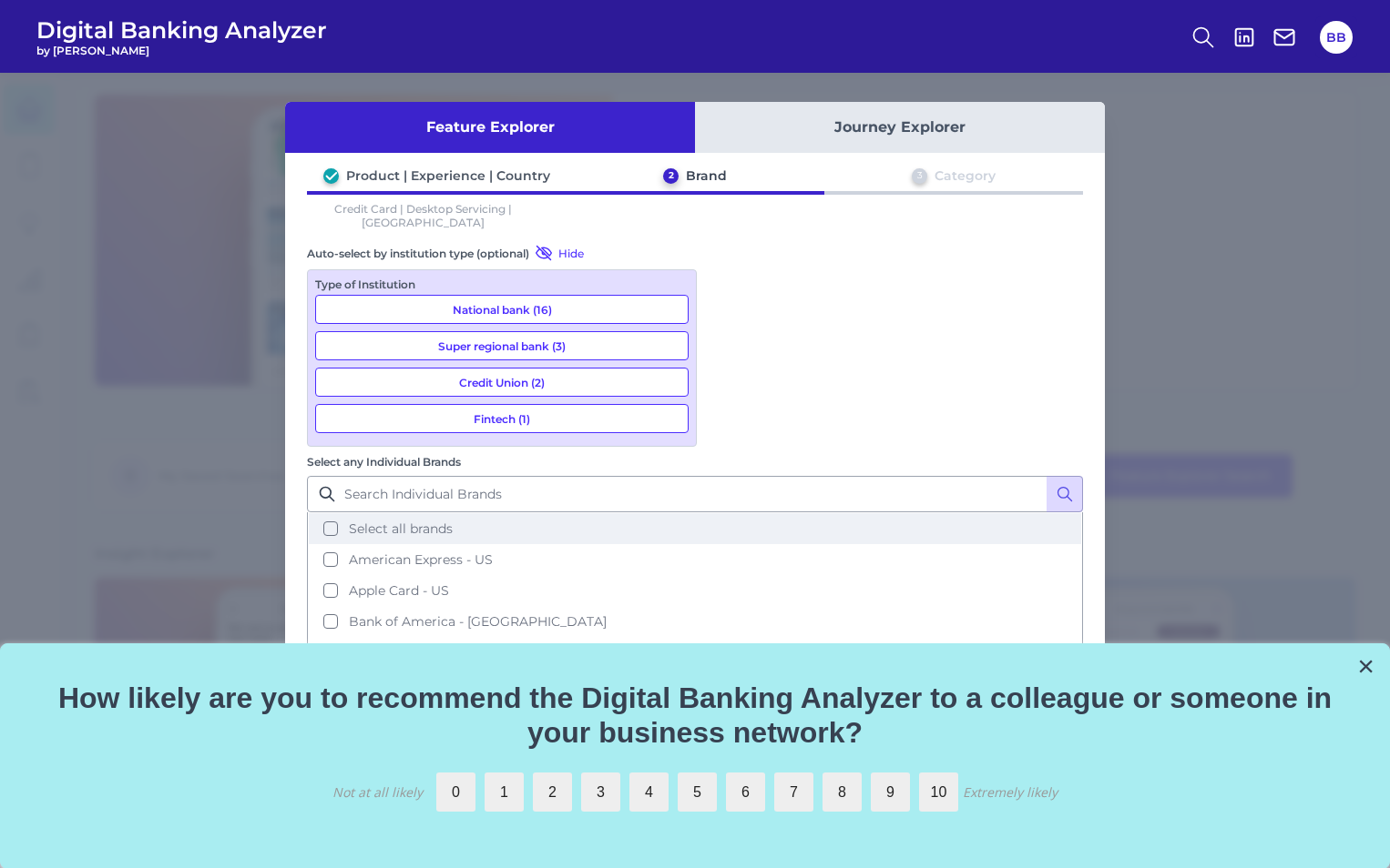
click at [726, 514] on button "Select all brands" at bounding box center [695, 529] width 772 height 31
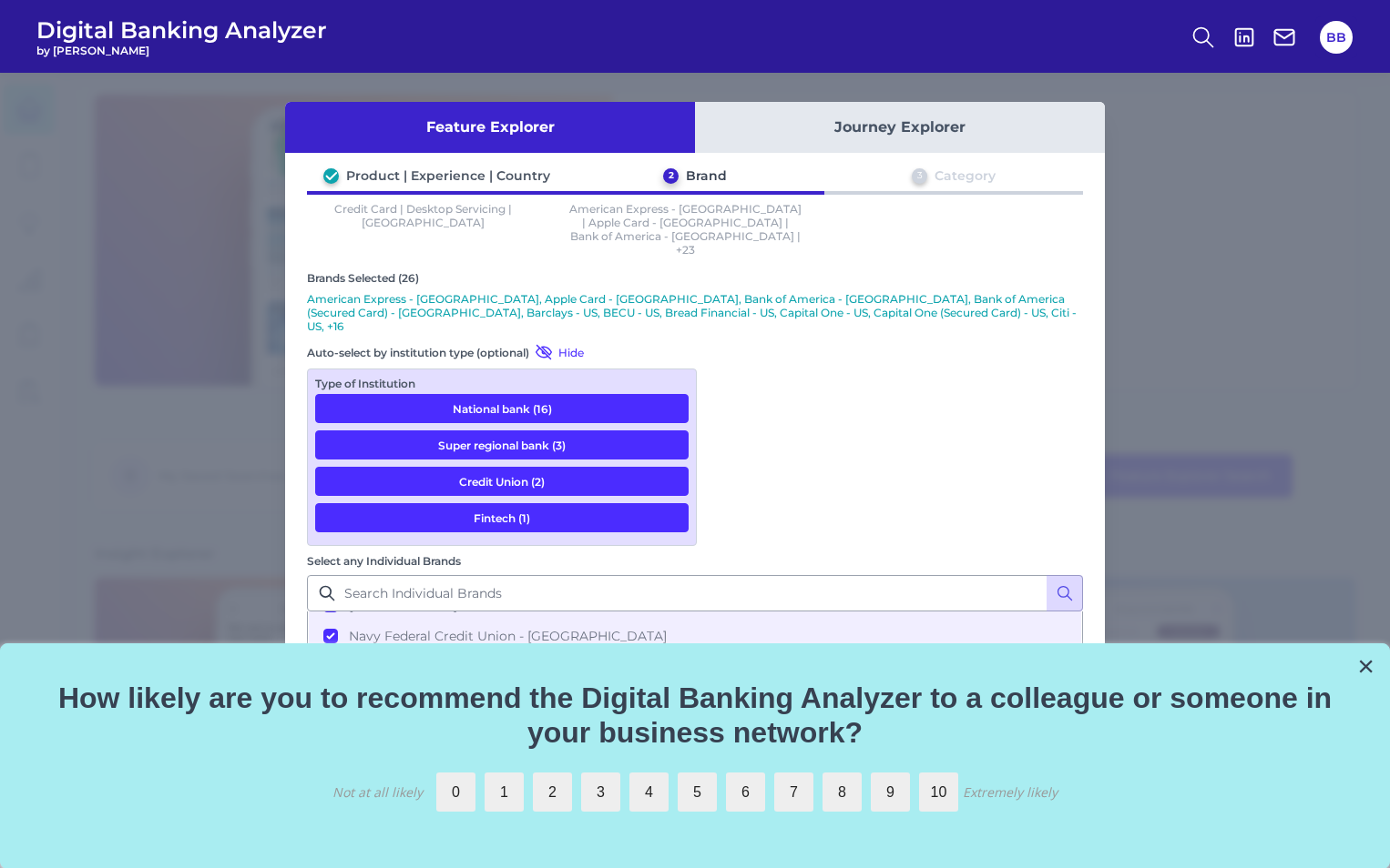
scroll to position [583, 0]
click at [1367, 669] on button "×" at bounding box center [1365, 667] width 17 height 30
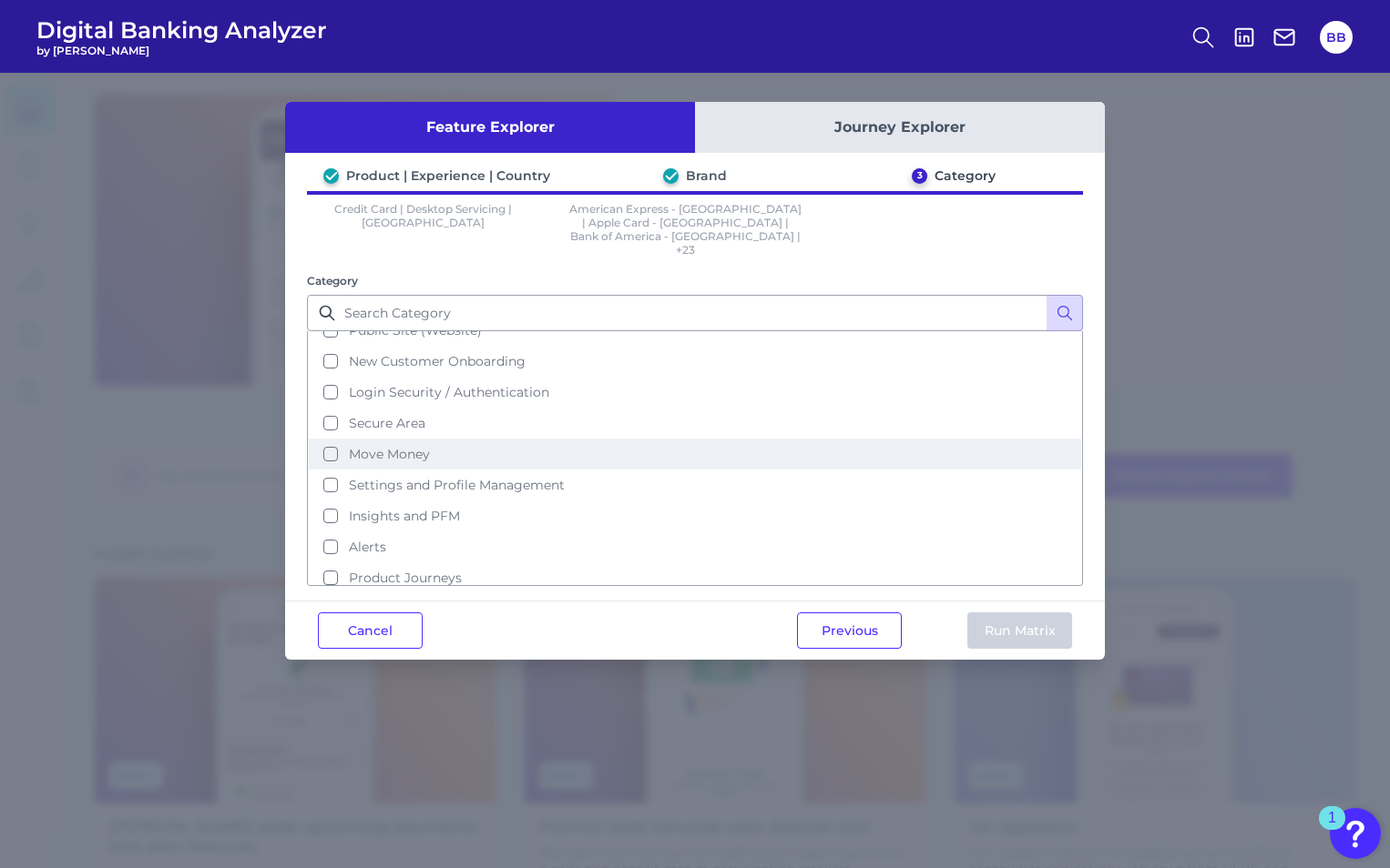
scroll to position [88, 0]
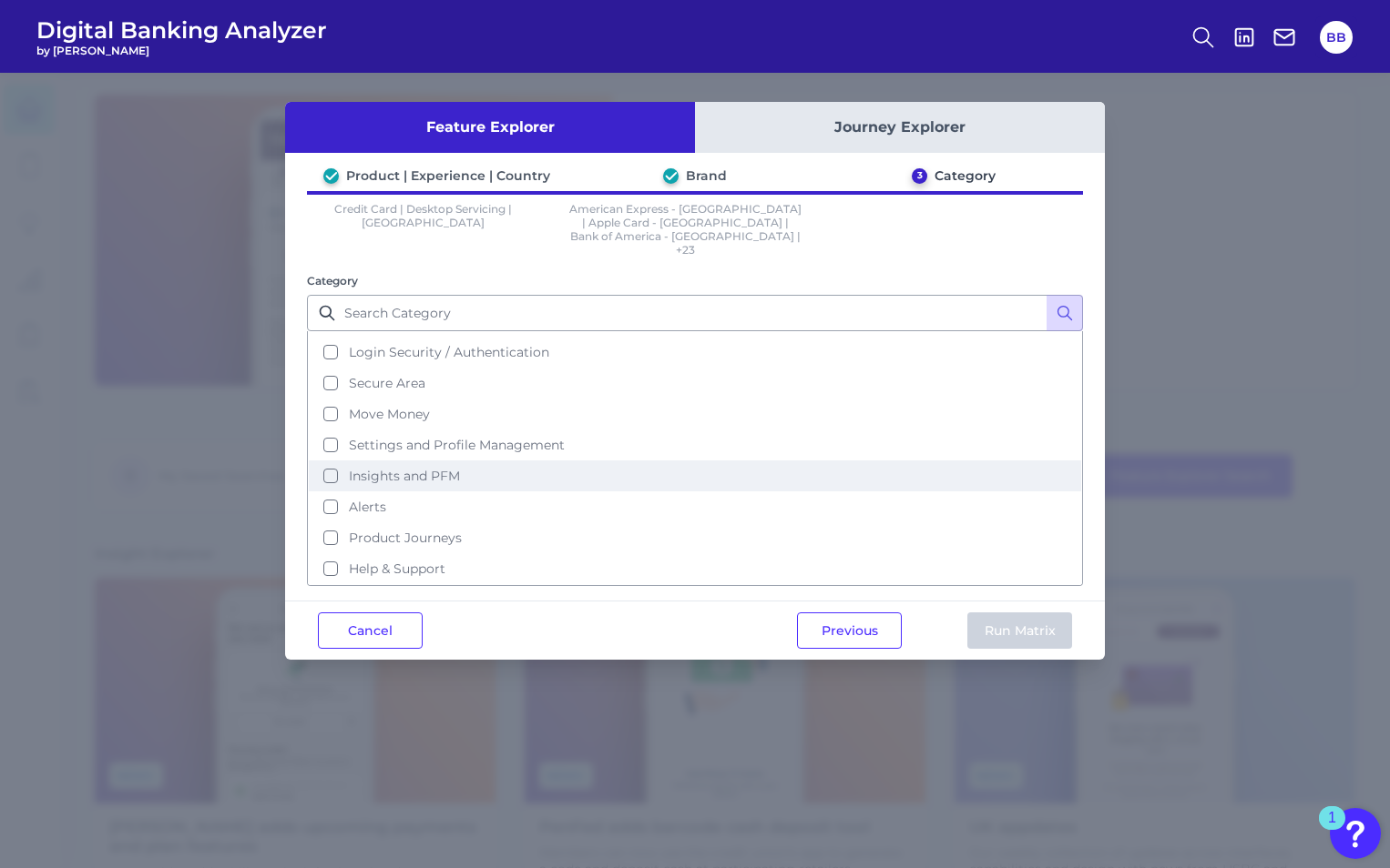
click at [329, 460] on button "Insights and PFM" at bounding box center [695, 476] width 772 height 31
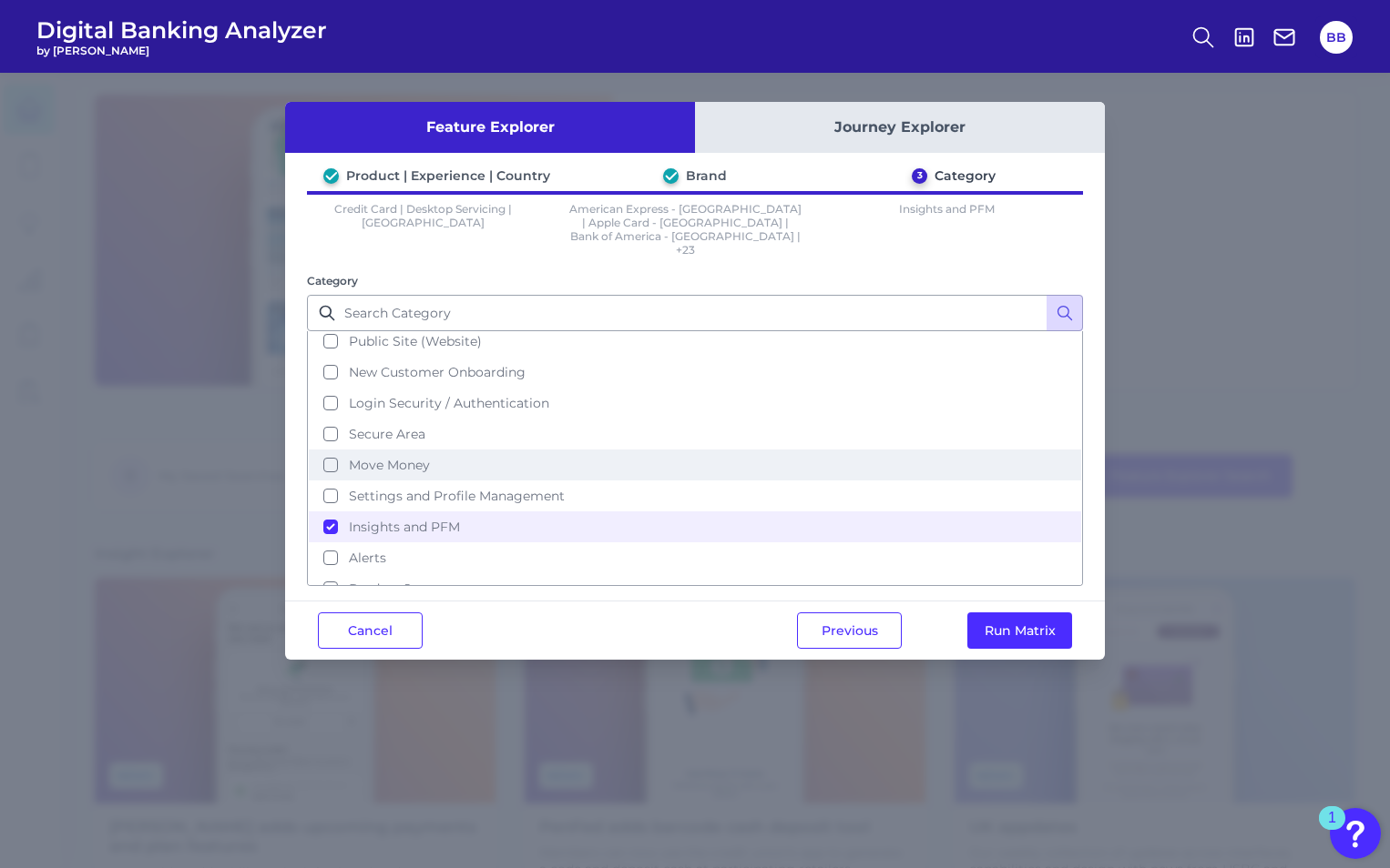
scroll to position [0, 0]
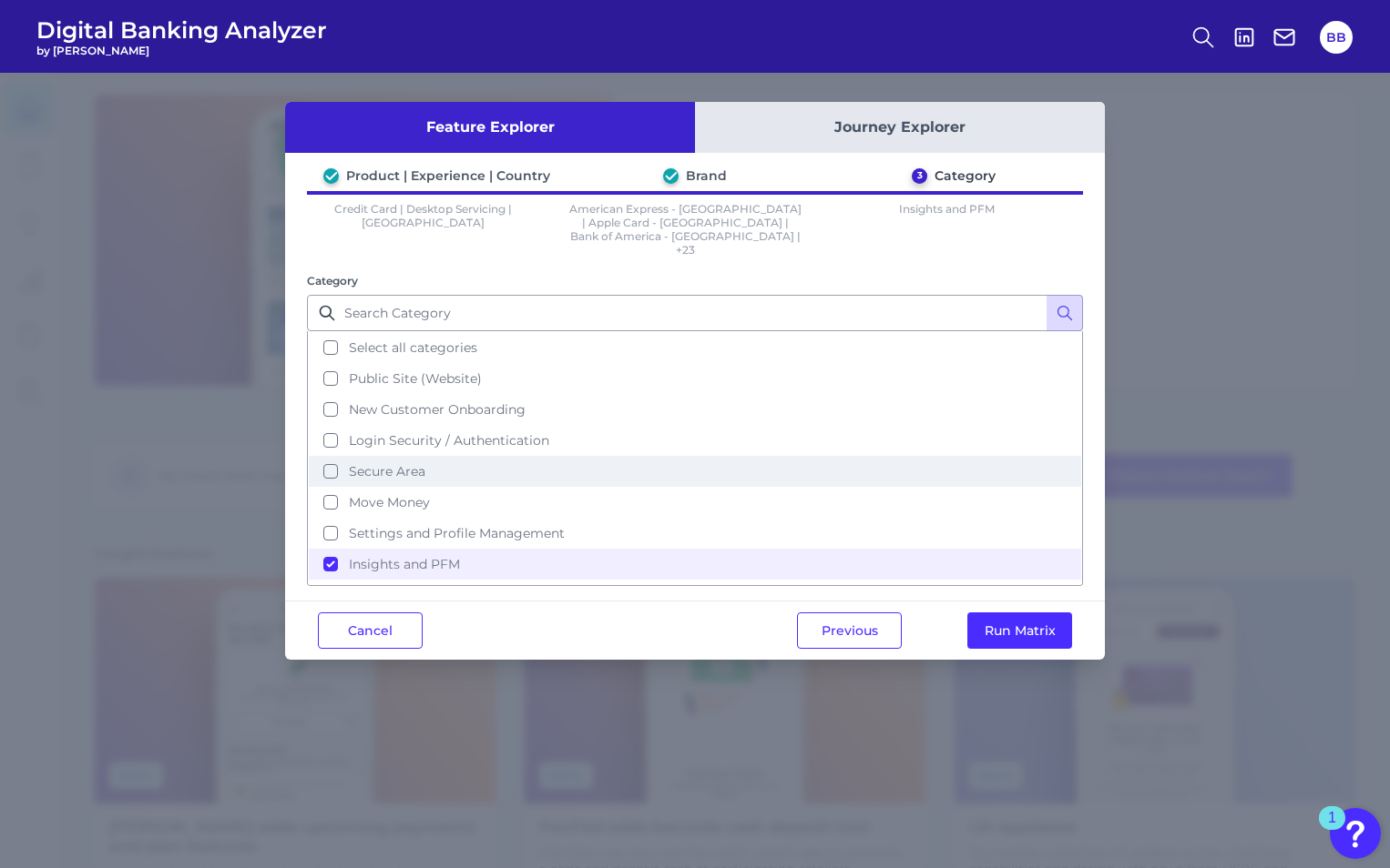
click at [396, 458] on button "Secure Area" at bounding box center [695, 472] width 772 height 31
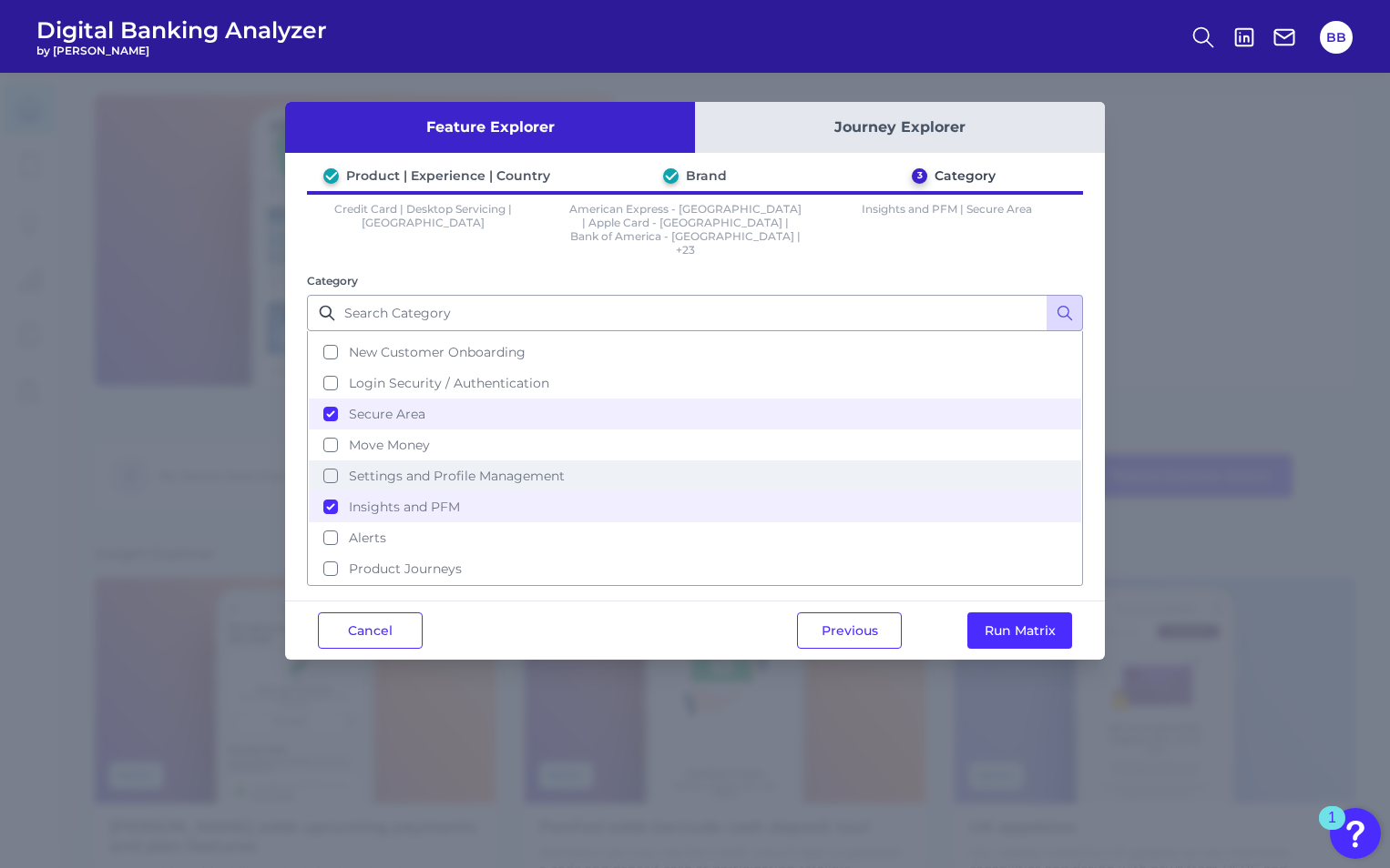
scroll to position [88, 0]
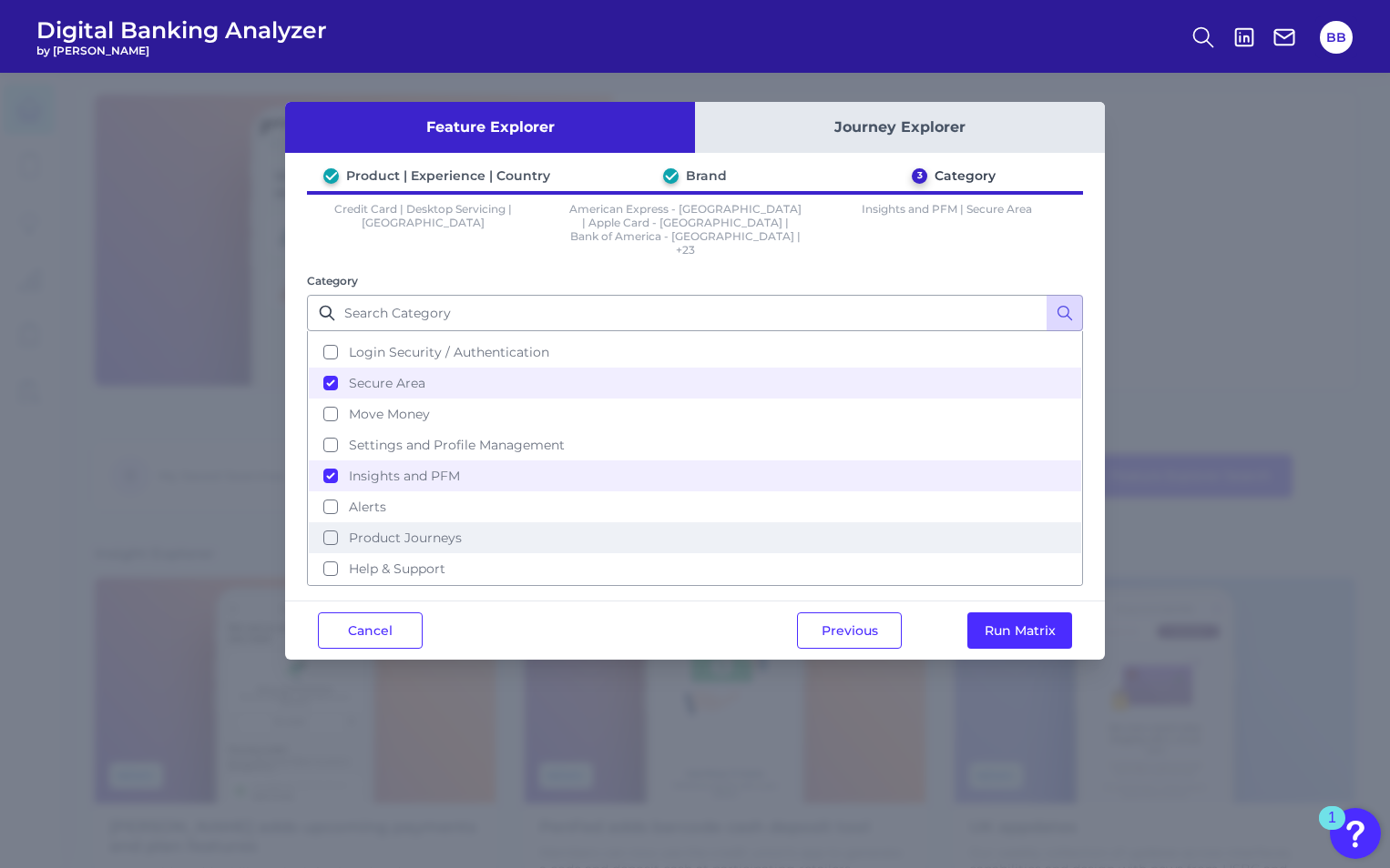
click at [410, 530] on span "Product Journeys" at bounding box center [405, 538] width 113 height 16
click at [1013, 613] on button "Run Matrix" at bounding box center [1019, 631] width 105 height 36
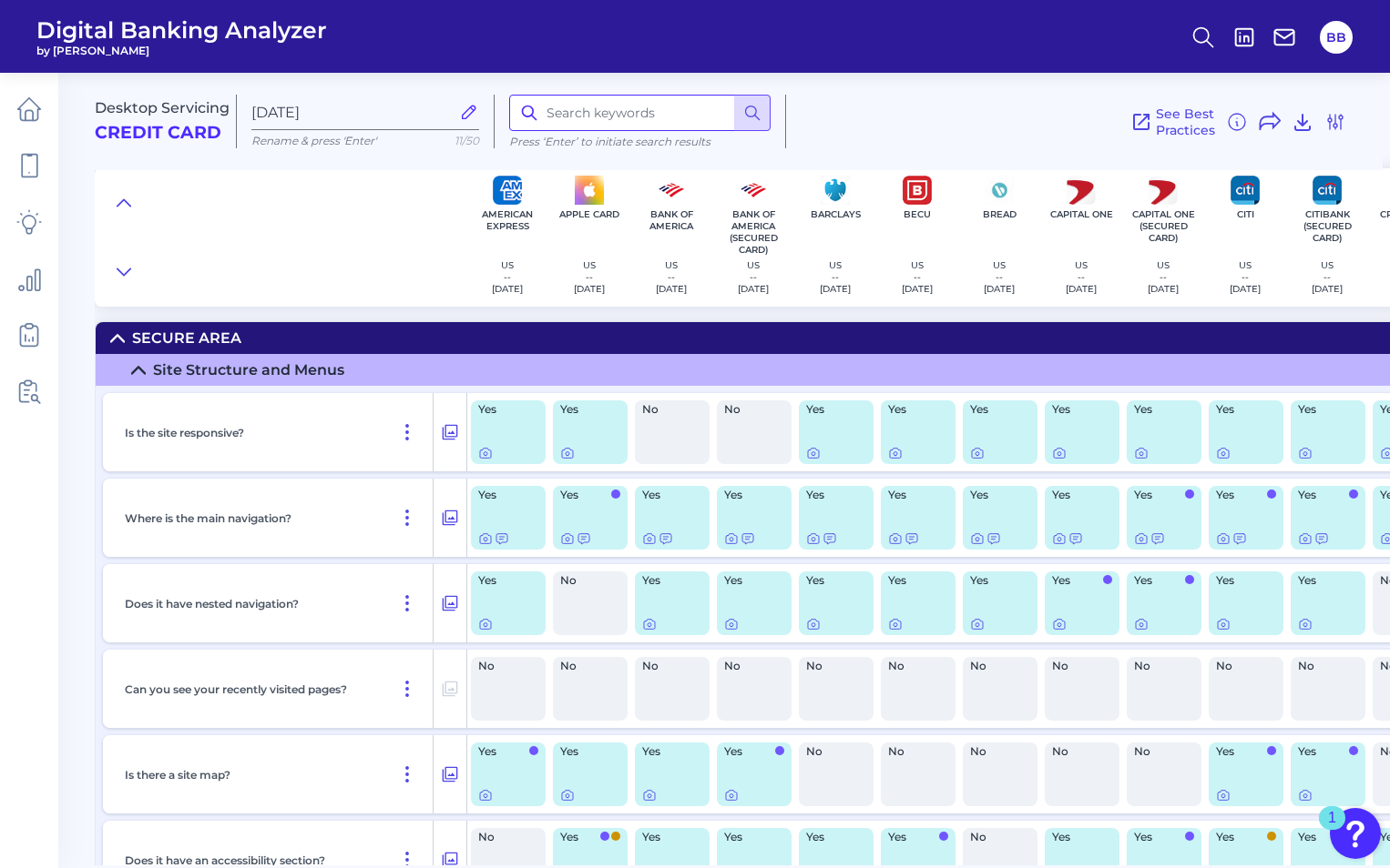
click at [567, 124] on input at bounding box center [640, 113] width 262 height 36
type input "memo"
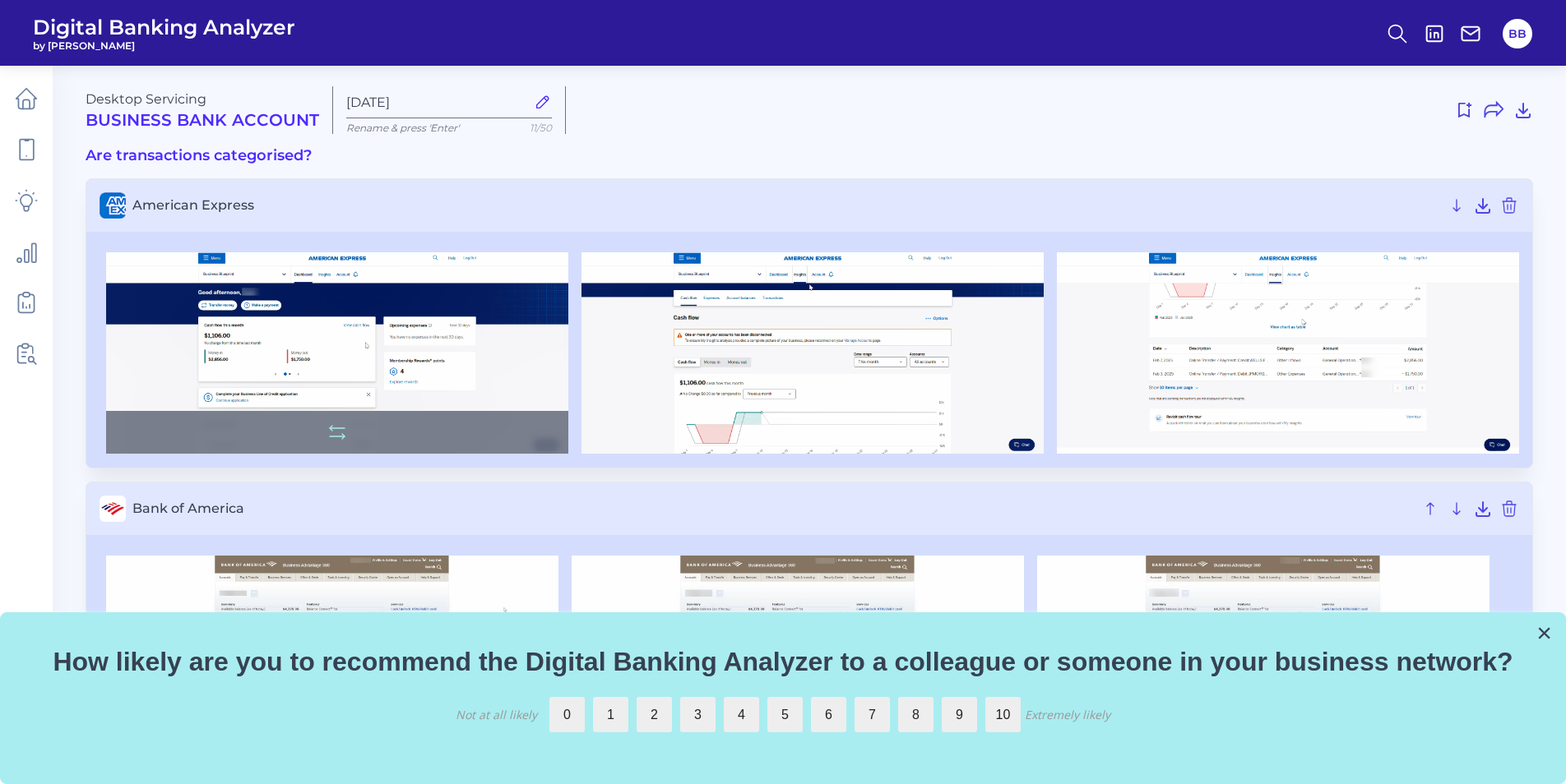
click at [445, 361] on img at bounding box center [337, 354] width 462 height 202
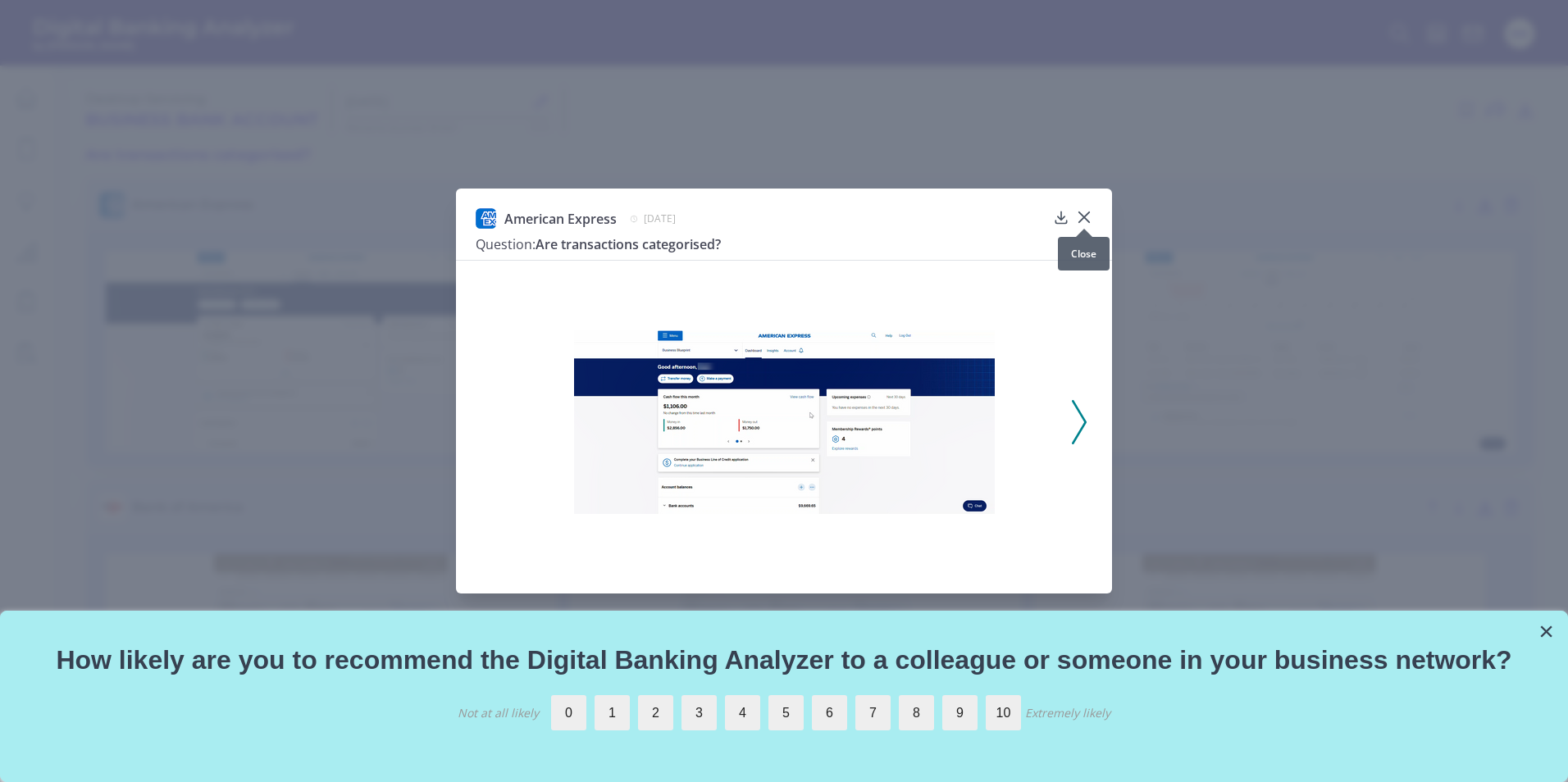
drag, startPoint x: 1086, startPoint y: 214, endPoint x: 1073, endPoint y: 215, distance: 13.0
click at [1086, 216] on icon at bounding box center [1084, 217] width 9 height 9
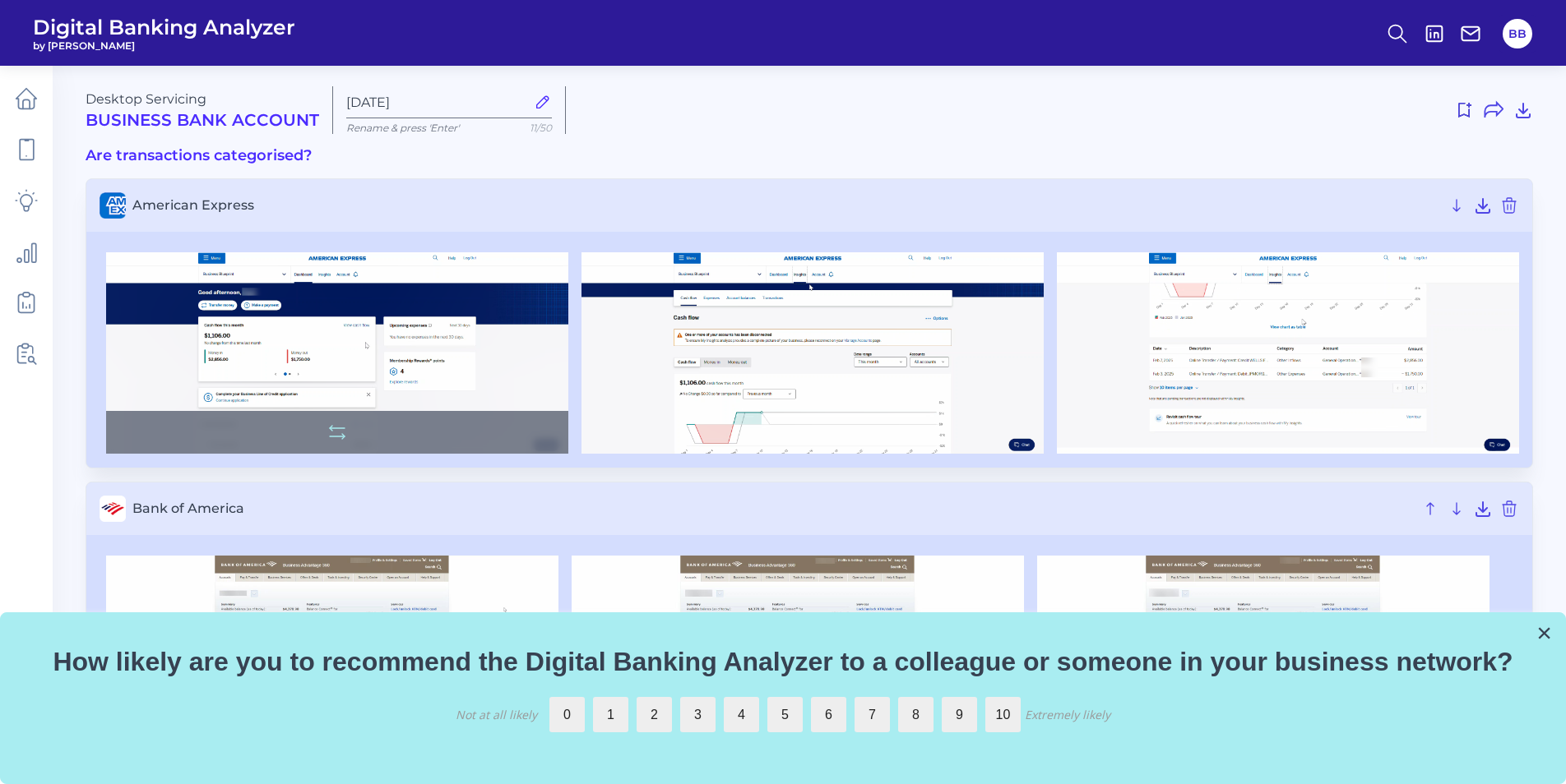
click at [431, 361] on img at bounding box center [337, 354] width 462 height 202
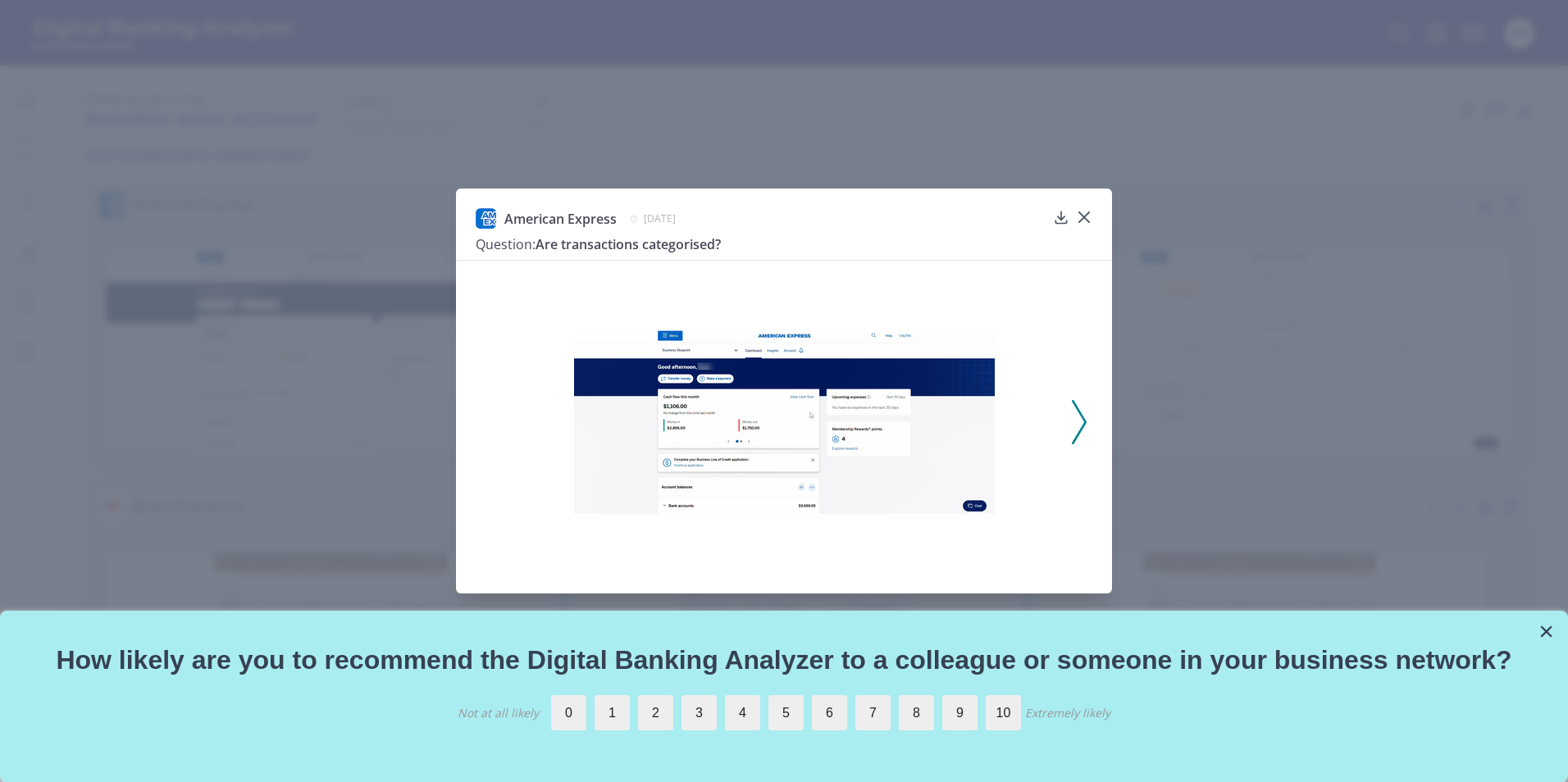
click at [821, 429] on img at bounding box center [784, 422] width 421 height 184
drag, startPoint x: 815, startPoint y: 416, endPoint x: 574, endPoint y: 381, distance: 243.5
click at [574, 381] on img at bounding box center [784, 422] width 421 height 184
click at [788, 465] on img at bounding box center [784, 422] width 421 height 184
click at [1075, 419] on icon at bounding box center [1079, 422] width 15 height 44
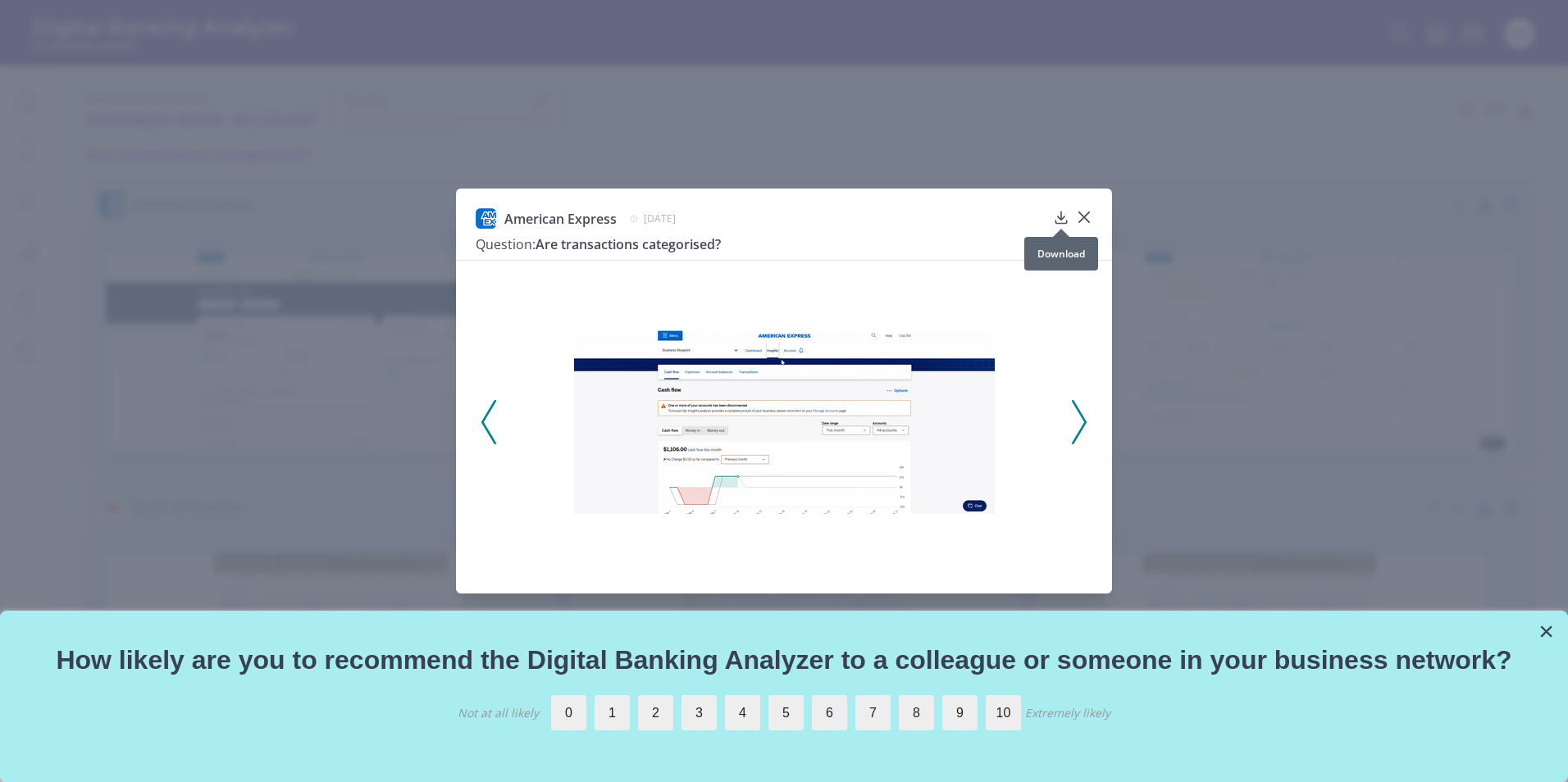
click at [1062, 219] on icon at bounding box center [1061, 217] width 16 height 16
